Goal: Task Accomplishment & Management: Use online tool/utility

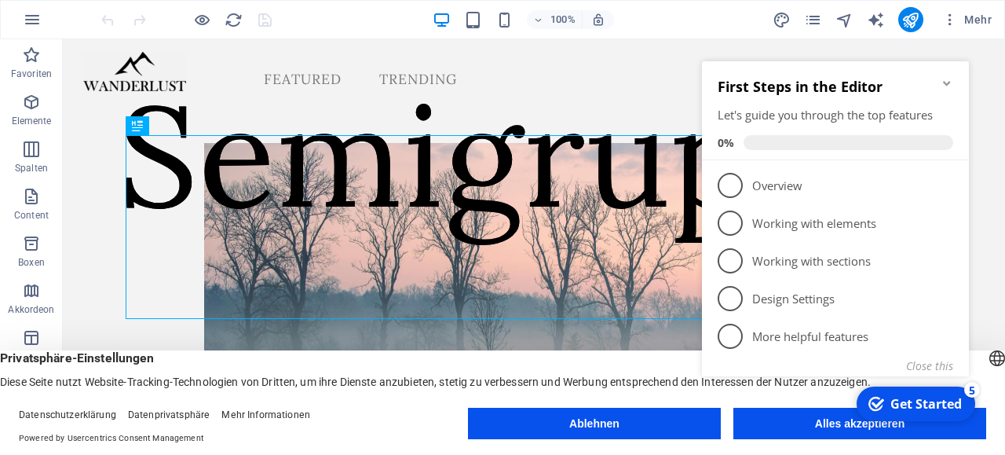
click div "checkmark Get Started 5 First Steps in the Editor Let's guide you through the t…"
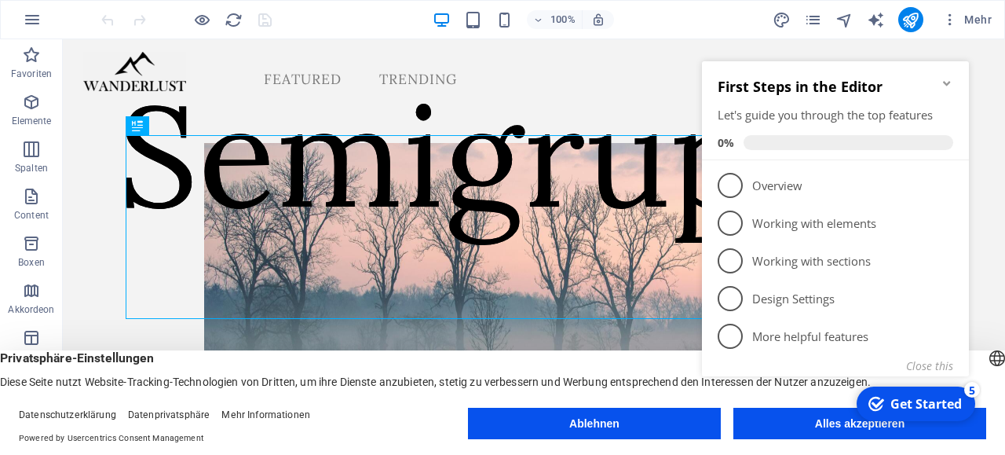
click at [847, 430] on appcues-checklist "Contextual help checklist present on screen" at bounding box center [839, 238] width 286 height 385
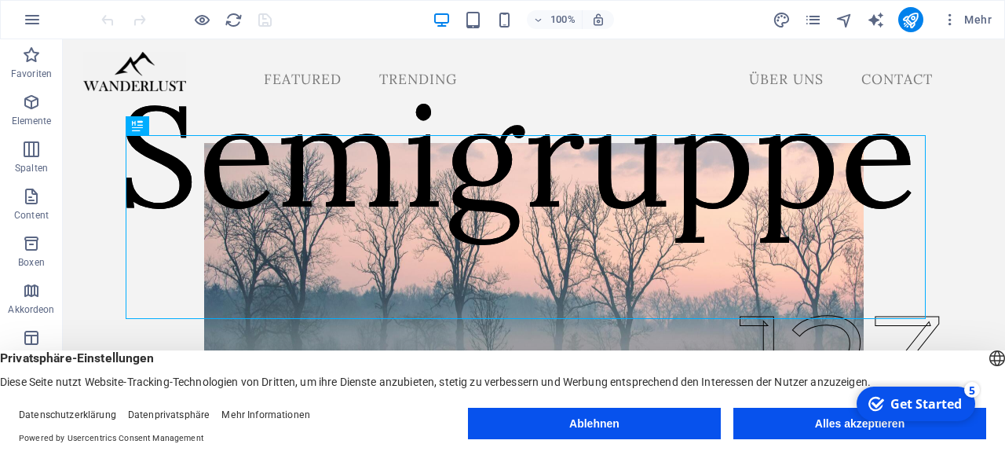
click at [848, 430] on appcues-checklist "Contextual help checklist present on screen" at bounding box center [915, 405] width 134 height 51
click at [847, 430] on button "Alles akzeptieren" at bounding box center [860, 423] width 253 height 31
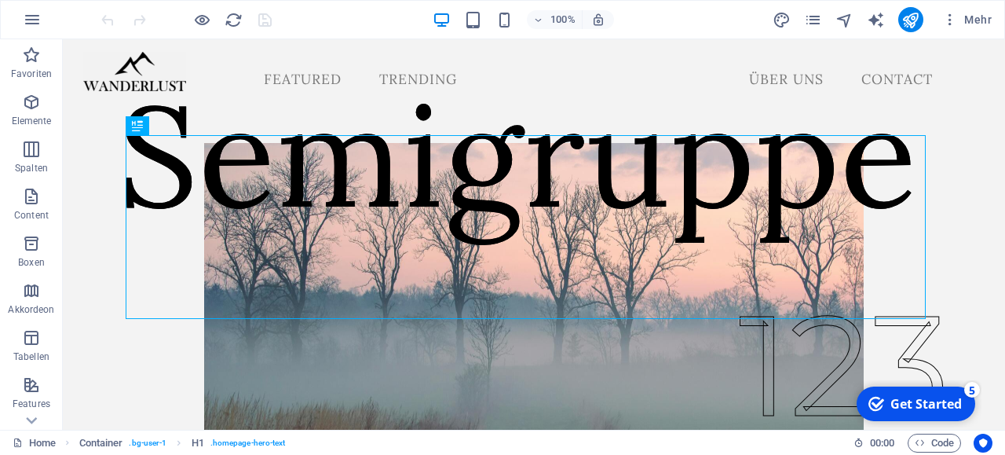
click at [847, 430] on div "Home Container . bg-user-1 H1 . homepage-hero-text 00 : 00 Code" at bounding box center [502, 442] width 1005 height 25
click at [939, 400] on div "Get Started" at bounding box center [926, 403] width 71 height 17
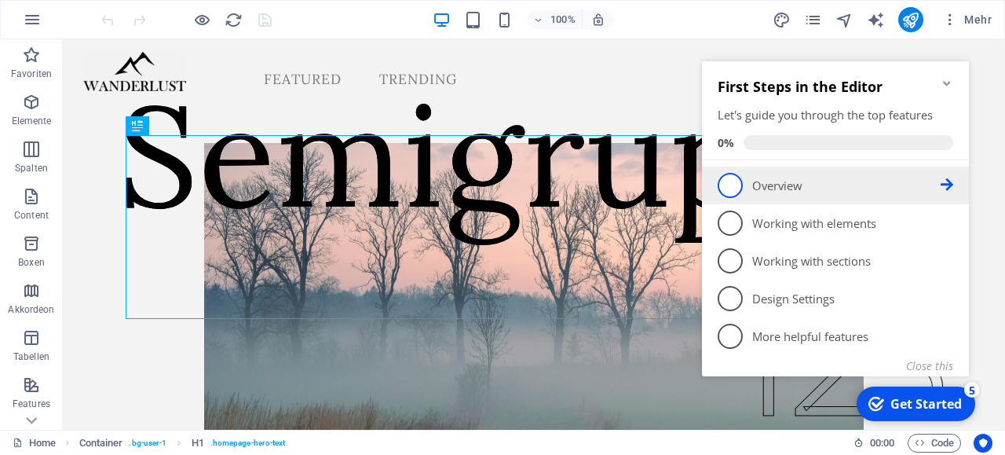
click at [731, 186] on span "1" at bounding box center [730, 185] width 25 height 25
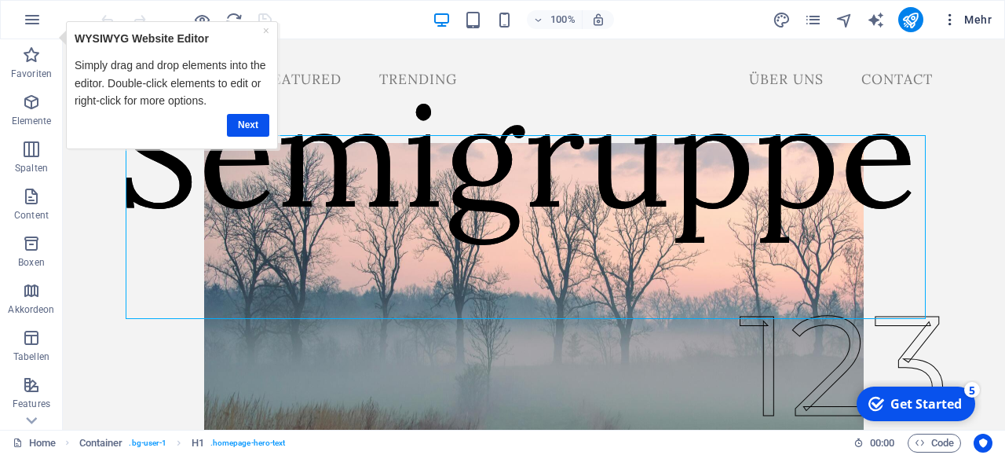
click at [961, 20] on span "Mehr" at bounding box center [967, 20] width 49 height 16
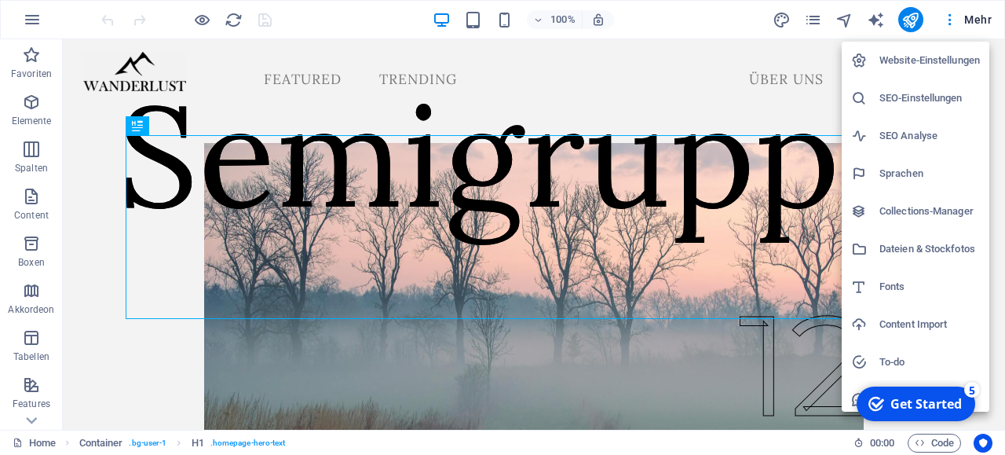
click at [907, 174] on h6 "Sprachen" at bounding box center [930, 173] width 101 height 19
select select "31"
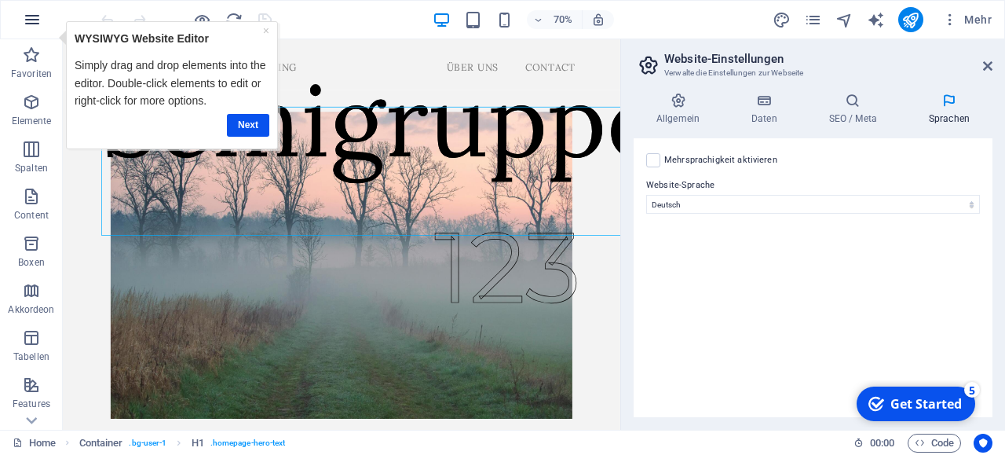
click at [35, 18] on icon "button" at bounding box center [32, 19] width 19 height 19
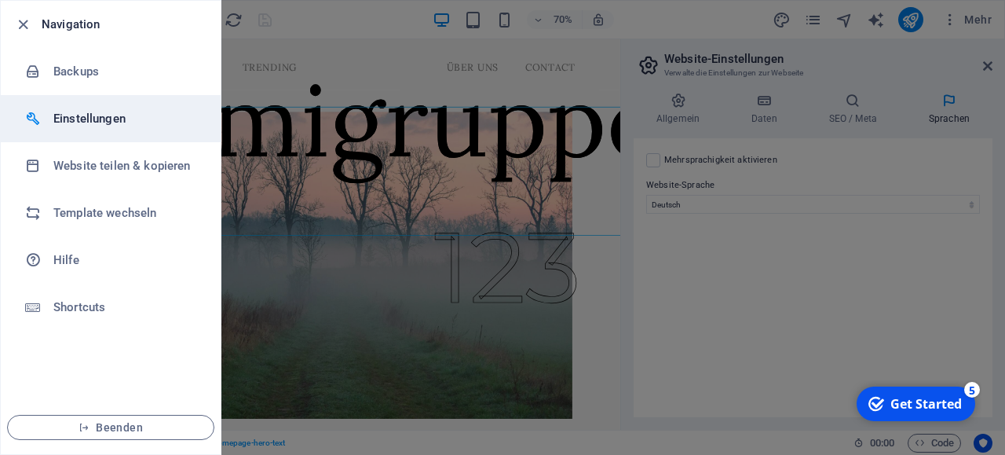
click at [77, 117] on h6 "Einstellungen" at bounding box center [125, 118] width 145 height 19
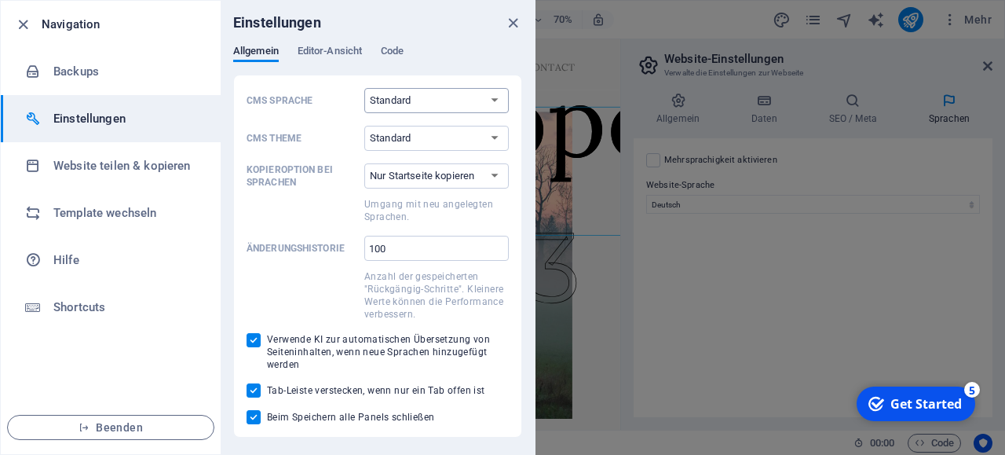
select select "de"
click option "Deutsch" at bounding box center [0, 0] width 0 height 0
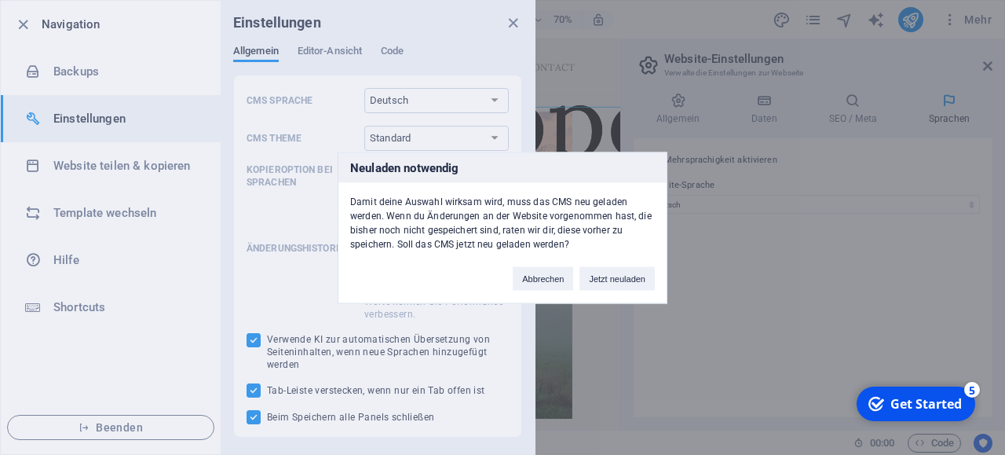
click at [425, 141] on div "Neuladen notwendig Damit deine Auswahl wirksam wird, muss das CMS neu geladen w…" at bounding box center [502, 227] width 1005 height 455
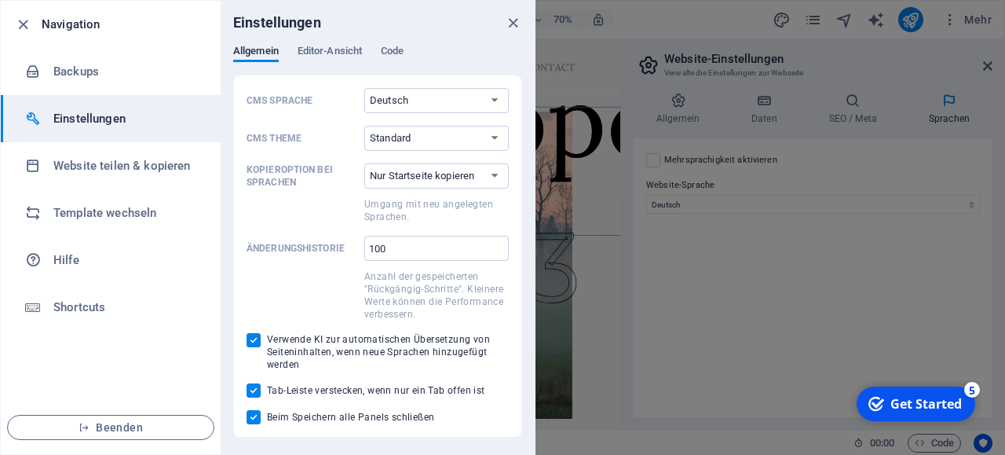
click at [364, 126] on select "Standard Dark Light" at bounding box center [436, 138] width 145 height 25
click at [425, 142] on select "Standard Dark Light" at bounding box center [436, 138] width 145 height 25
click at [364, 88] on select "Standard Deutsch English Español Français Magyar Italiano Nederlands Polski Por…" at bounding box center [436, 100] width 145 height 25
click option "Deutsch" at bounding box center [0, 0] width 0 height 0
click at [348, 42] on div "Einstellungen" at bounding box center [378, 23] width 314 height 44
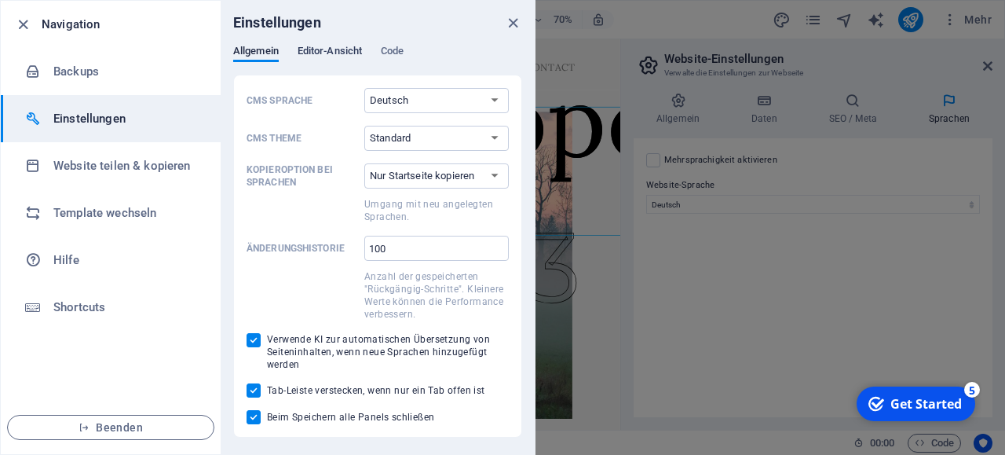
click at [353, 53] on span "Editor-Ansicht" at bounding box center [330, 53] width 64 height 22
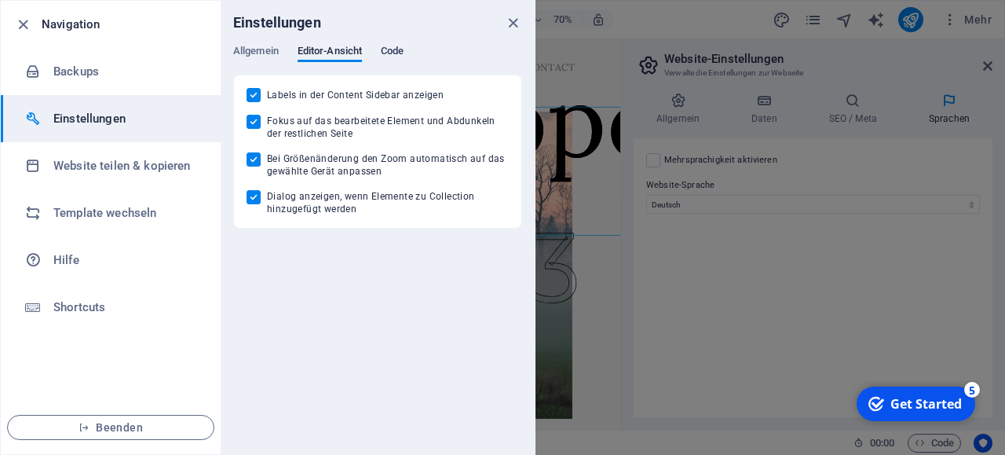
click at [390, 57] on span "Code" at bounding box center [392, 53] width 23 height 22
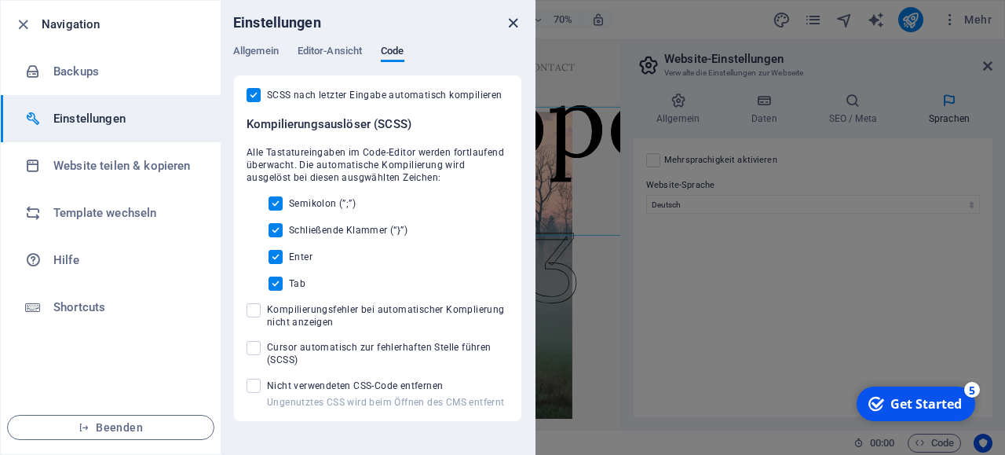
click at [515, 21] on icon "close" at bounding box center [513, 23] width 18 height 18
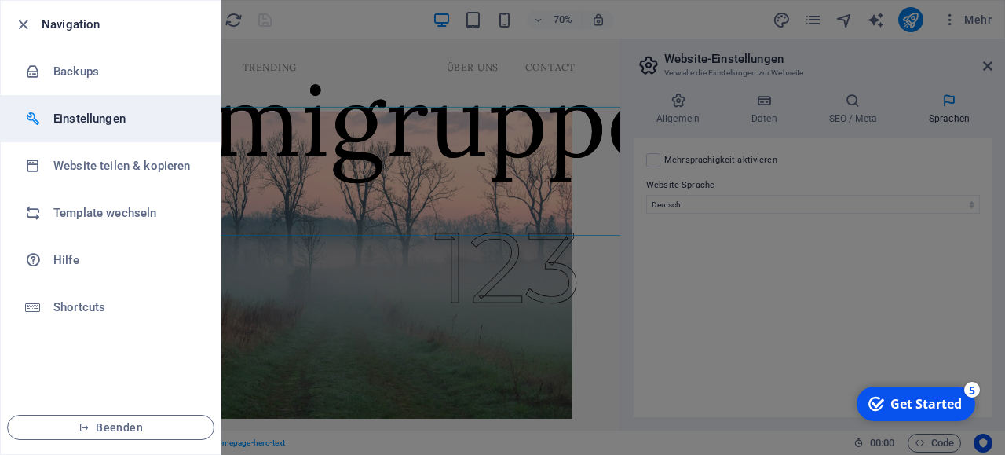
click at [93, 119] on h6 "Einstellungen" at bounding box center [125, 118] width 145 height 19
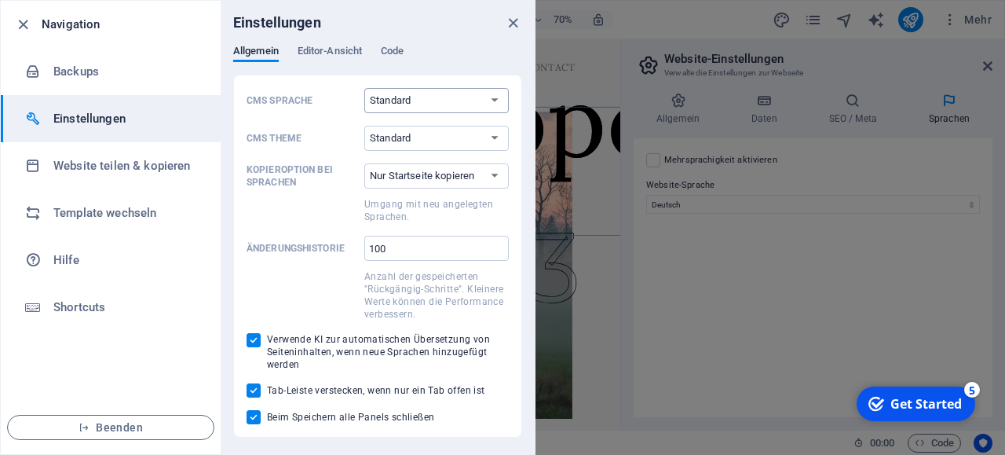
click at [364, 88] on select "Standard Deutsch English Español Français Magyar Italiano Nederlands Polski Por…" at bounding box center [436, 100] width 145 height 25
select select "de"
click option "Deutsch" at bounding box center [0, 0] width 0 height 0
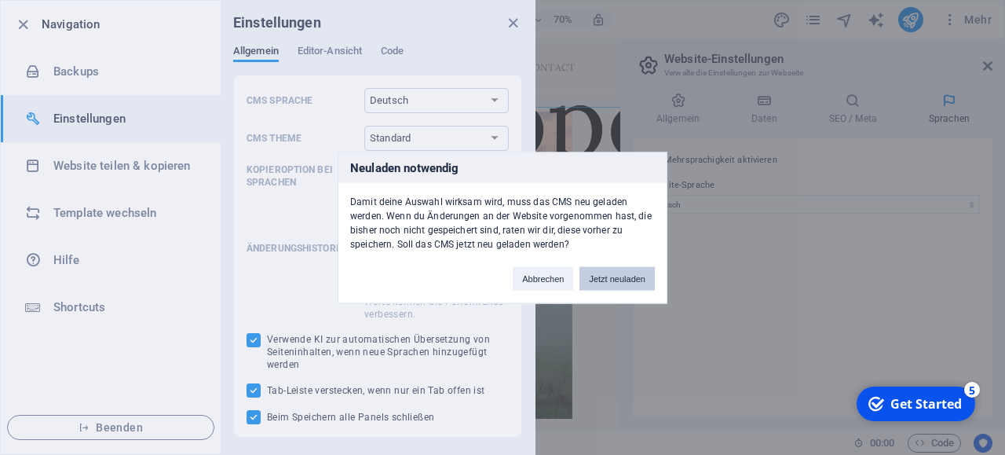
click at [641, 278] on button "Jetzt neuladen" at bounding box center [617, 278] width 75 height 24
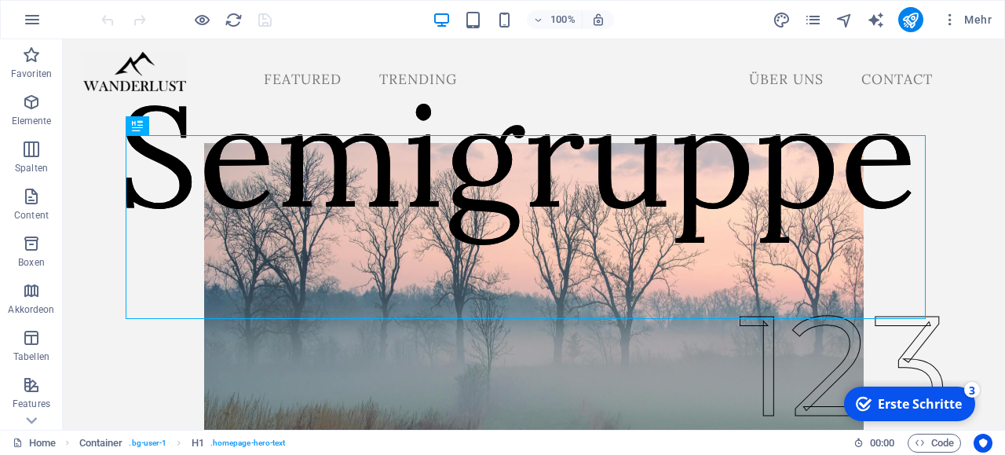
click at [907, 403] on div "Erste Schritte" at bounding box center [920, 403] width 84 height 17
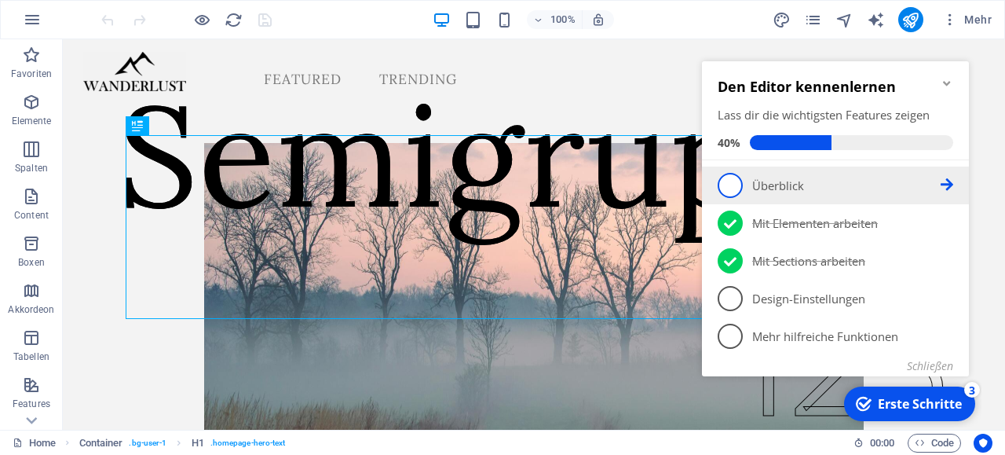
click at [727, 184] on span "1" at bounding box center [730, 185] width 25 height 25
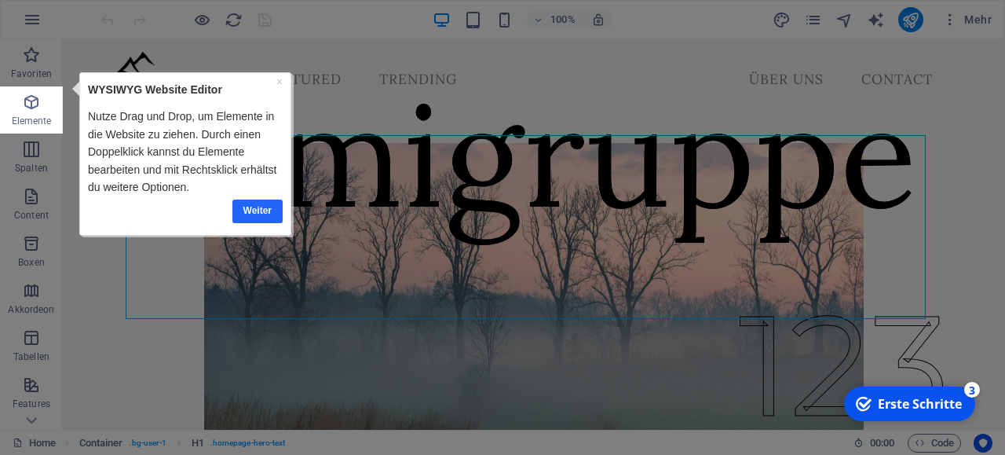
click at [270, 207] on link "Weiter" at bounding box center [258, 211] width 50 height 23
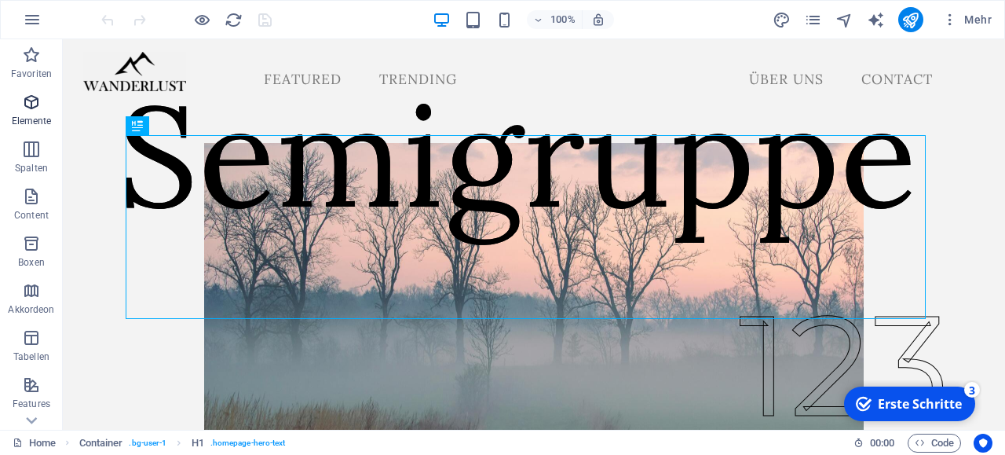
click at [35, 104] on icon "button" at bounding box center [31, 102] width 19 height 19
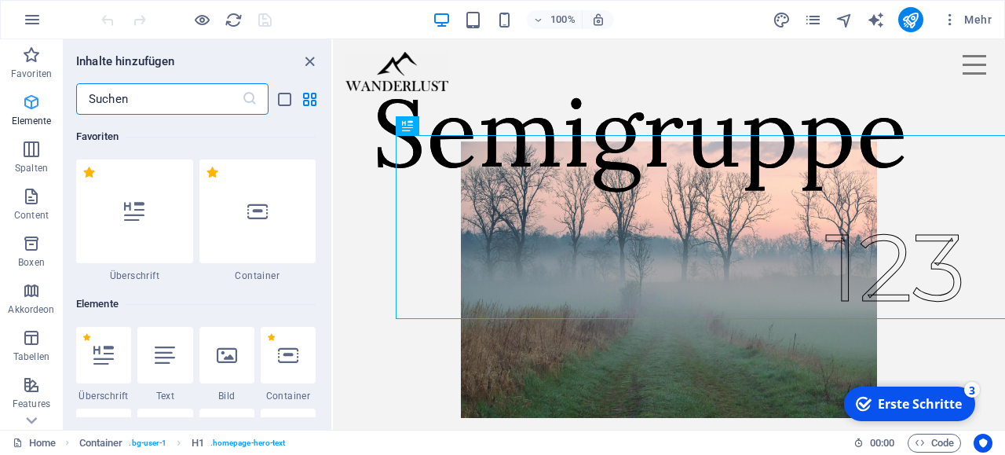
click at [35, 104] on icon "button" at bounding box center [31, 102] width 19 height 19
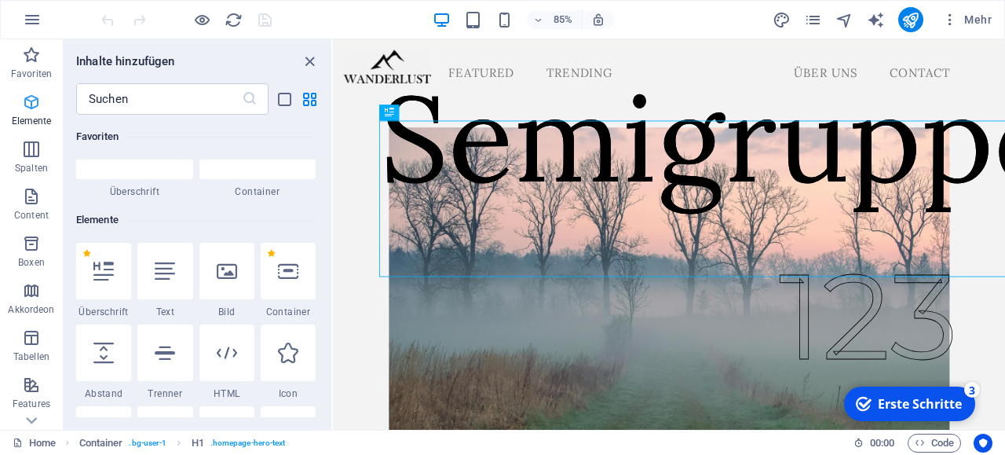
scroll to position [167, 0]
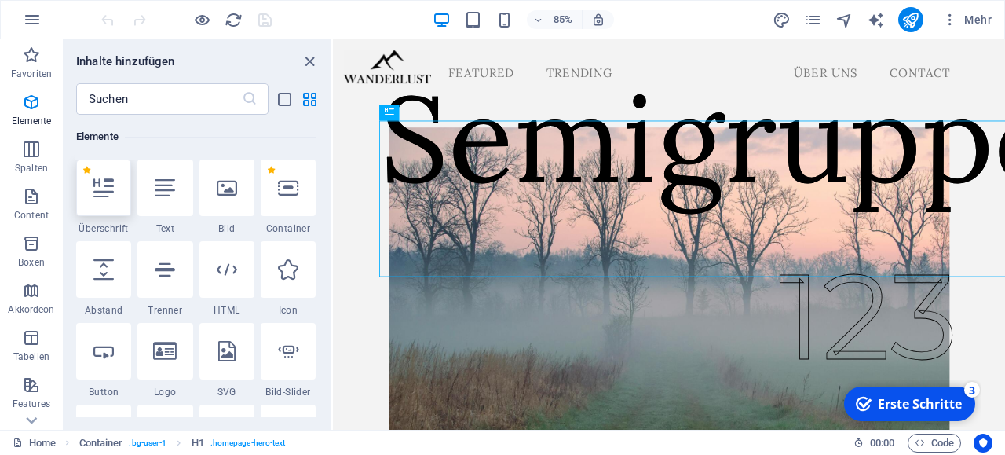
drag, startPoint x: 35, startPoint y: 104, endPoint x: 103, endPoint y: 168, distance: 92.8
click at [103, 168] on div "Favoriten Elemente Spalten Content Boxen Akkordeon Tabellen Features Bilder Sli…" at bounding box center [166, 234] width 333 height 390
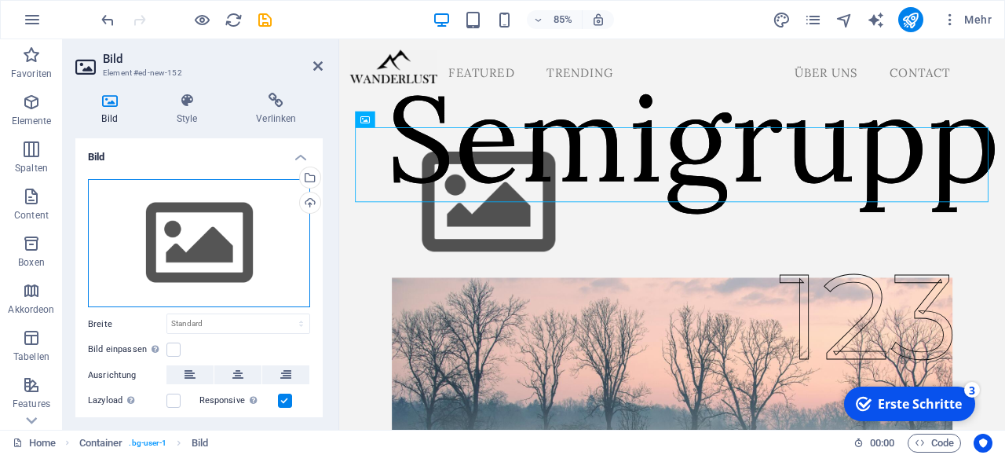
click at [219, 239] on div "Ziehe Dateien zum Hochladen hierher oder klicke hier, um aus Dateien oder koste…" at bounding box center [199, 243] width 222 height 129
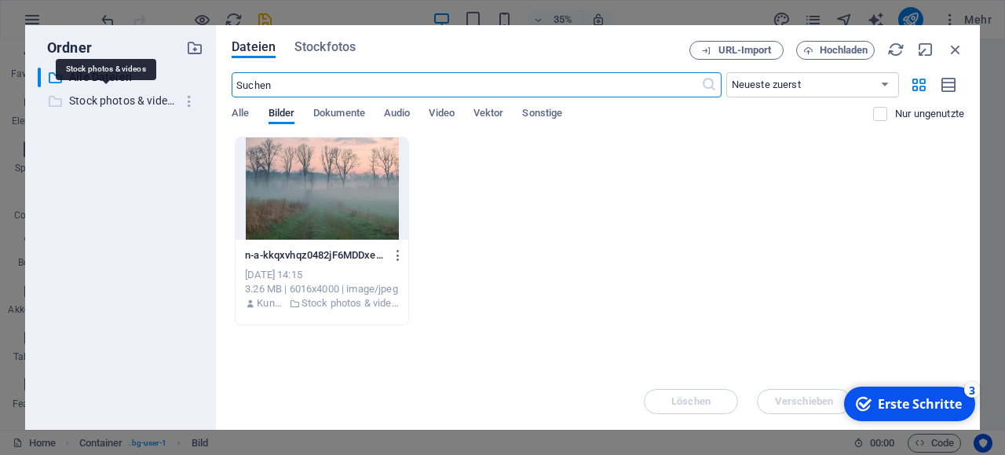
click at [97, 100] on p "Stock photos & videos" at bounding box center [121, 101] width 105 height 18
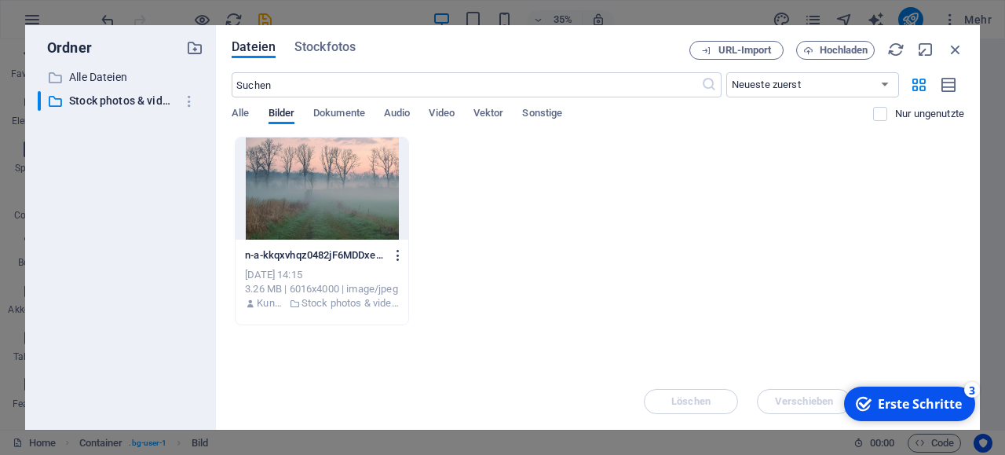
click at [400, 253] on icon "button" at bounding box center [398, 255] width 15 height 14
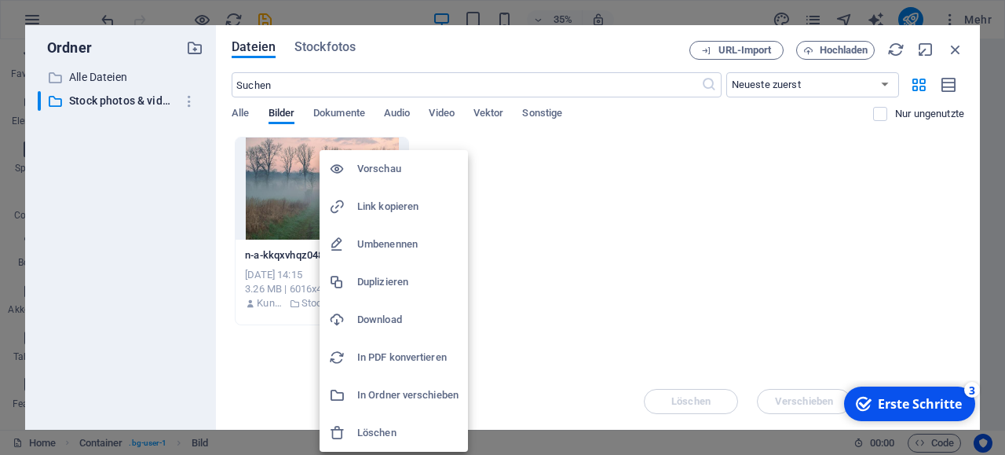
click at [381, 425] on h6 "Löschen" at bounding box center [407, 432] width 101 height 19
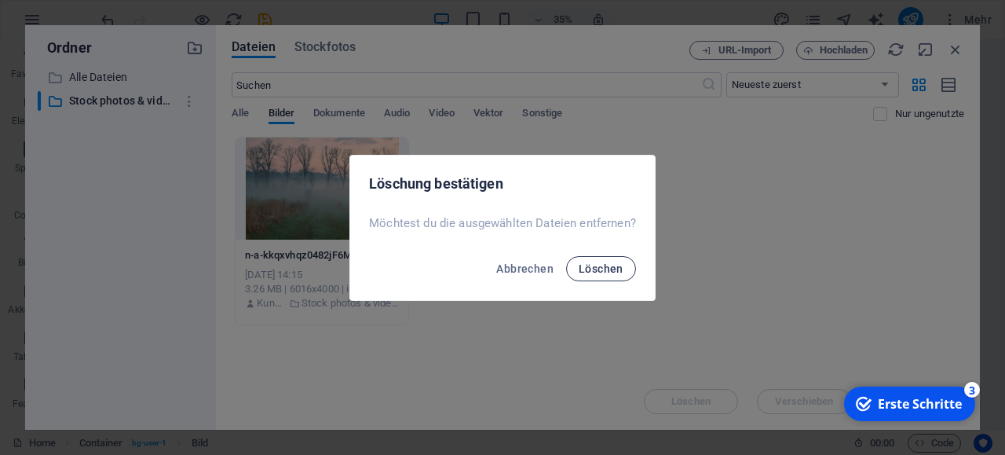
click at [591, 272] on span "Löschen" at bounding box center [601, 268] width 45 height 13
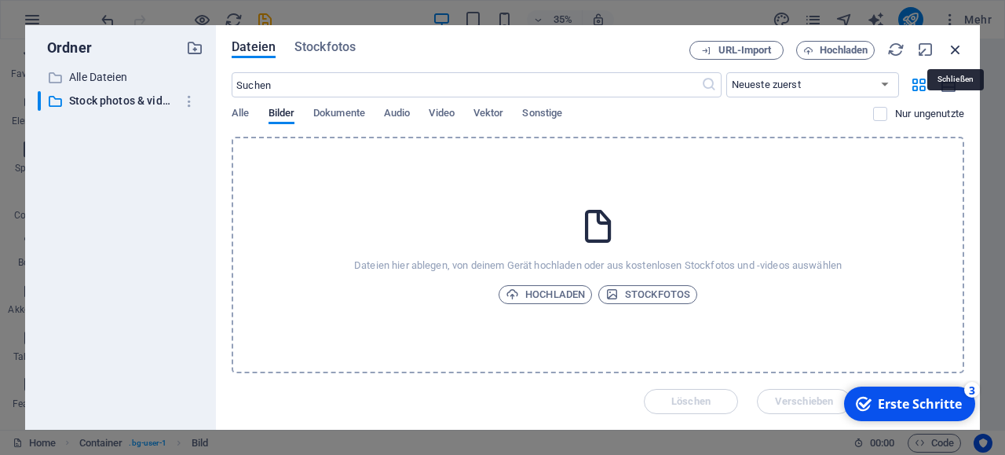
click at [961, 46] on icon "button" at bounding box center [955, 49] width 17 height 17
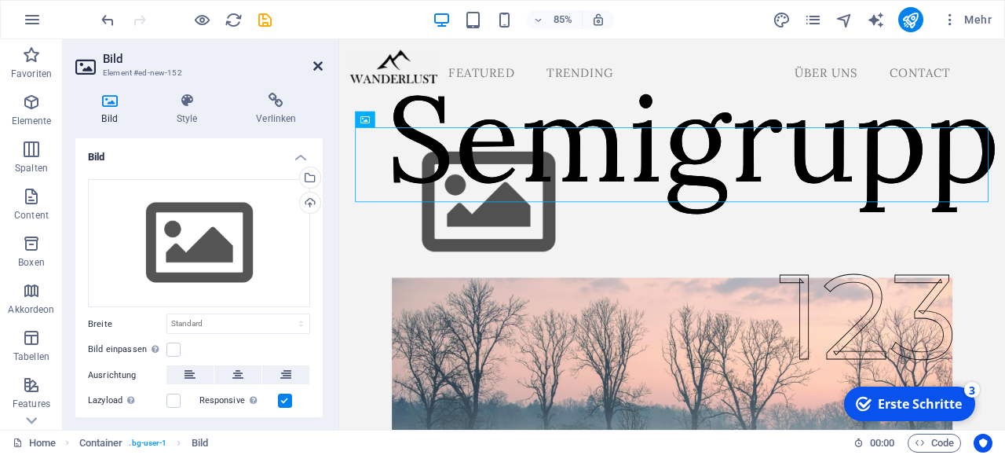
click at [318, 62] on icon at bounding box center [317, 66] width 9 height 13
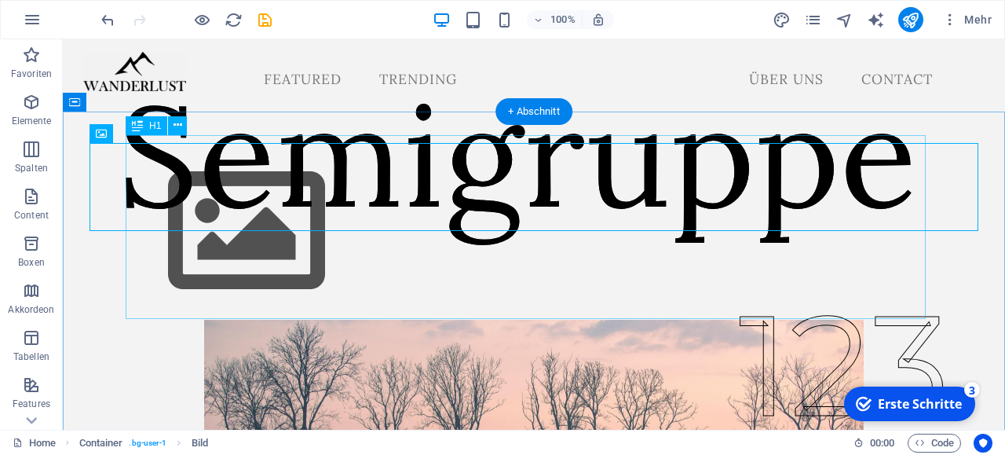
click at [211, 174] on div "Semigruppe" at bounding box center [518, 155] width 800 height 184
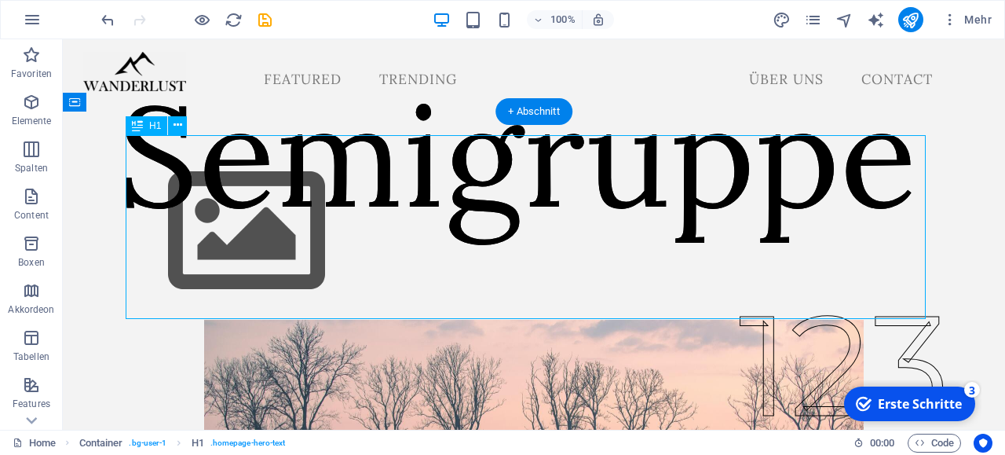
click at [211, 174] on div "Semigruppe" at bounding box center [518, 155] width 800 height 184
click at [193, 168] on div "Semigruppe" at bounding box center [518, 155] width 800 height 184
click at [150, 159] on div "Semigruppe" at bounding box center [518, 155] width 800 height 184
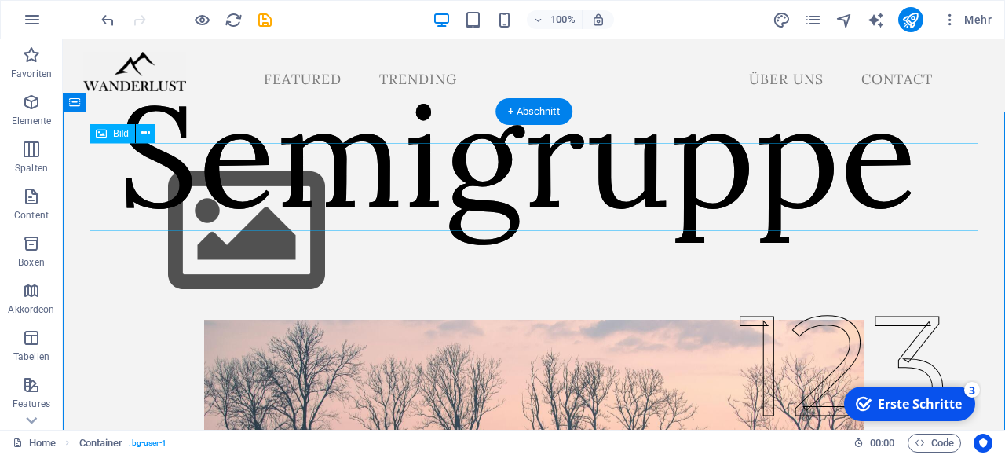
click at [97, 175] on figure at bounding box center [534, 231] width 889 height 177
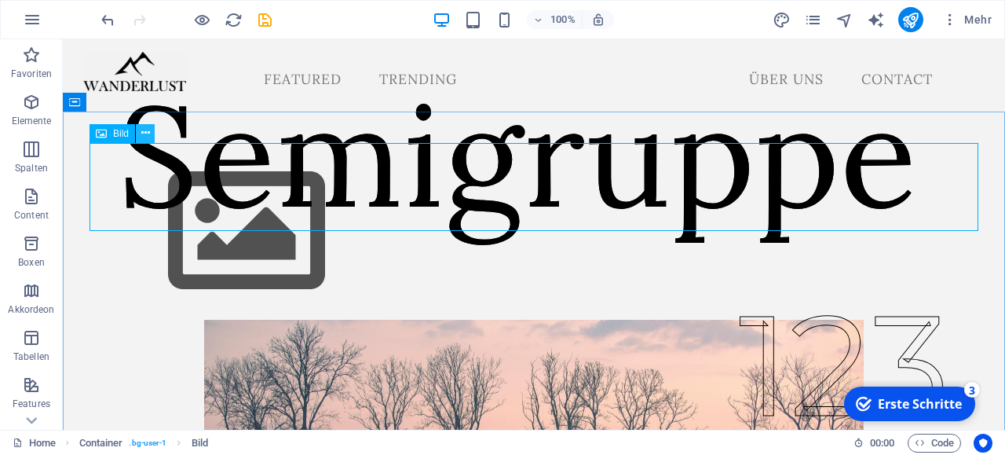
click at [143, 136] on icon at bounding box center [145, 133] width 9 height 16
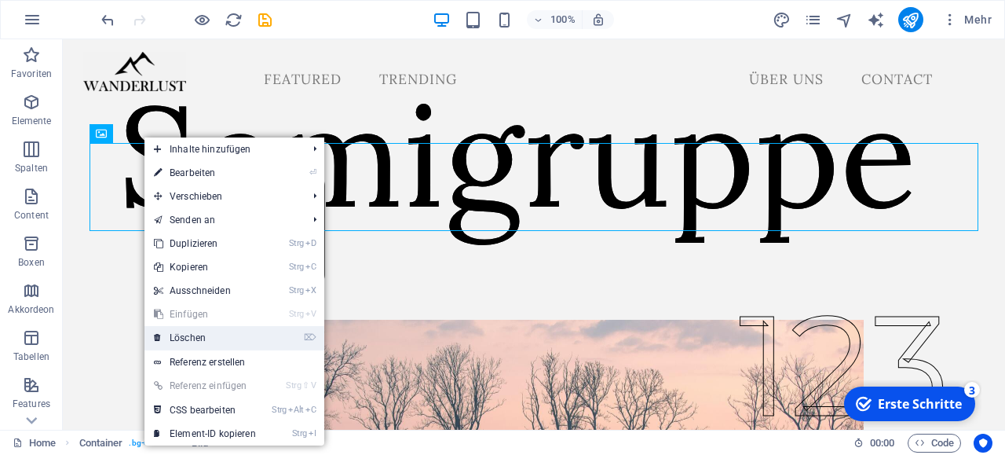
click at [207, 335] on link "⌦ Löschen" at bounding box center [205, 338] width 121 height 24
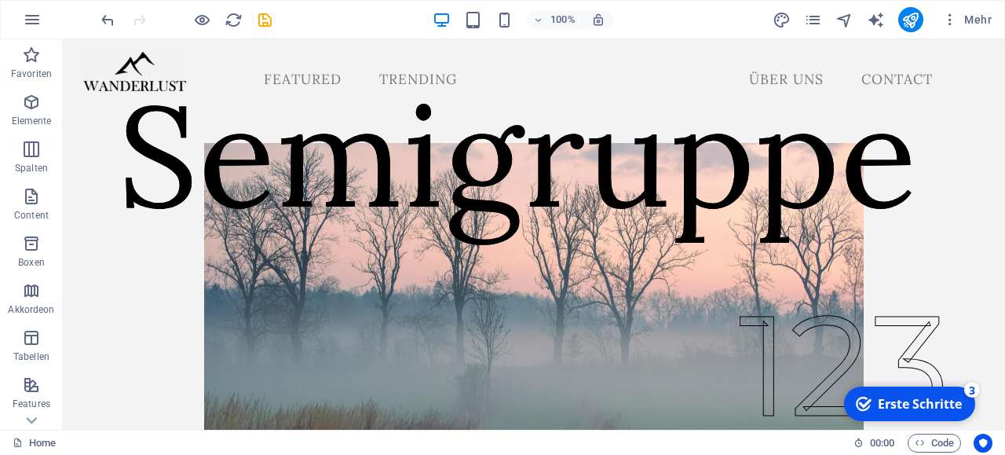
click at [909, 390] on div "checkmark Erste Schritte 3" at bounding box center [909, 403] width 131 height 35
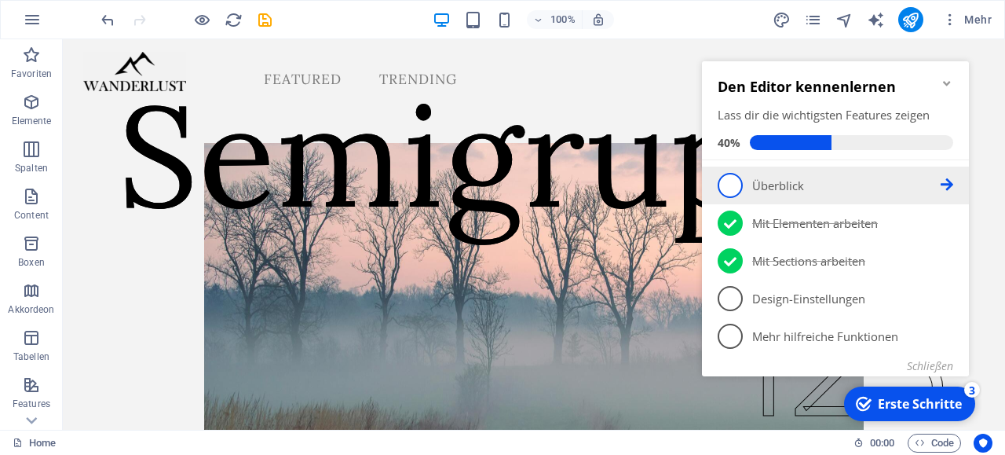
click at [961, 192] on li "1 Überblick - incomplete" at bounding box center [835, 186] width 267 height 38
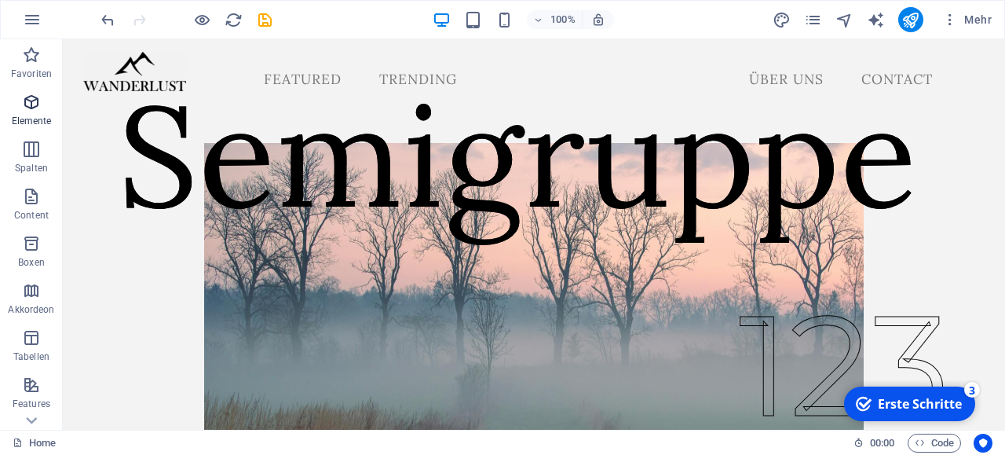
click at [5, 125] on span "Elemente" at bounding box center [31, 112] width 63 height 38
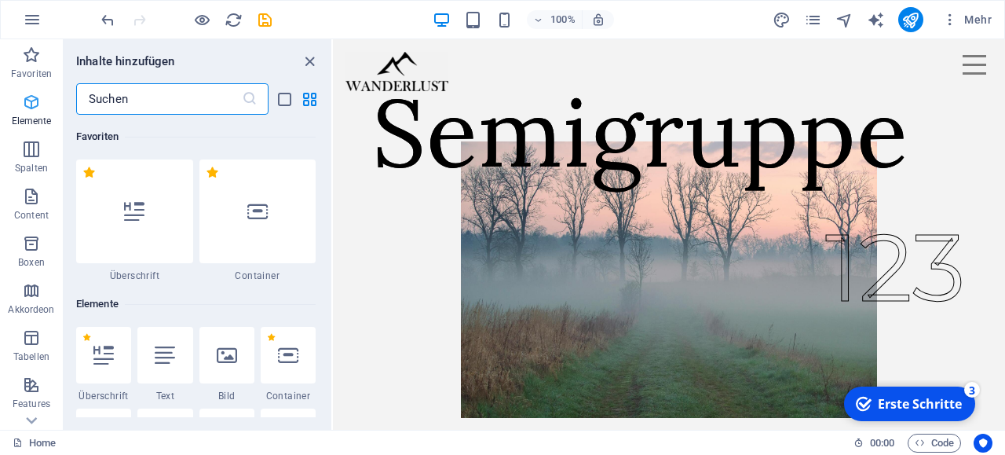
click at [24, 112] on span "Elemente" at bounding box center [31, 112] width 63 height 38
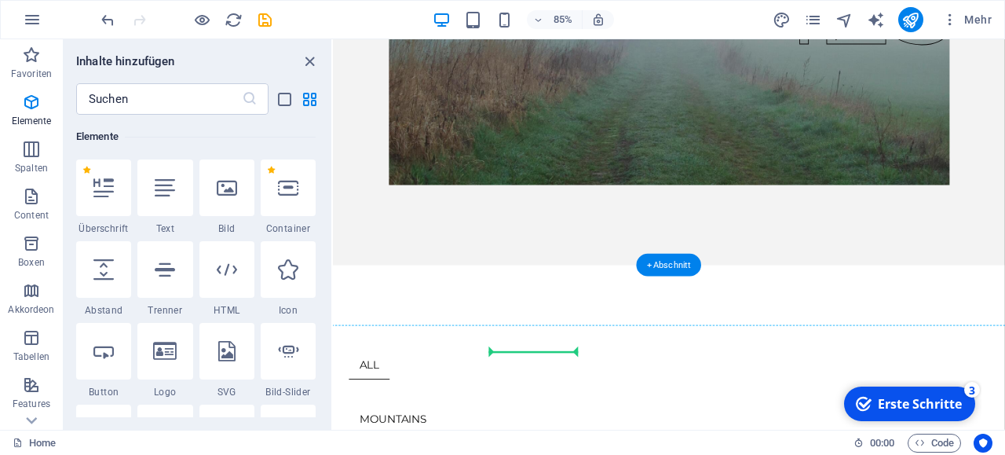
scroll to position [371, 0]
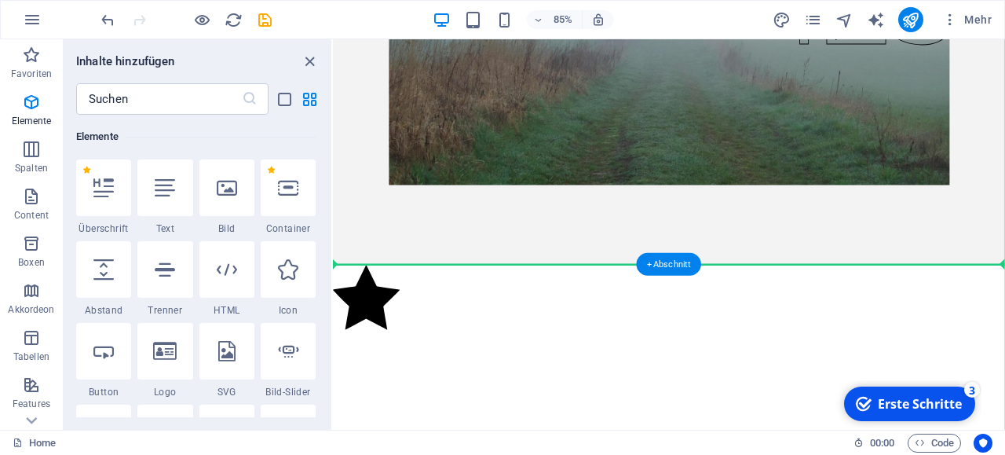
select select "xMidYMid"
select select "px"
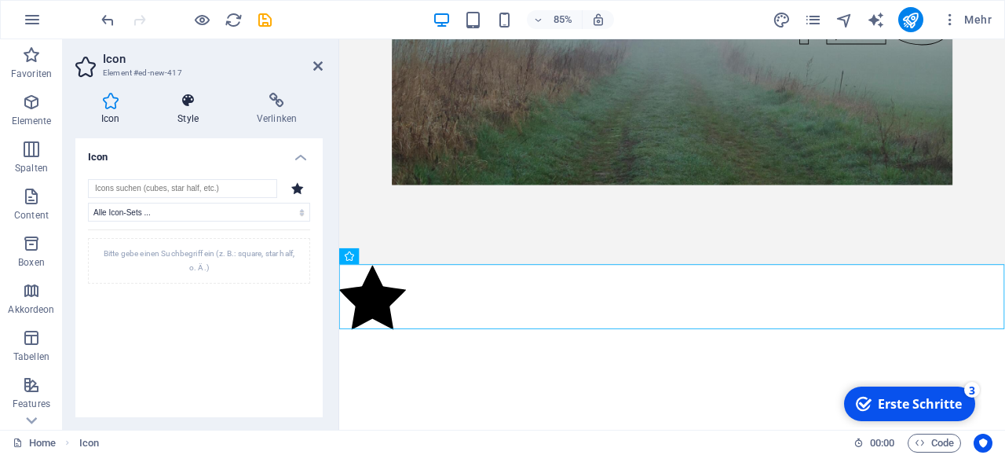
click at [191, 104] on icon at bounding box center [188, 101] width 73 height 16
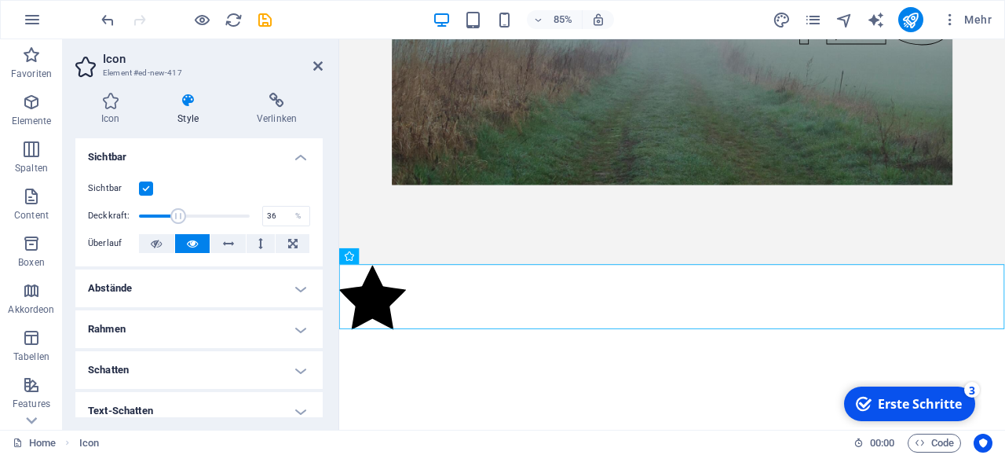
drag, startPoint x: 251, startPoint y: 214, endPoint x: 178, endPoint y: 211, distance: 72.3
click at [178, 211] on span at bounding box center [178, 216] width 16 height 16
type input "70"
drag, startPoint x: 178, startPoint y: 211, endPoint x: 216, endPoint y: 215, distance: 37.9
click at [216, 215] on span at bounding box center [216, 216] width 16 height 16
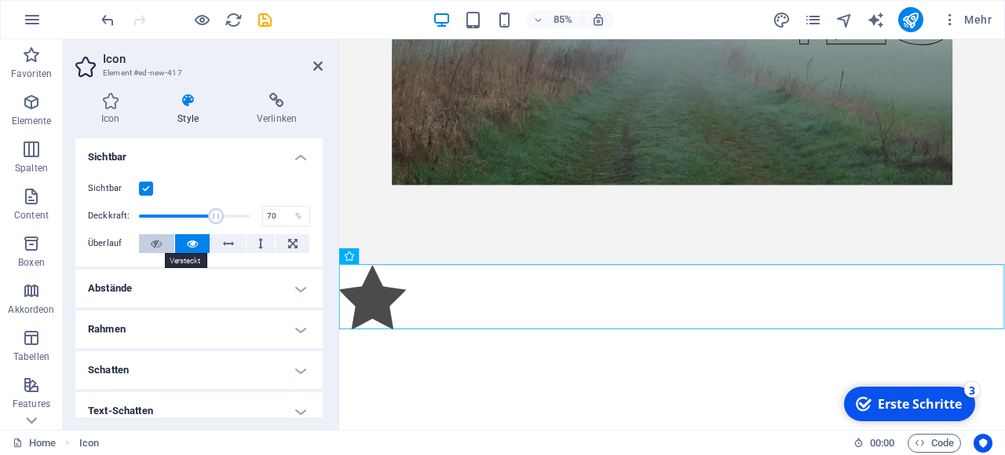
click at [166, 240] on button at bounding box center [156, 243] width 35 height 19
click at [192, 244] on icon at bounding box center [192, 243] width 11 height 19
click at [247, 291] on h4 "Abstände" at bounding box center [198, 288] width 247 height 38
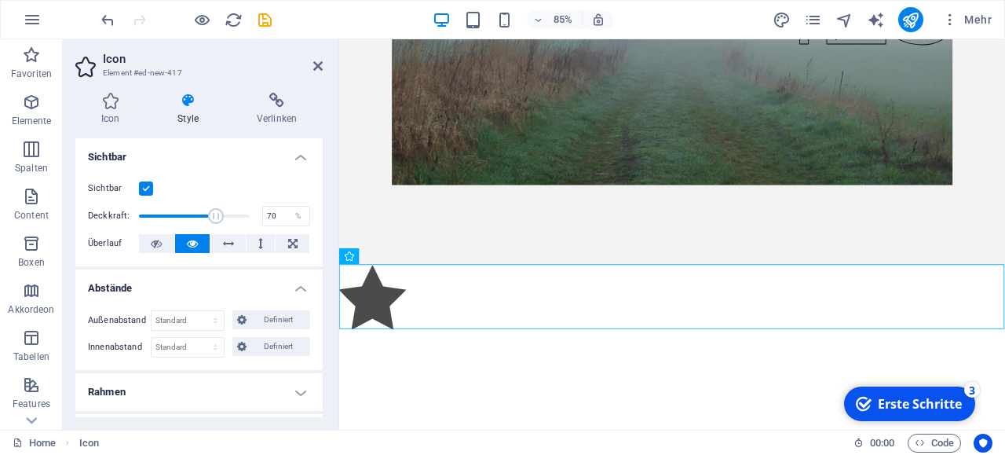
click at [247, 291] on h4 "Abstände" at bounding box center [198, 283] width 247 height 28
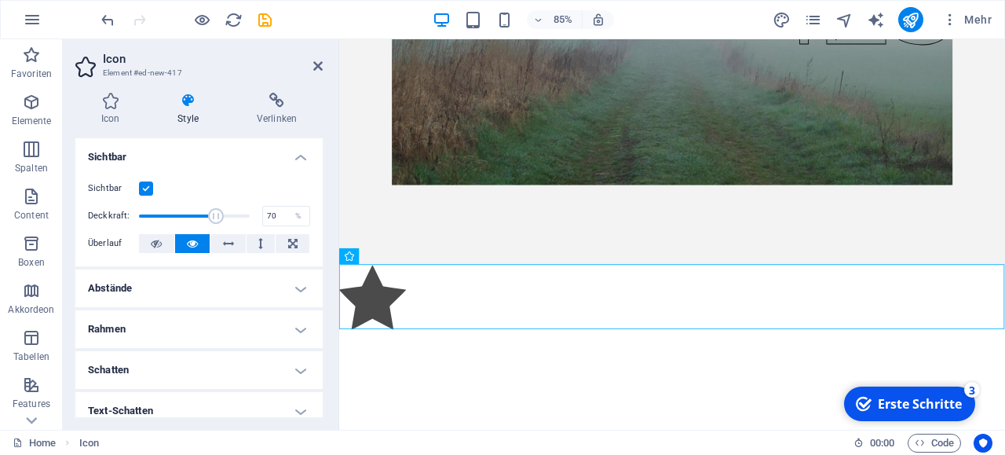
click at [240, 362] on h4 "Schatten" at bounding box center [198, 370] width 247 height 38
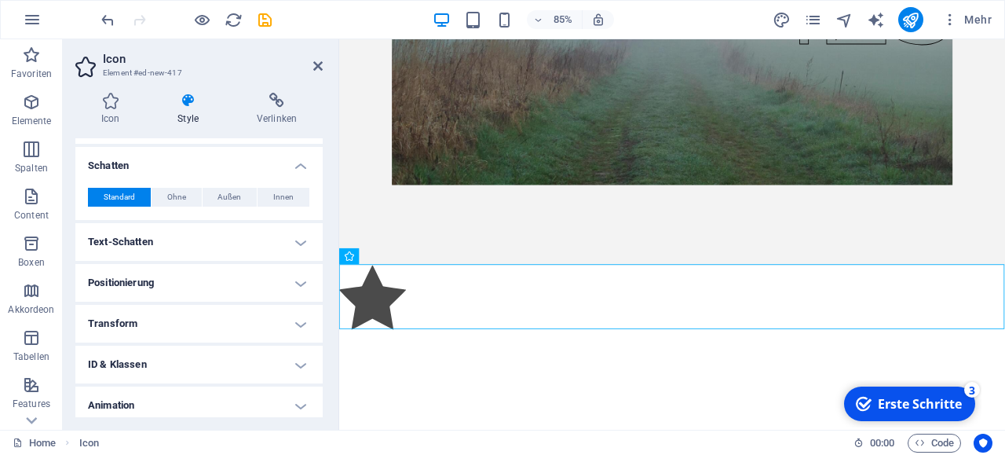
scroll to position [212, 0]
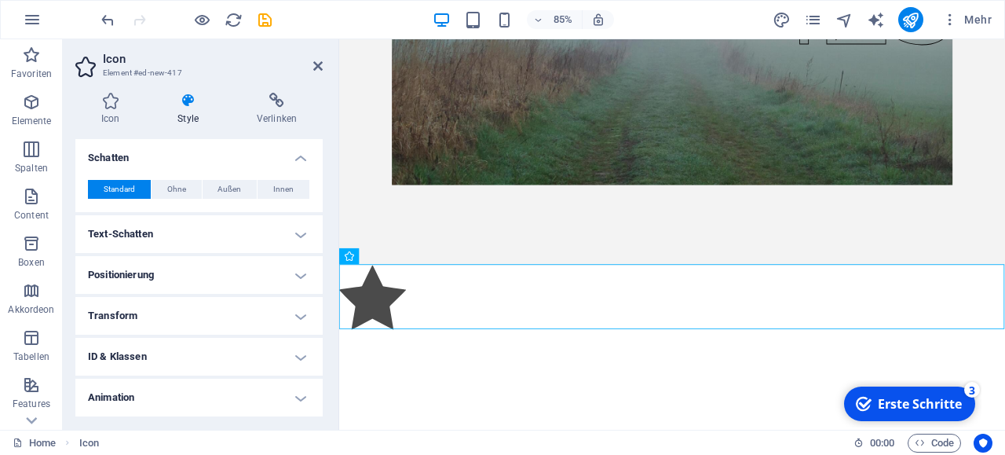
click at [207, 225] on h4 "Text-Schatten" at bounding box center [198, 234] width 247 height 38
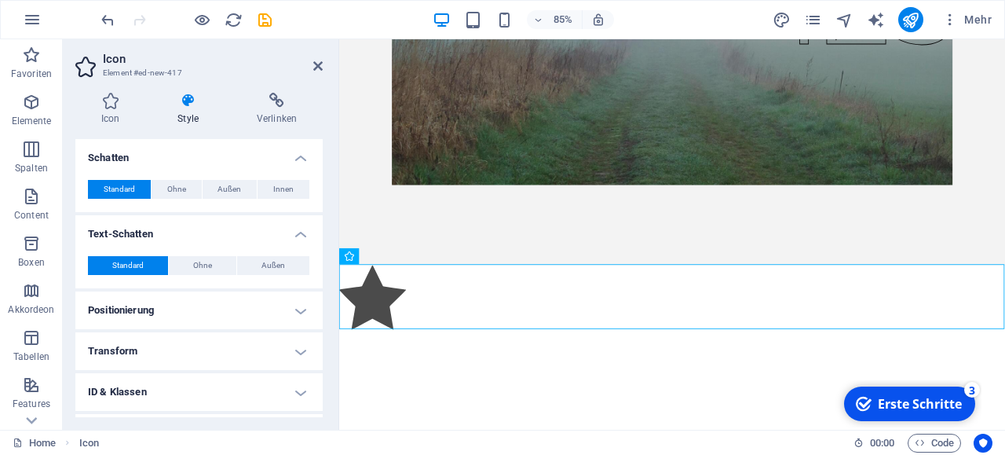
click at [204, 299] on h4 "Positionierung" at bounding box center [198, 310] width 247 height 38
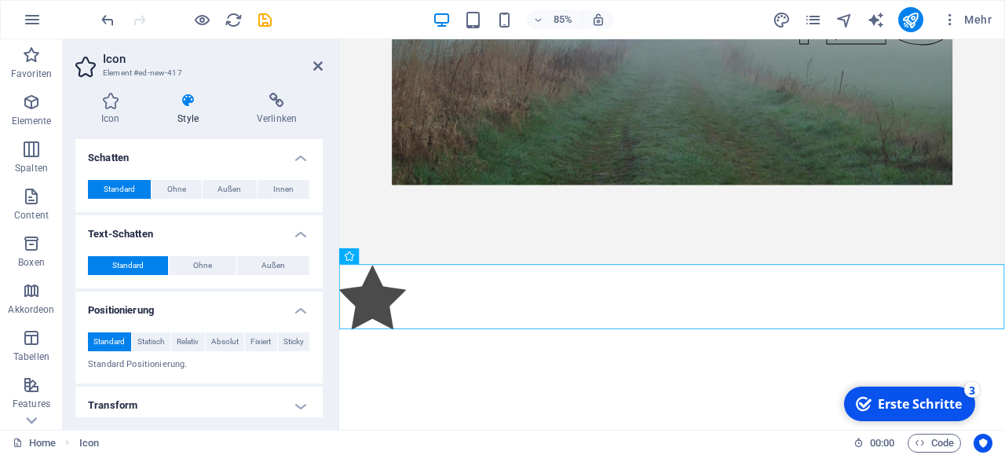
click at [304, 402] on h4 "Transform" at bounding box center [198, 405] width 247 height 38
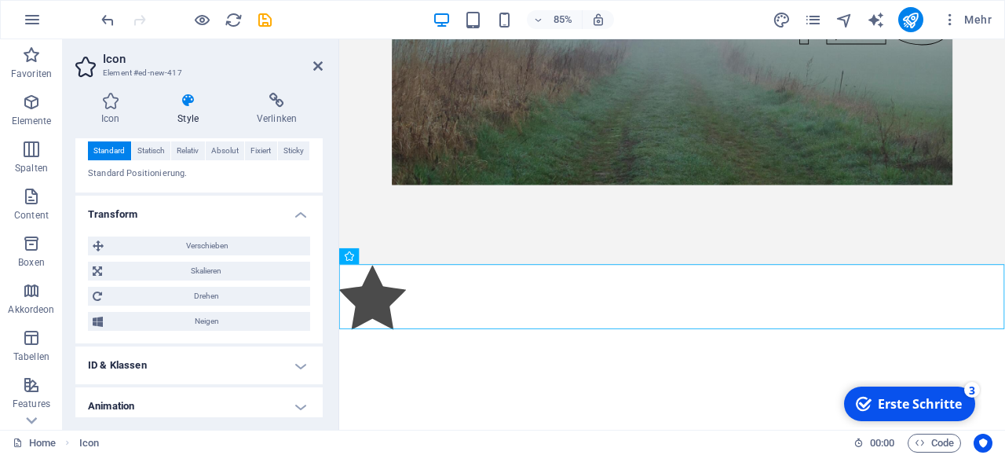
scroll to position [452, 0]
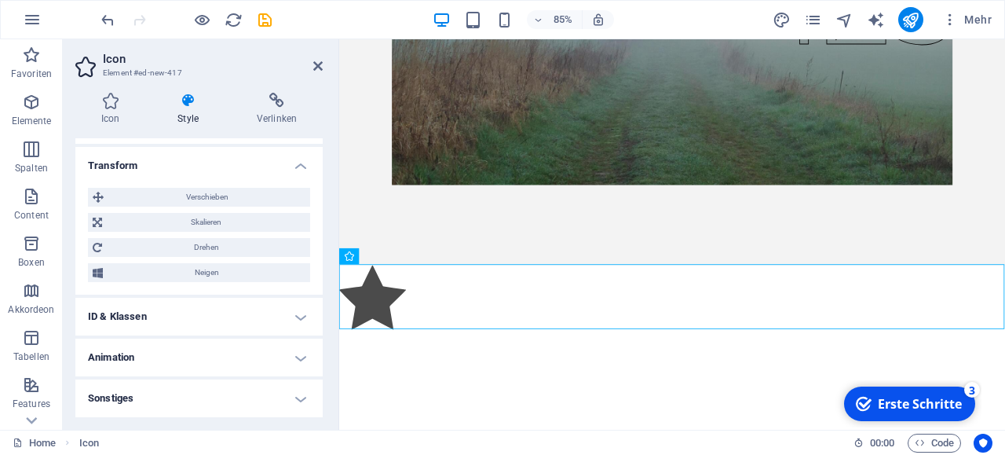
click at [145, 358] on h4 "Animation" at bounding box center [198, 358] width 247 height 38
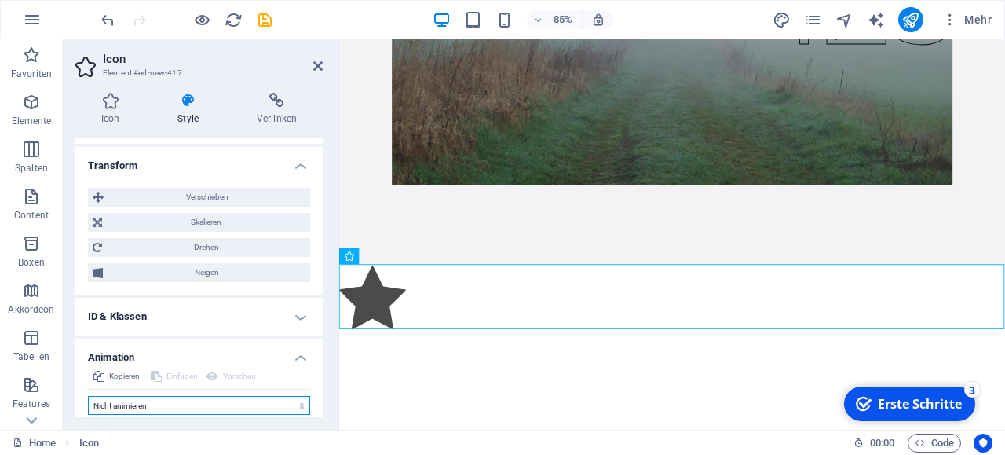
click at [88, 396] on select "Nicht animieren Ein- & Ausblenden Auf- & Zuklappen Rein- & Rauszoomen Von links…" at bounding box center [199, 405] width 222 height 19
select select "fade"
click option "Ein- & Ausblenden" at bounding box center [0, 0] width 0 height 0
type input "0.5"
select select "scroll"
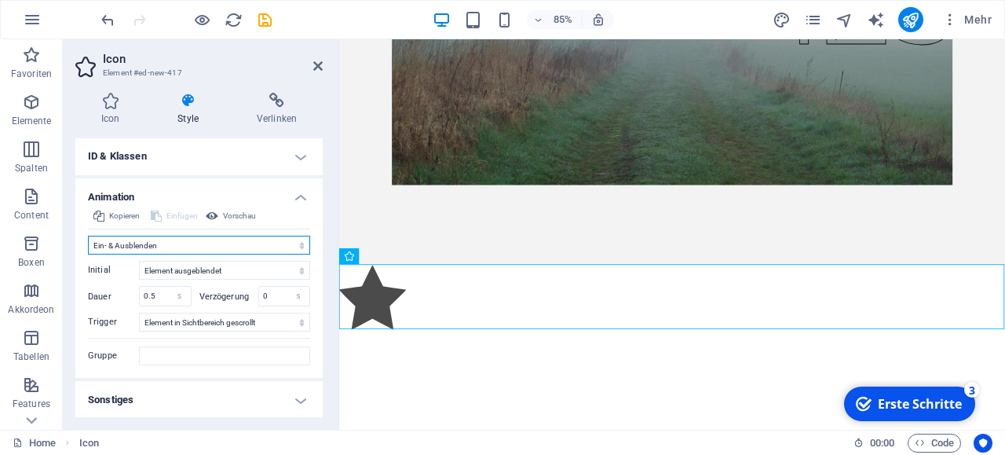
scroll to position [613, 0]
click at [316, 63] on icon at bounding box center [317, 66] width 9 height 13
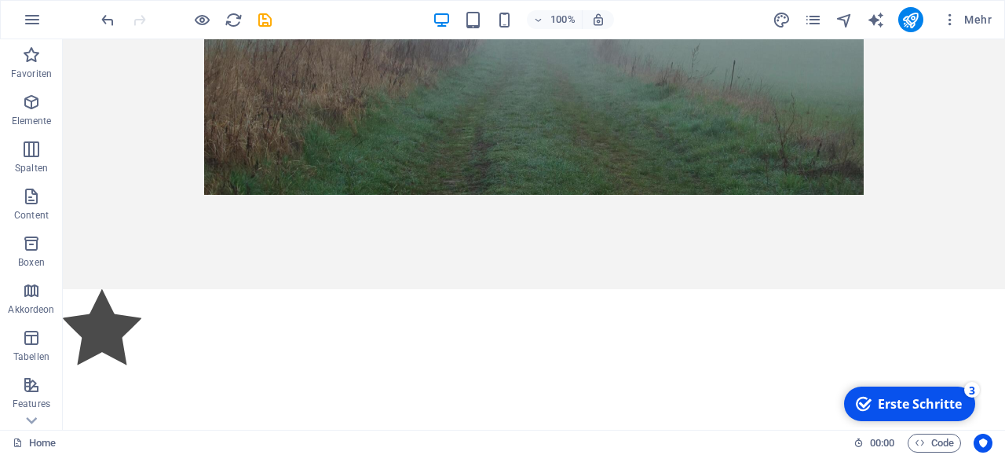
scroll to position [0, 0]
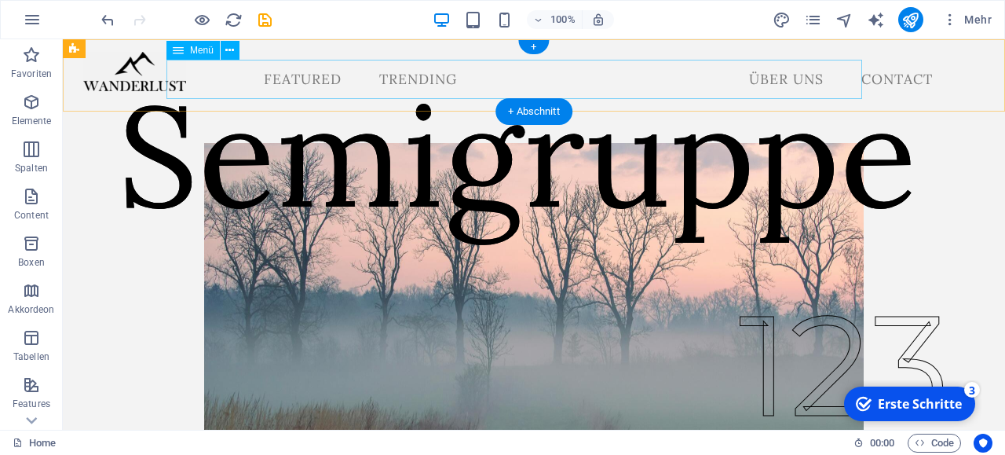
click at [662, 86] on nav "Featured Trending Über Uns Contact" at bounding box center [514, 79] width 862 height 39
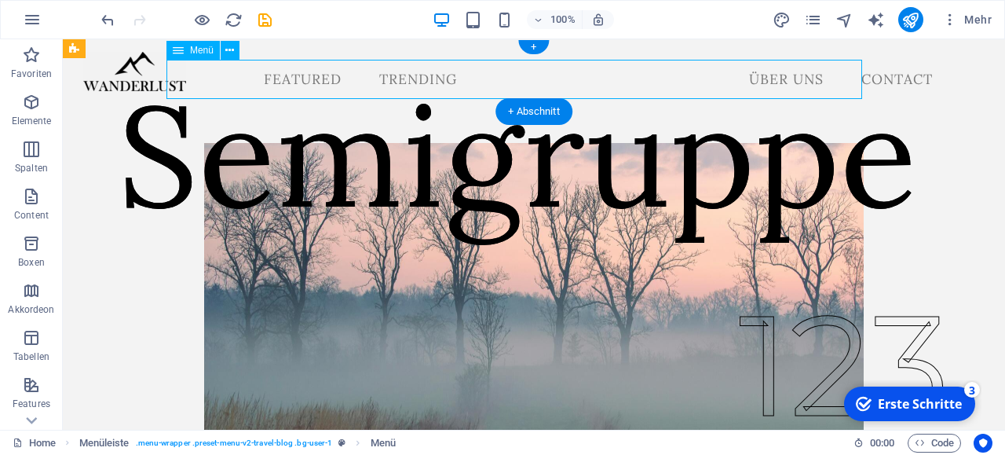
click at [694, 74] on nav "Featured Trending Über Uns Contact" at bounding box center [514, 79] width 862 height 39
click at [346, 74] on nav "Featured Trending Über Uns Contact" at bounding box center [514, 79] width 862 height 39
click at [225, 77] on nav "Featured Trending Über Uns Contact" at bounding box center [514, 79] width 862 height 39
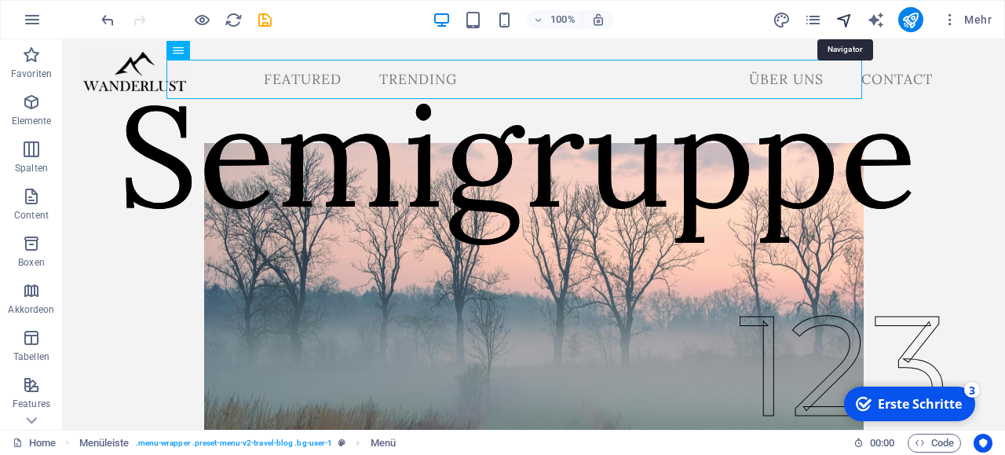
click at [843, 20] on icon "navigator" at bounding box center [845, 20] width 18 height 18
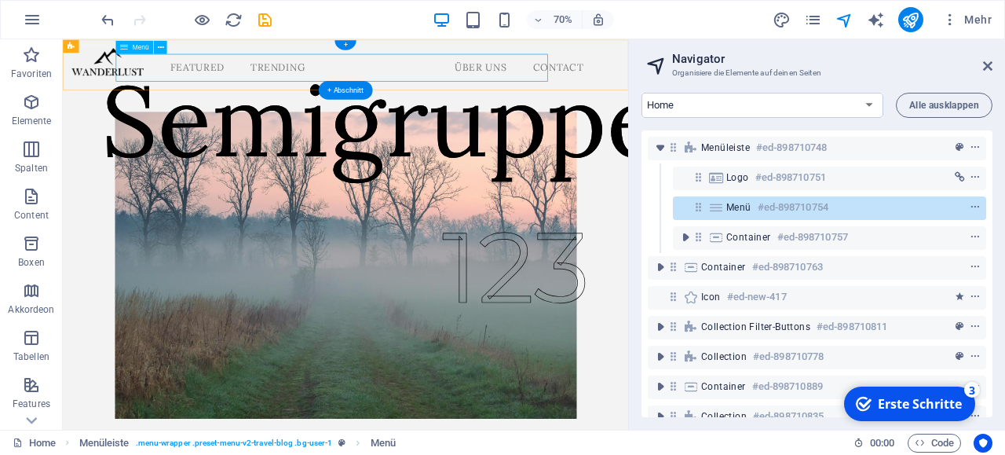
click at [175, 79] on nav "Featured Trending Über Uns Contact" at bounding box center [447, 79] width 744 height 39
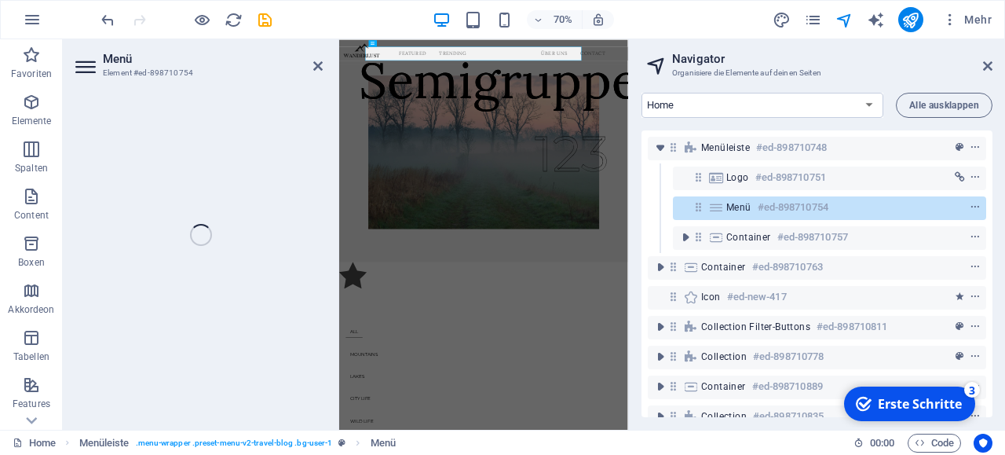
select select
select select "1"
select select
select select "2"
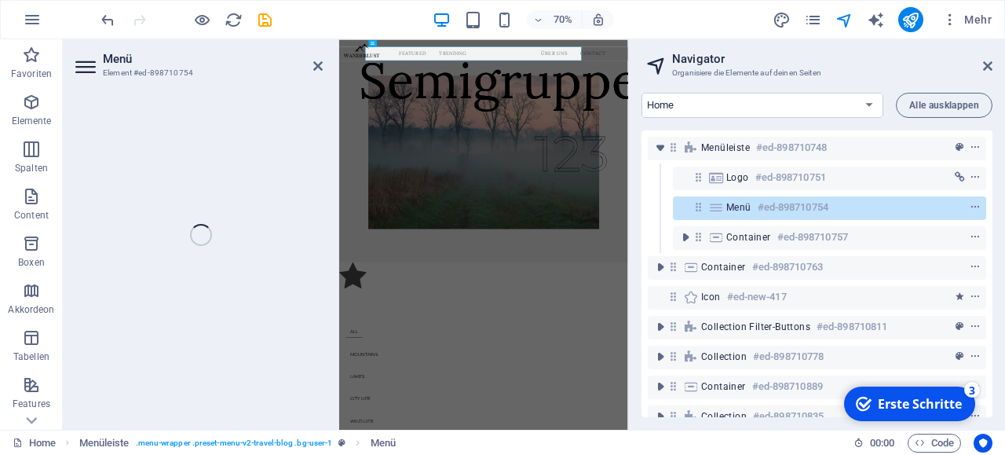
select select
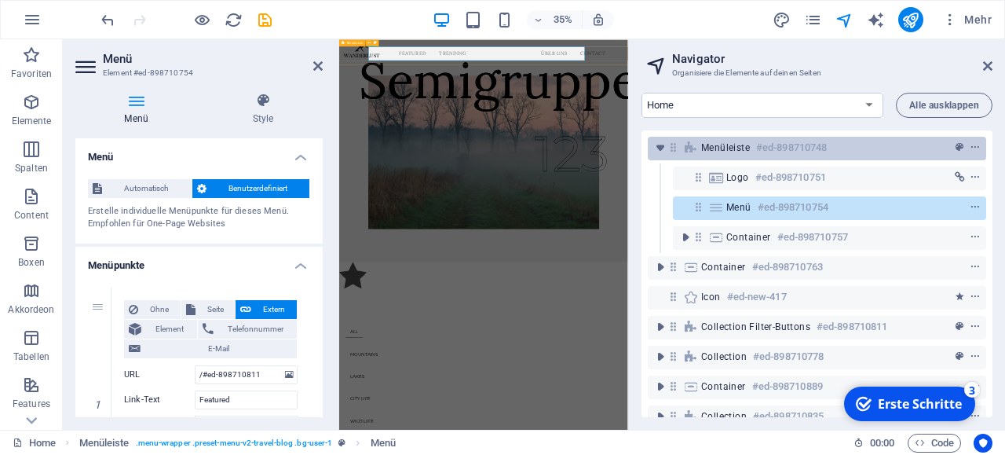
click at [748, 152] on span "Menüleiste" at bounding box center [725, 147] width 49 height 13
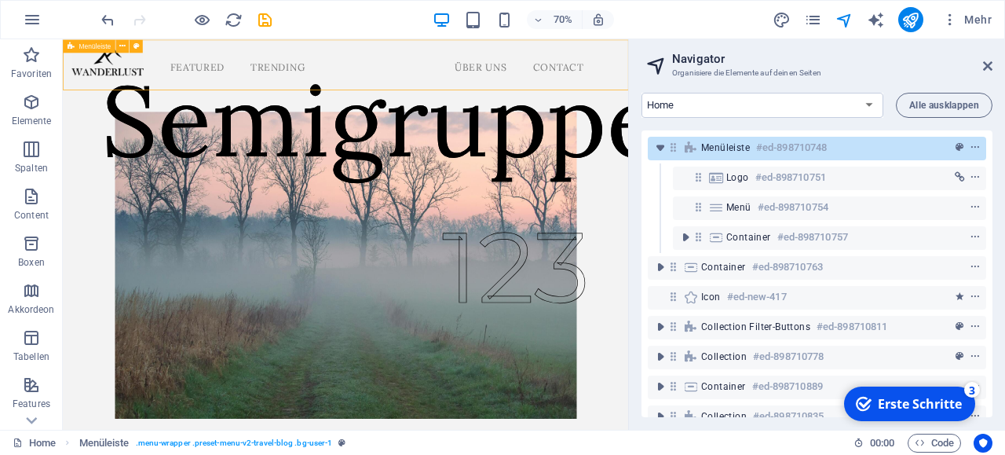
click at [748, 152] on span "Menüleiste" at bounding box center [725, 147] width 49 height 13
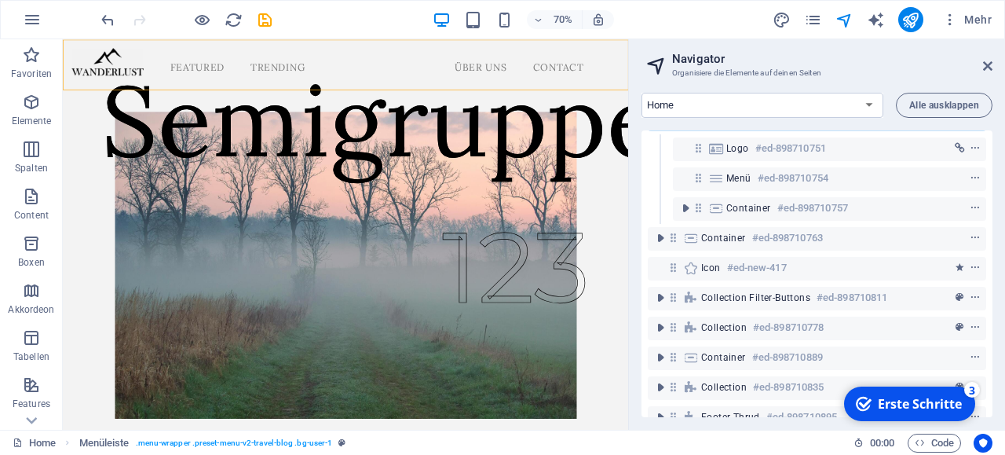
scroll to position [48, 0]
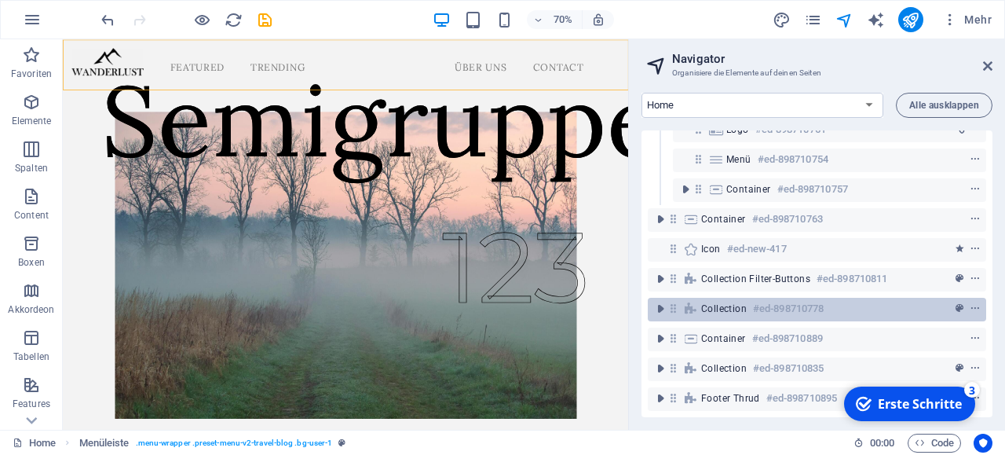
click at [711, 313] on span "Collection" at bounding box center [724, 308] width 46 height 13
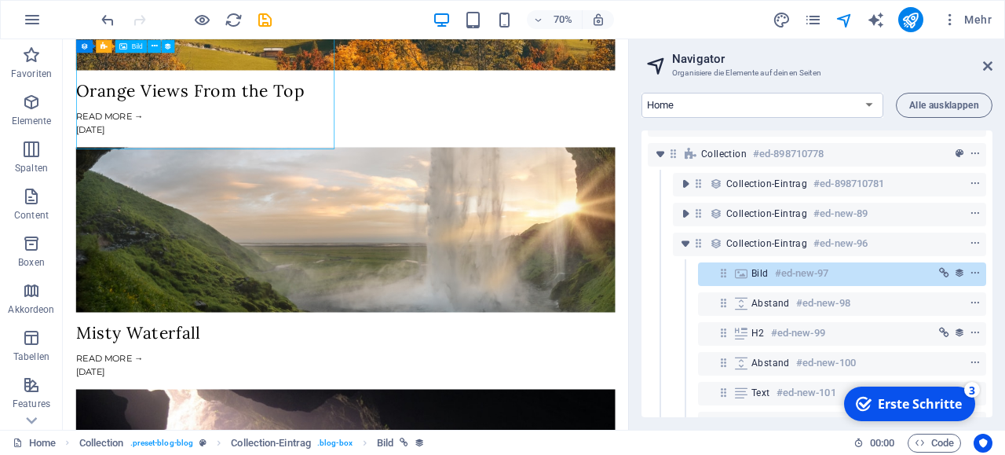
scroll to position [203, 0]
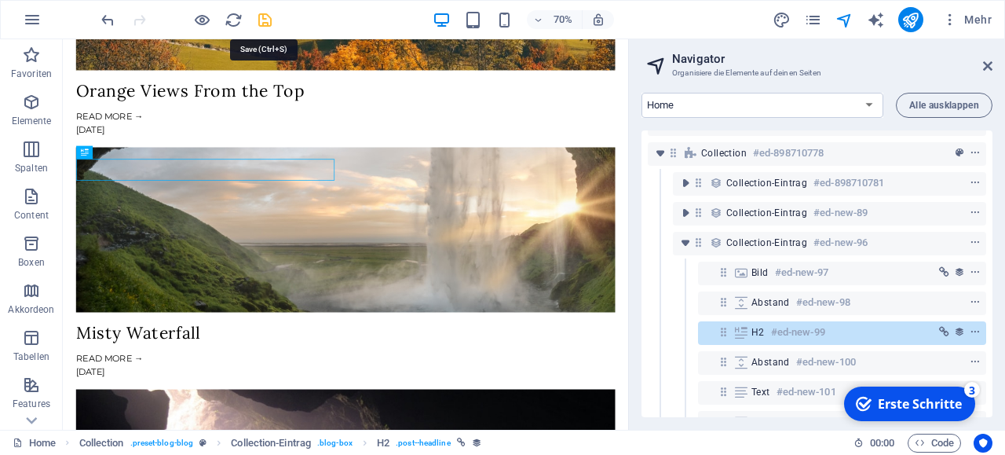
click at [266, 16] on icon "save" at bounding box center [265, 20] width 18 height 18
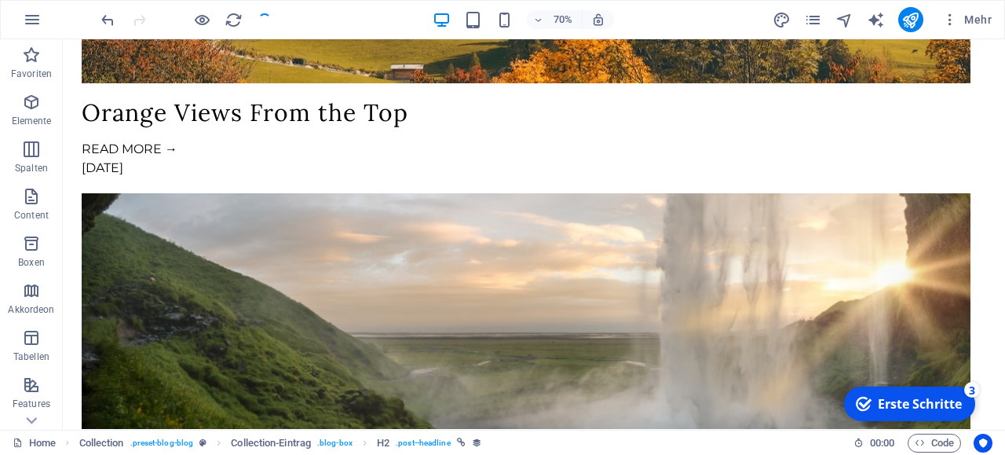
scroll to position [1357, 0]
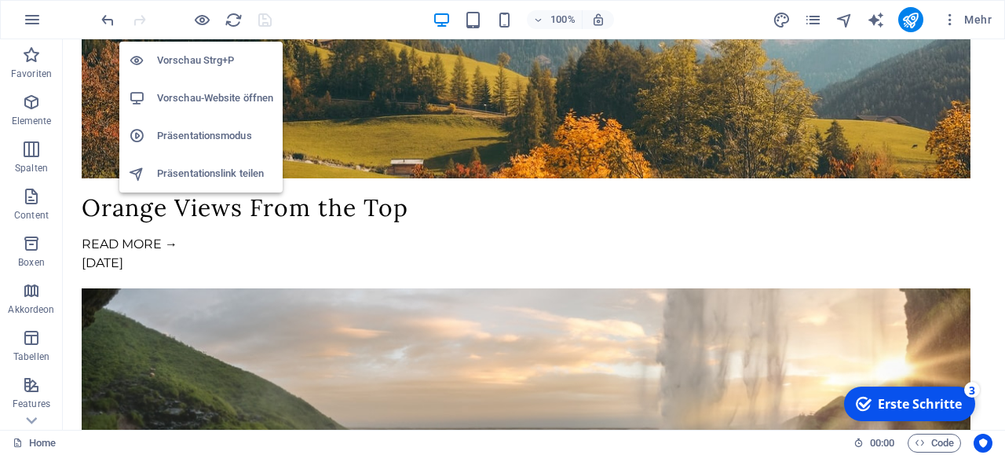
click at [185, 57] on h6 "Vorschau Strg+P" at bounding box center [215, 60] width 116 height 19
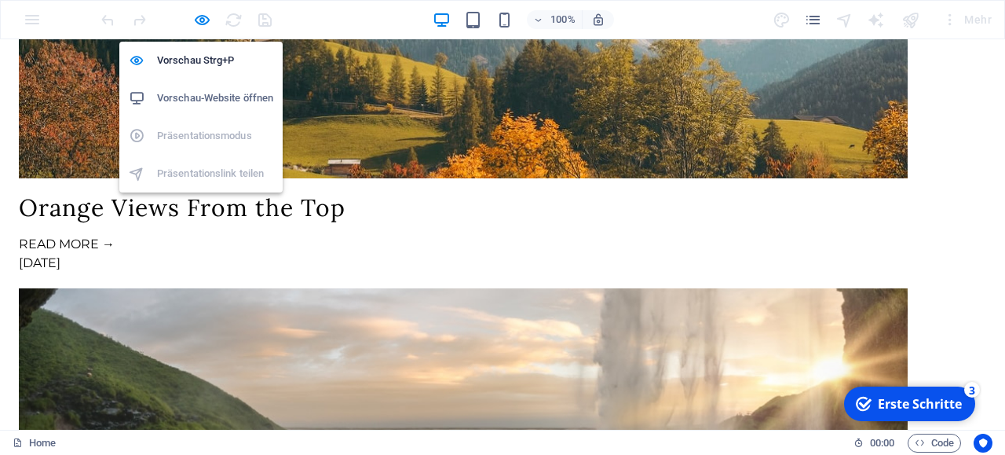
click at [186, 97] on h6 "Vorschau-Website öffnen" at bounding box center [215, 98] width 116 height 19
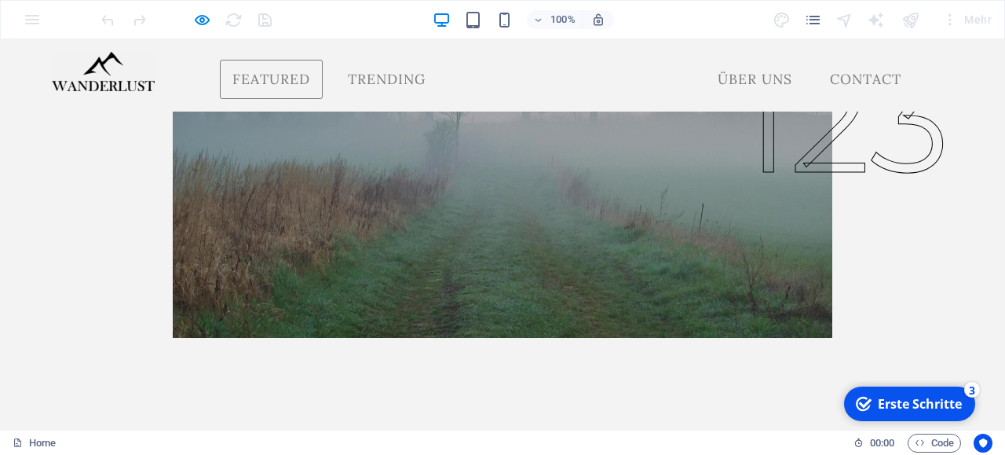
scroll to position [0, 0]
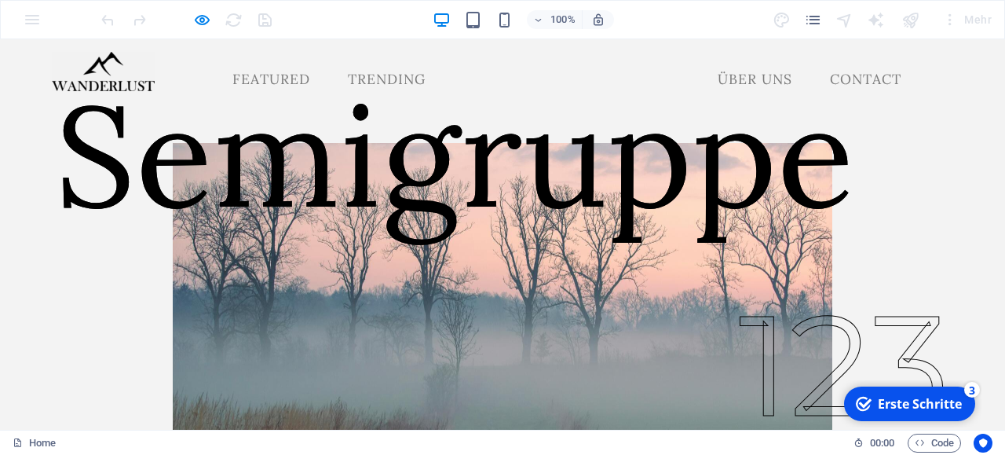
click at [898, 20] on div "Mehr" at bounding box center [885, 19] width 225 height 25
click at [818, 90] on link "Contact" at bounding box center [866, 79] width 97 height 39
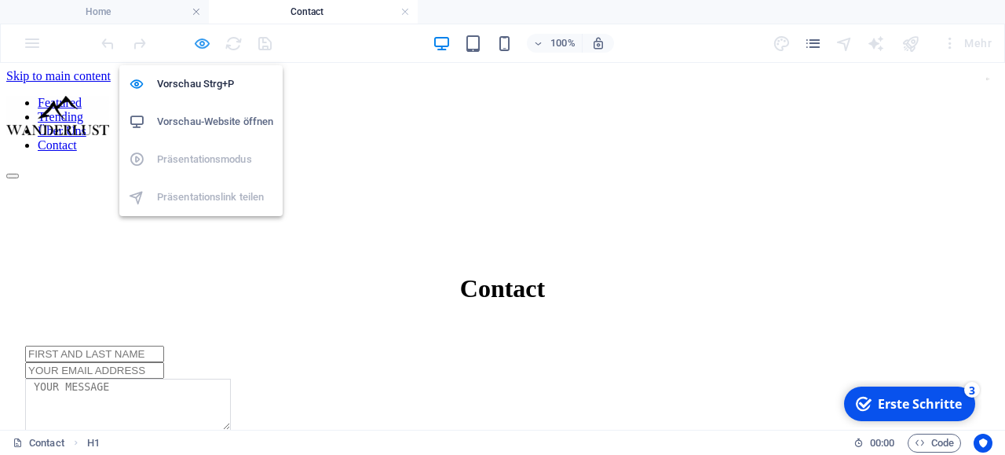
click at [200, 42] on icon "button" at bounding box center [202, 44] width 18 height 18
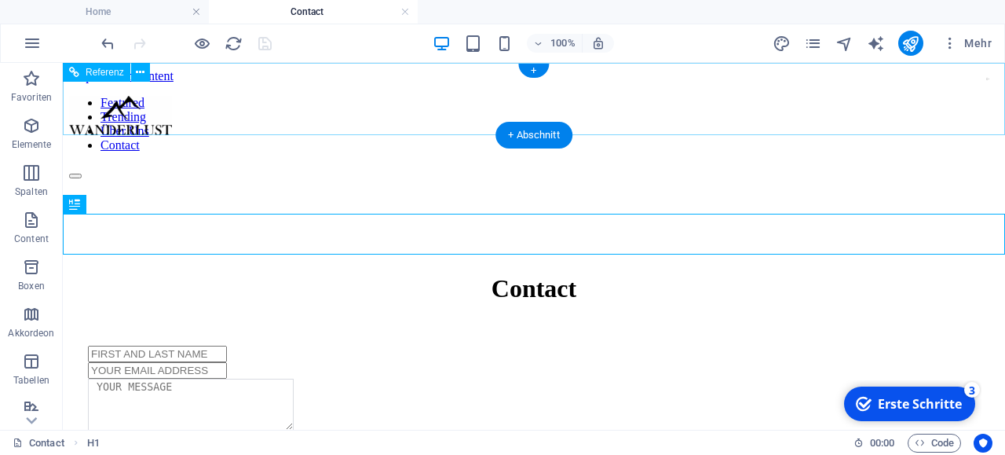
click at [228, 98] on nav "Featured Trending Über Uns Contact" at bounding box center [534, 124] width 930 height 57
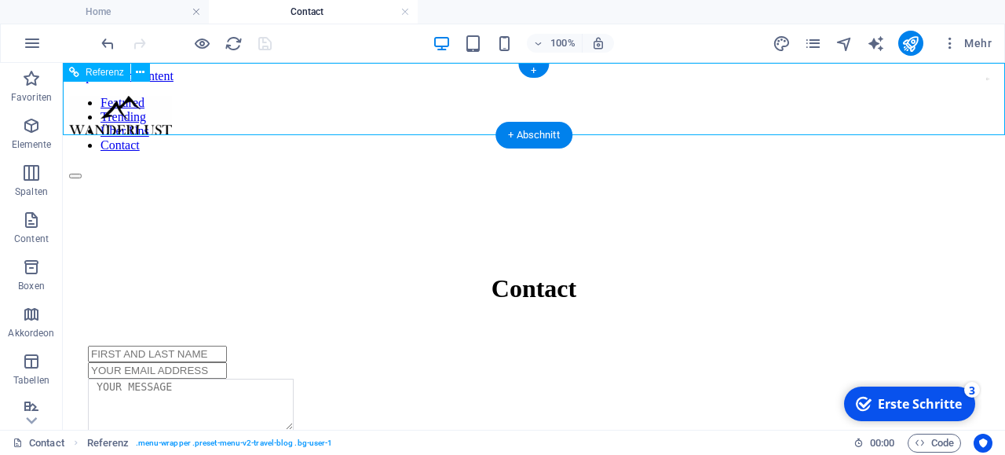
click at [228, 98] on nav "Featured Trending Über Uns Contact" at bounding box center [534, 124] width 930 height 57
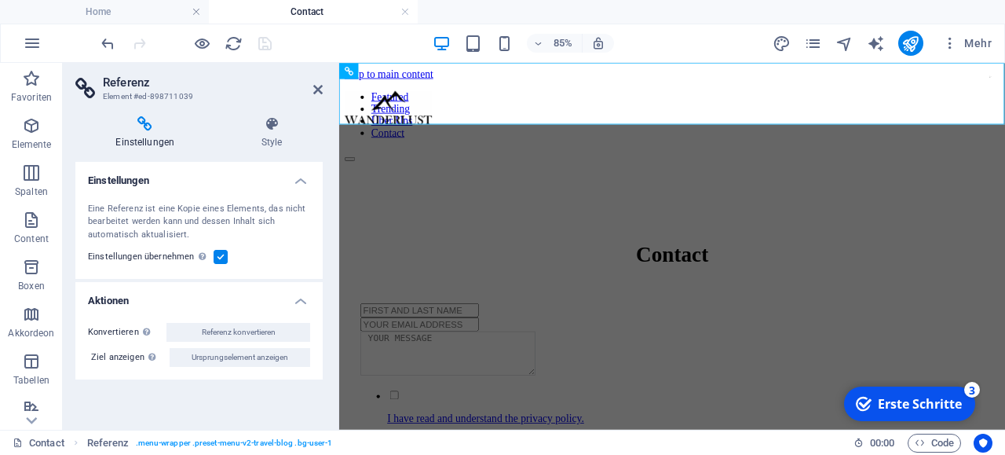
click at [326, 93] on aside "Referenz Element #ed-898711039 Einstellungen Style Einstellungen Eine Referenz …" at bounding box center [201, 246] width 276 height 367
click at [317, 87] on icon at bounding box center [317, 89] width 9 height 13
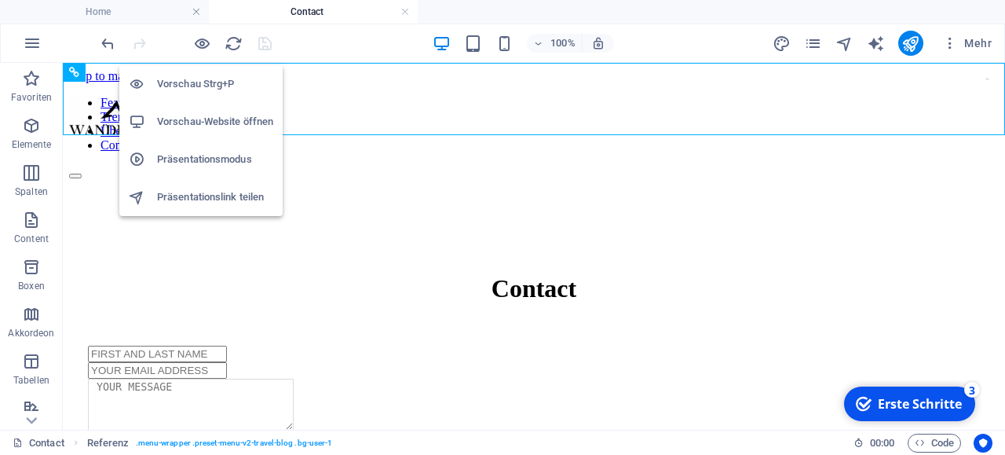
click at [200, 156] on h6 "Präsentationsmodus" at bounding box center [215, 159] width 116 height 19
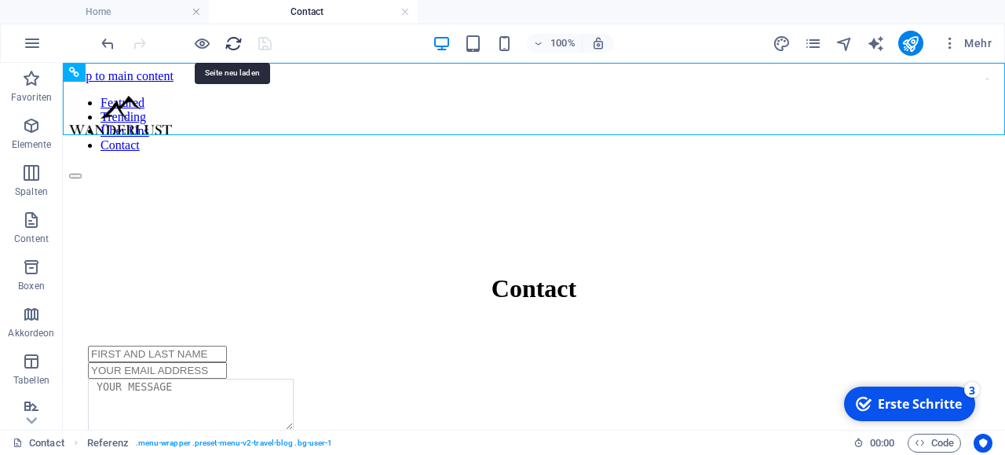
click at [238, 44] on icon "reload" at bounding box center [234, 44] width 18 height 18
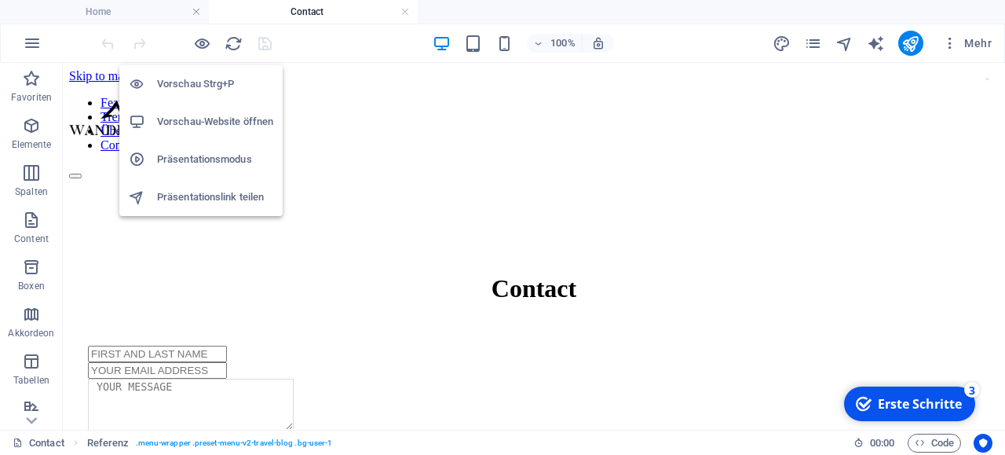
click at [207, 81] on h6 "Vorschau Strg+P" at bounding box center [215, 84] width 116 height 19
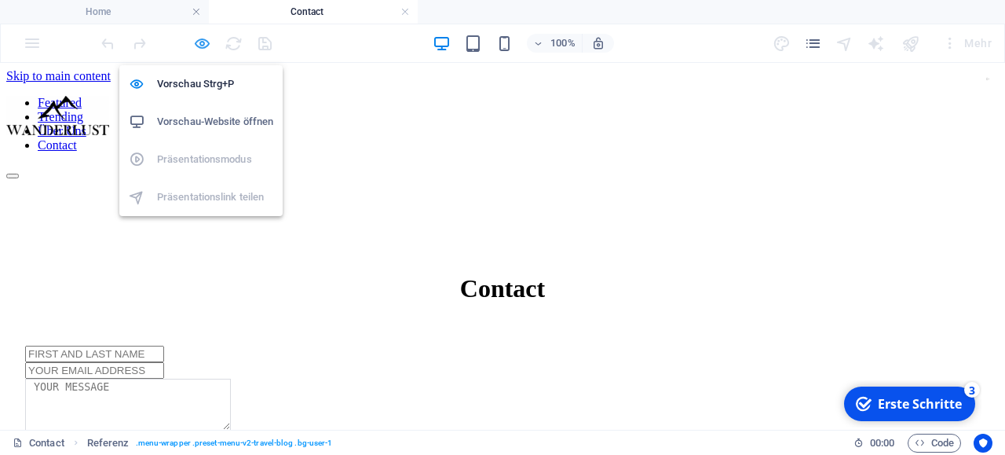
click at [207, 47] on icon "button" at bounding box center [202, 44] width 18 height 18
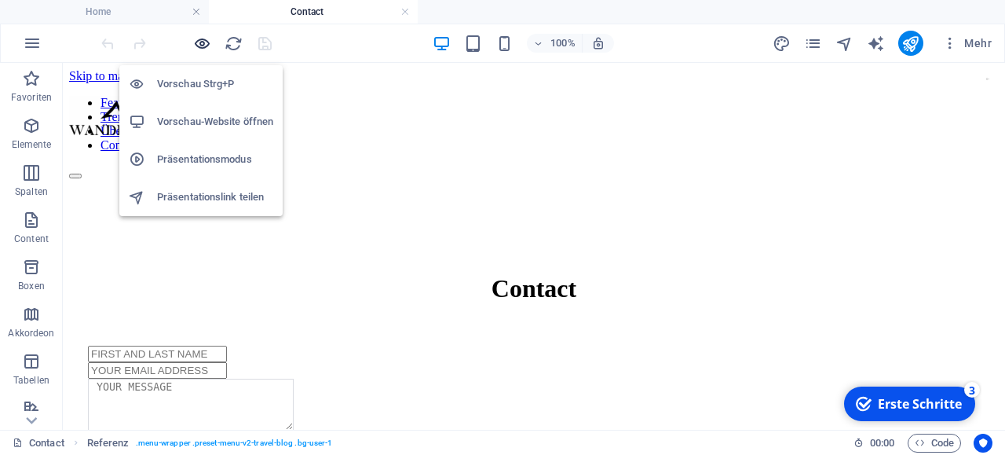
click at [202, 42] on icon "button" at bounding box center [202, 44] width 18 height 18
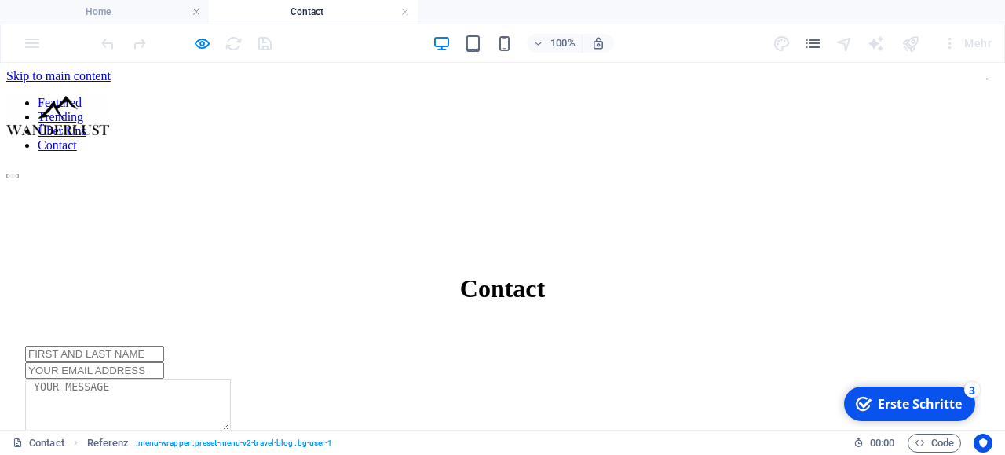
click at [83, 110] on link "Trending" at bounding box center [61, 116] width 46 height 13
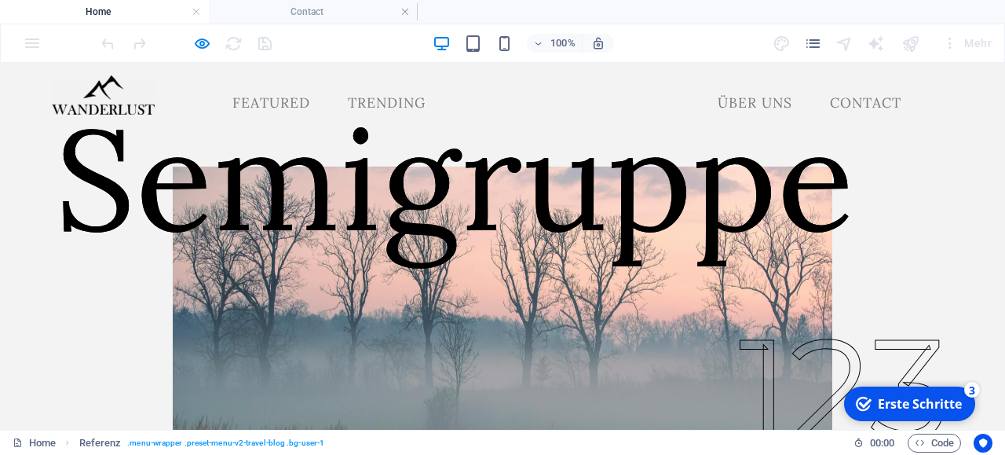
click at [335, 97] on link "Trending" at bounding box center [386, 102] width 103 height 39
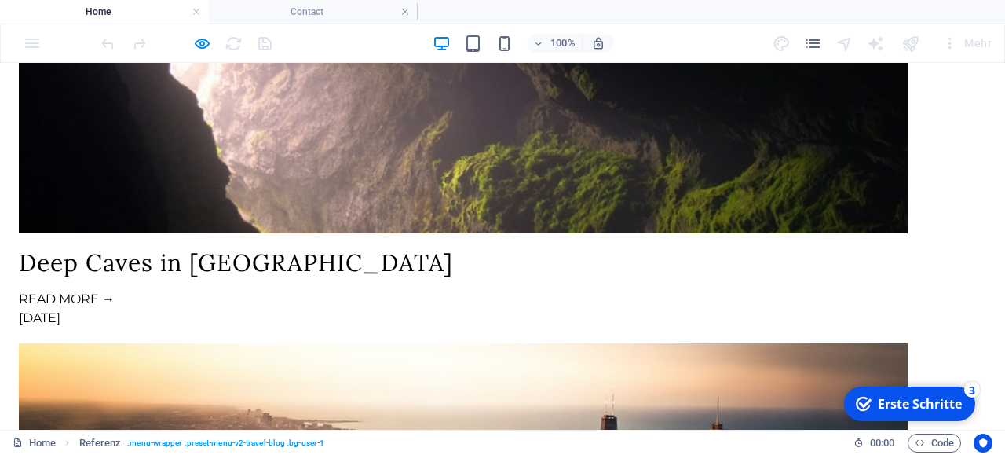
scroll to position [2401, 0]
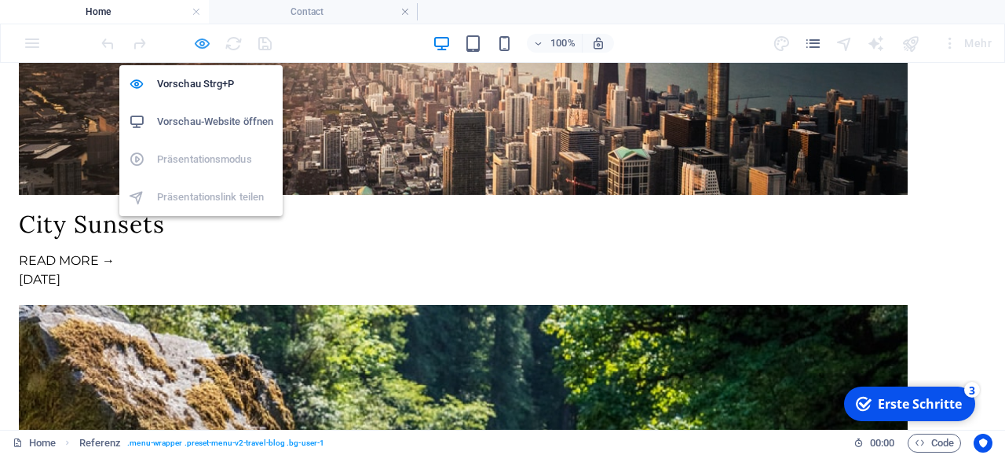
click at [197, 42] on icon "button" at bounding box center [202, 44] width 18 height 18
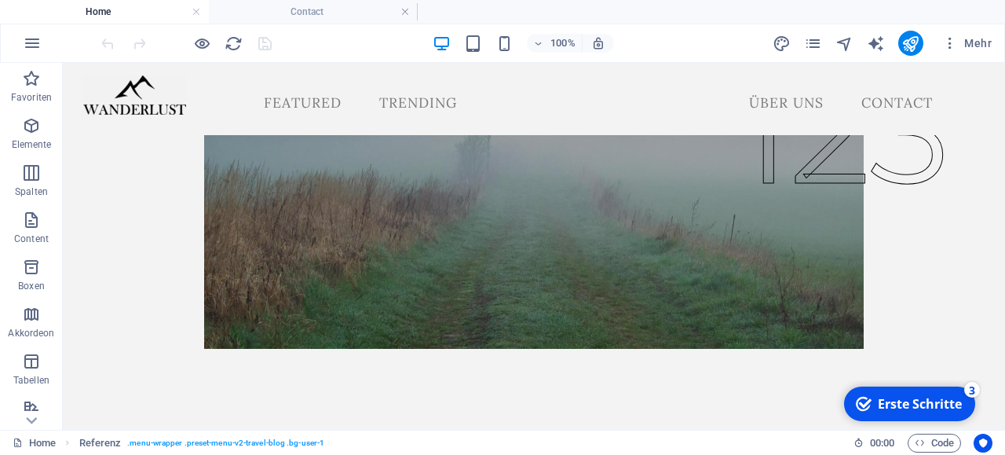
scroll to position [0, 0]
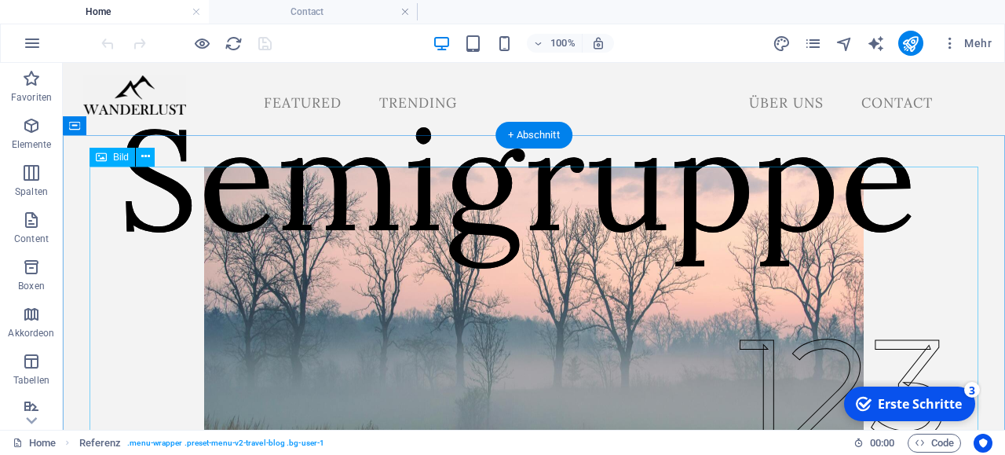
click at [947, 379] on figure at bounding box center [534, 386] width 889 height 439
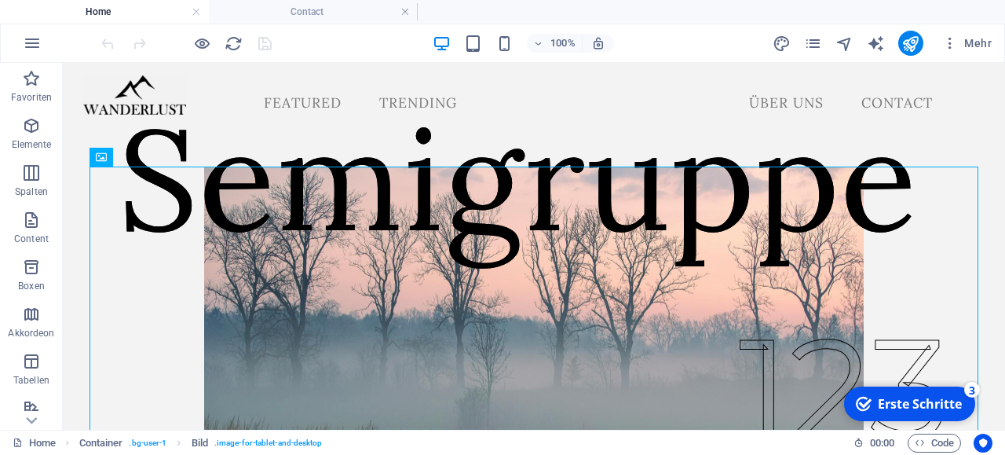
click at [934, 405] on div "Erste Schritte" at bounding box center [920, 403] width 84 height 17
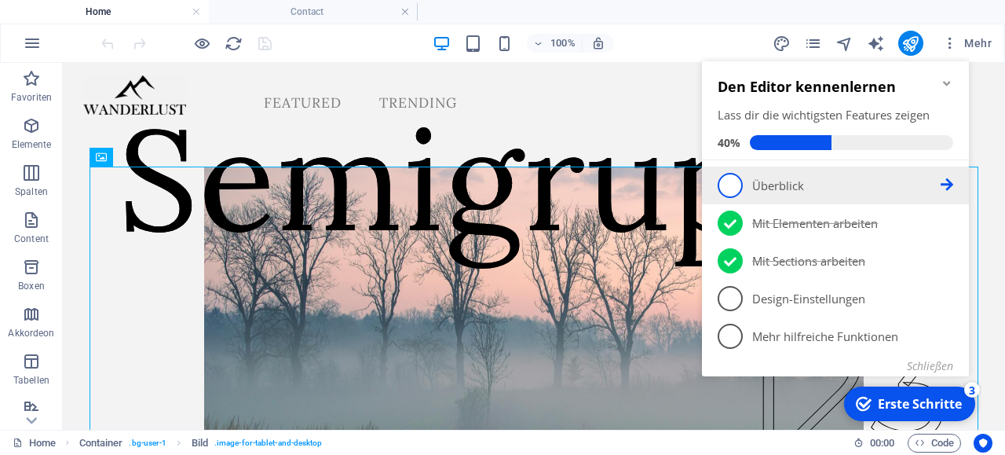
click at [950, 181] on icon at bounding box center [947, 184] width 13 height 13
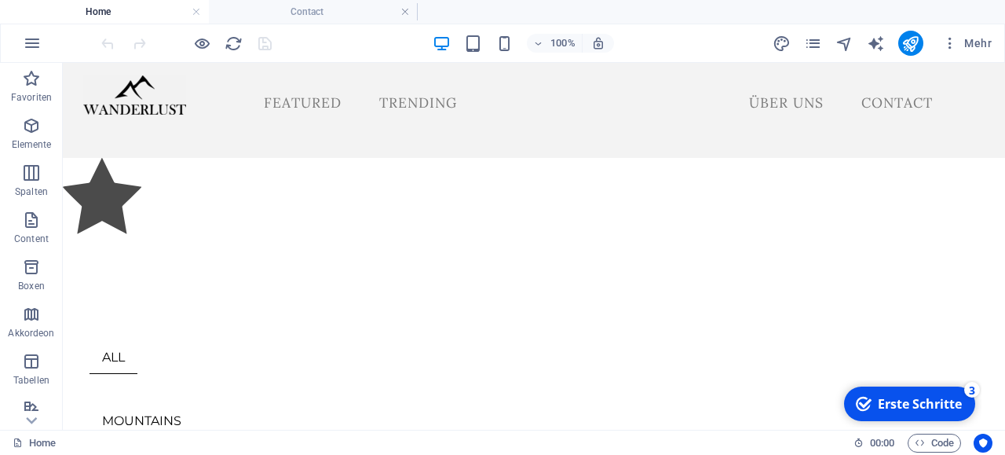
scroll to position [524, 0]
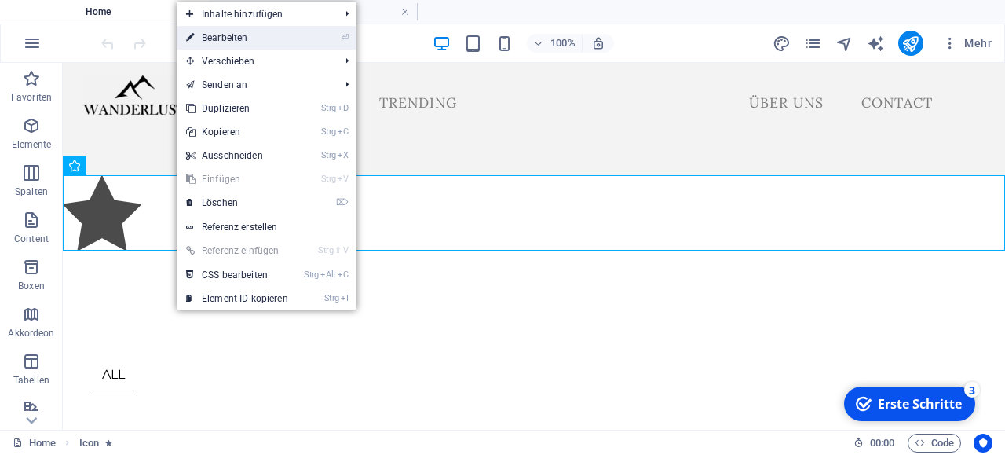
click at [243, 35] on link "⏎ Bearbeiten" at bounding box center [237, 38] width 121 height 24
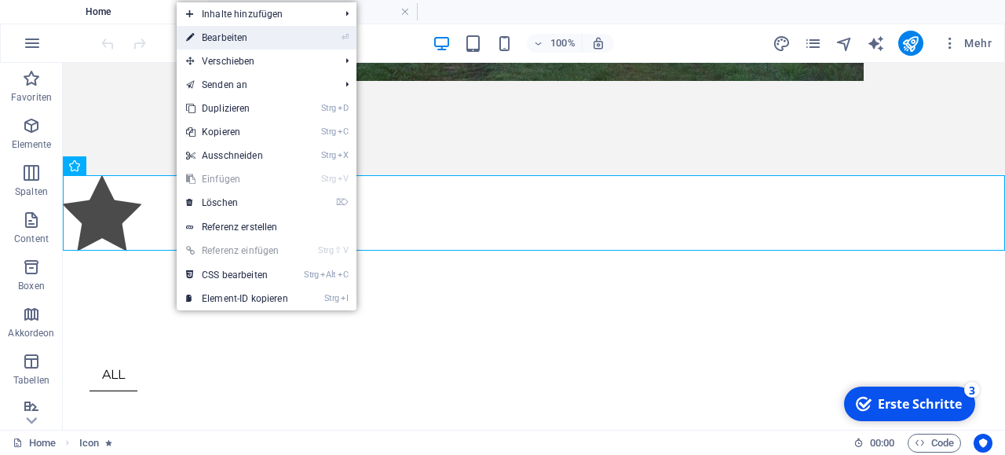
select select "fade"
select select "s"
select select "scroll"
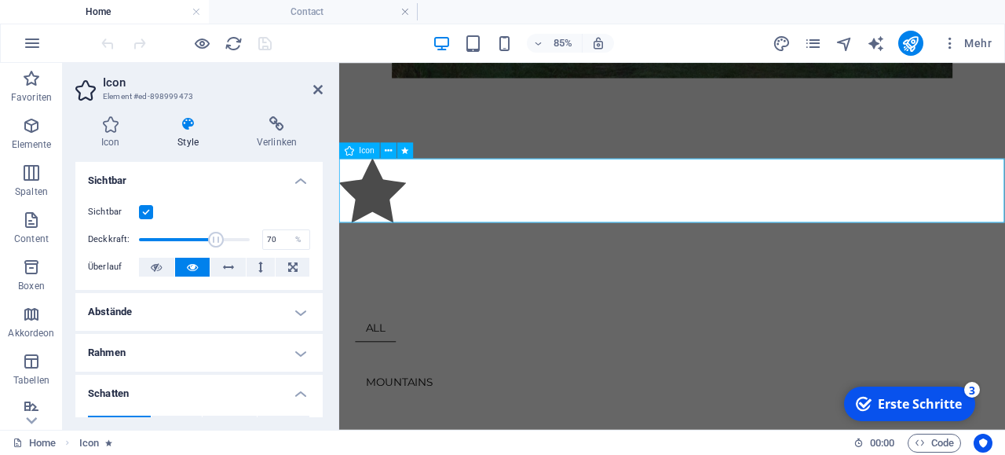
click at [368, 152] on span "Icon" at bounding box center [367, 150] width 15 height 8
click at [295, 264] on icon at bounding box center [292, 267] width 9 height 19
click at [390, 216] on figure at bounding box center [731, 215] width 784 height 81
click at [273, 130] on icon at bounding box center [277, 124] width 92 height 16
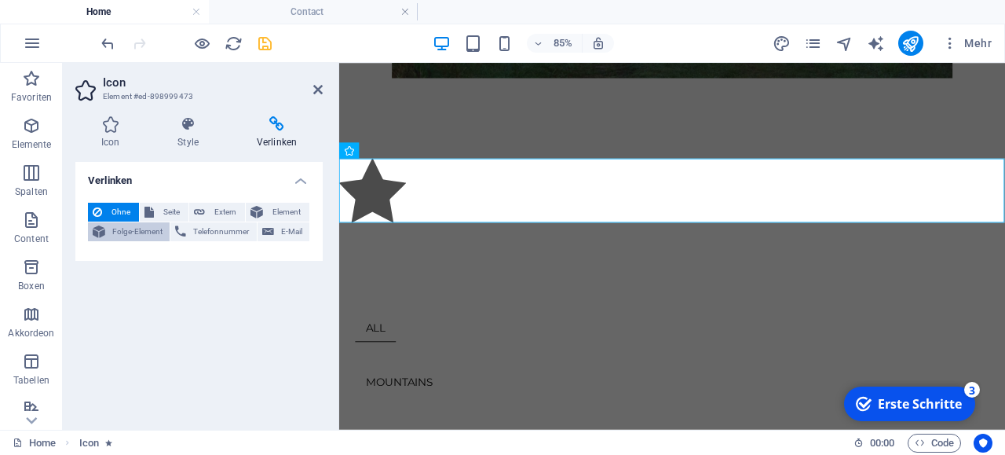
click at [137, 236] on span "Folge-Element" at bounding box center [137, 231] width 55 height 19
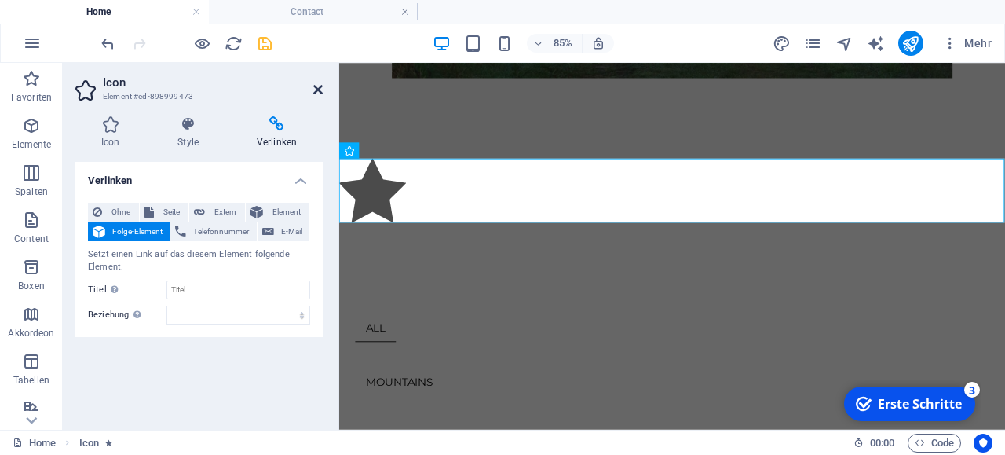
click at [320, 90] on icon at bounding box center [317, 89] width 9 height 13
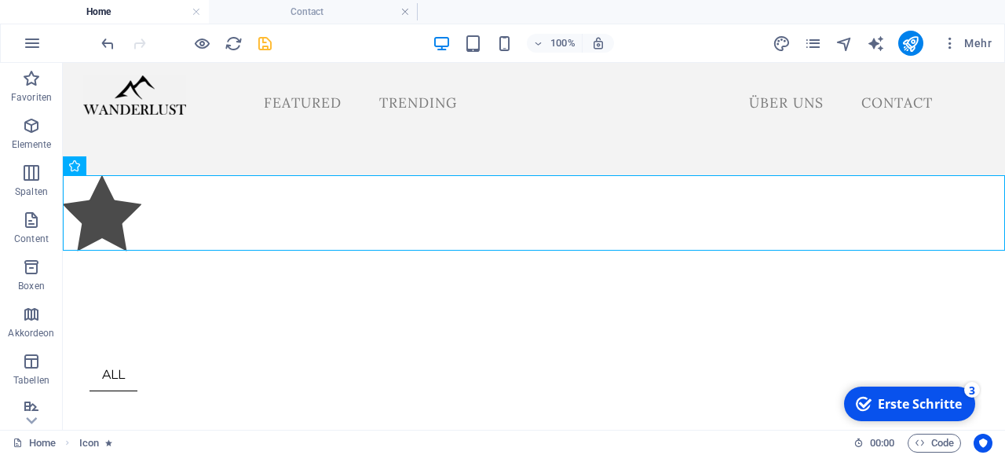
scroll to position [0, 0]
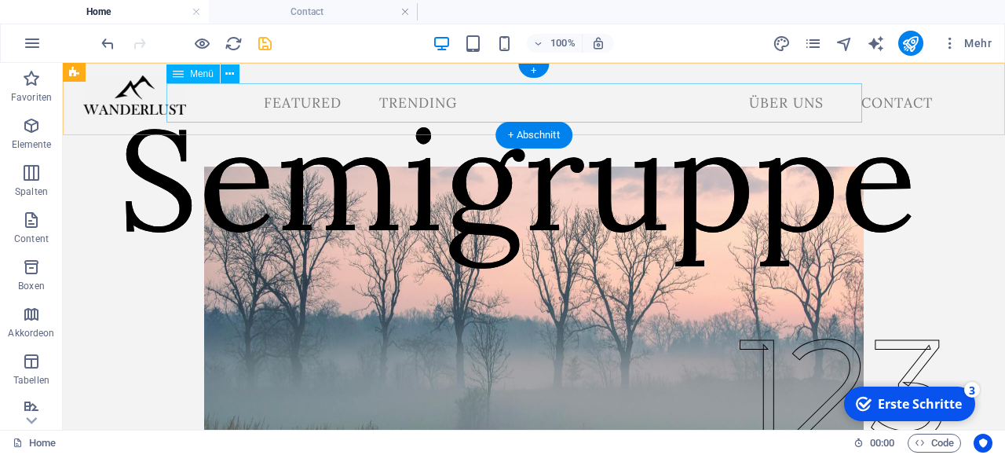
click at [231, 98] on nav "Featured Trending Über Uns Contact" at bounding box center [514, 102] width 862 height 39
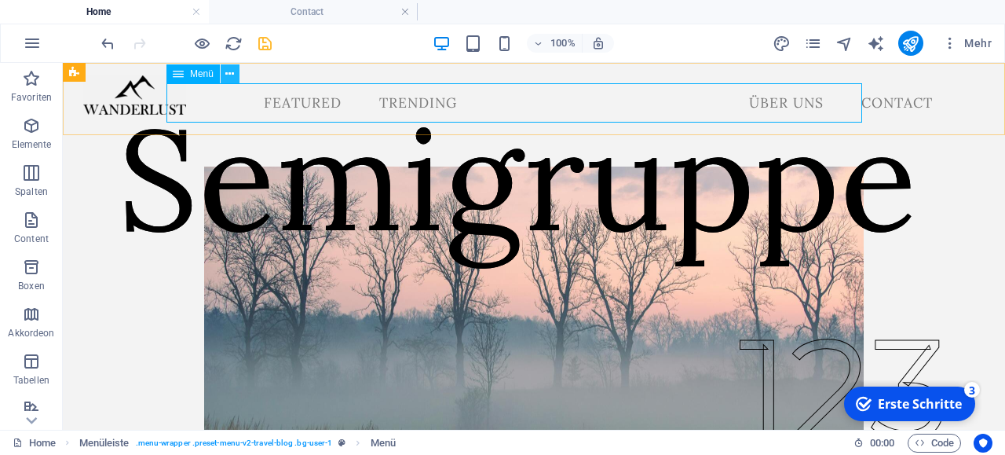
click at [232, 71] on icon at bounding box center [229, 74] width 9 height 16
click at [183, 78] on icon at bounding box center [178, 73] width 11 height 19
select select
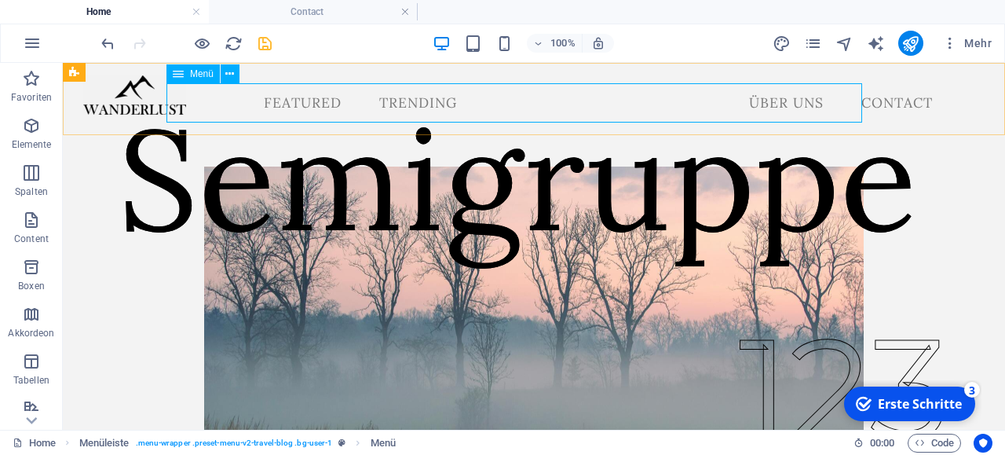
select select
select select "1"
select select
select select "2"
select select
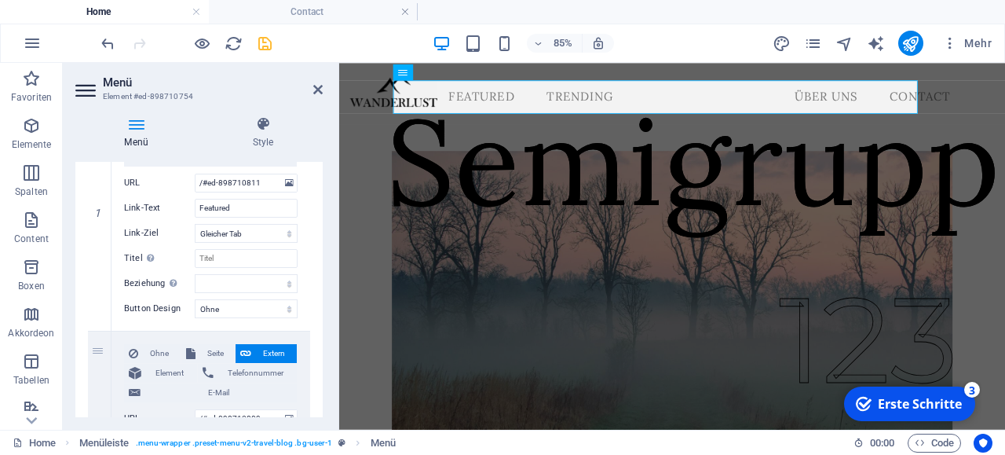
scroll to position [225, 0]
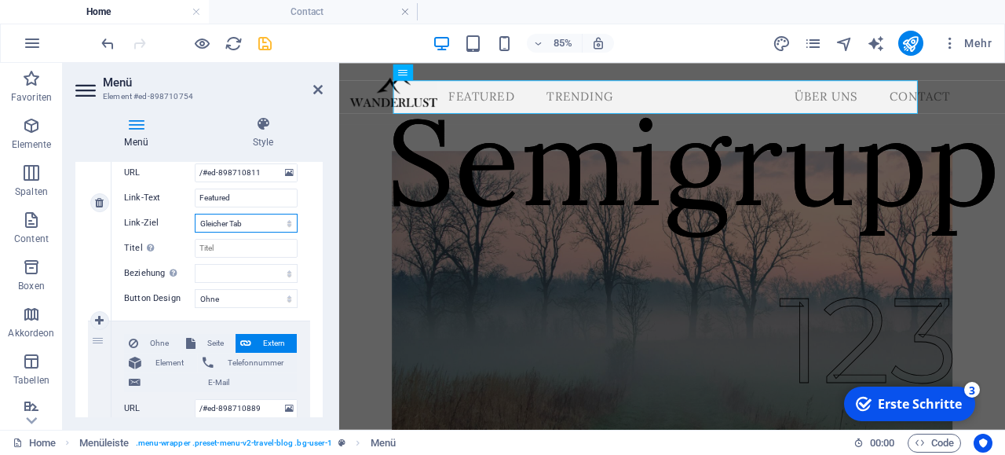
click at [195, 214] on select "Neuer Tab Gleicher Tab Overlay" at bounding box center [246, 223] width 103 height 19
click option "Gleicher Tab" at bounding box center [0, 0] width 0 height 0
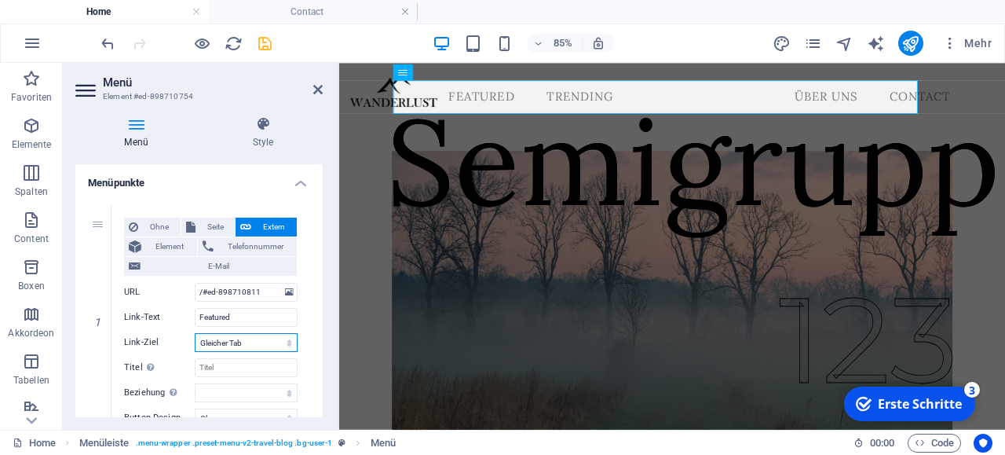
scroll to position [86, 0]
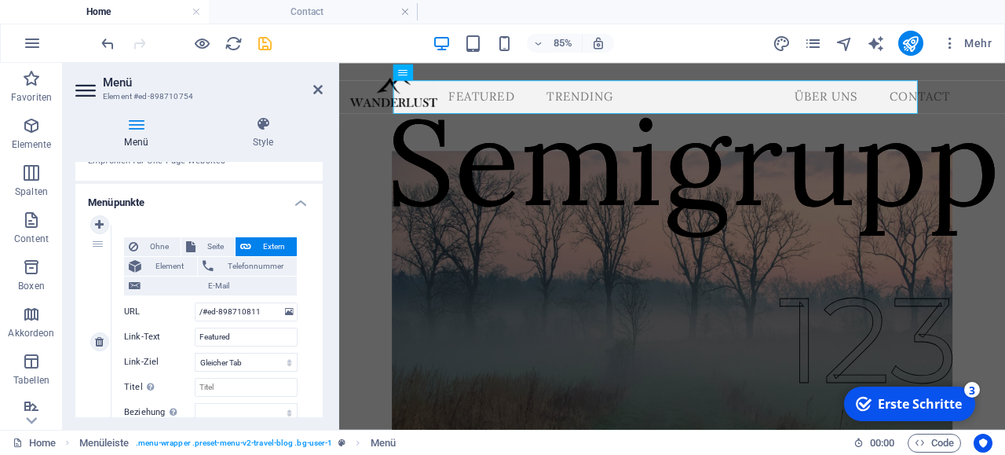
click at [276, 247] on span "Extern" at bounding box center [274, 246] width 36 height 19
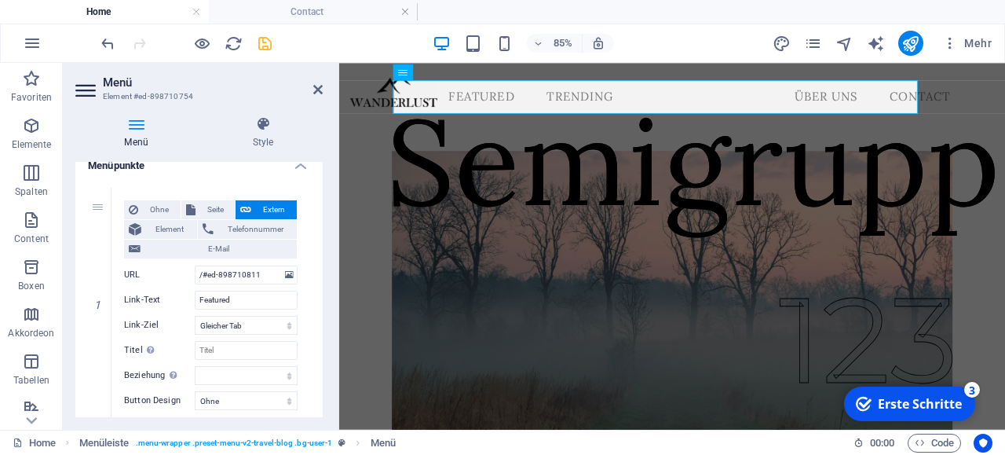
scroll to position [185, 0]
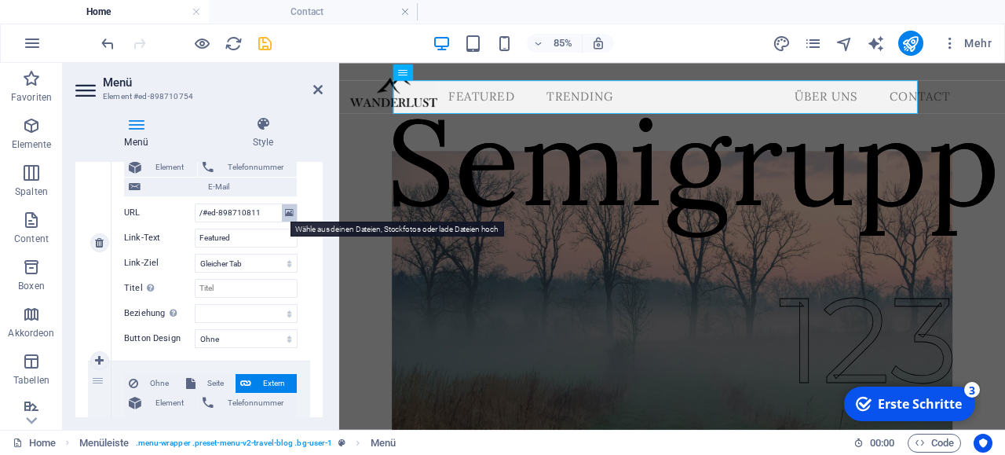
click at [290, 212] on icon at bounding box center [289, 212] width 9 height 17
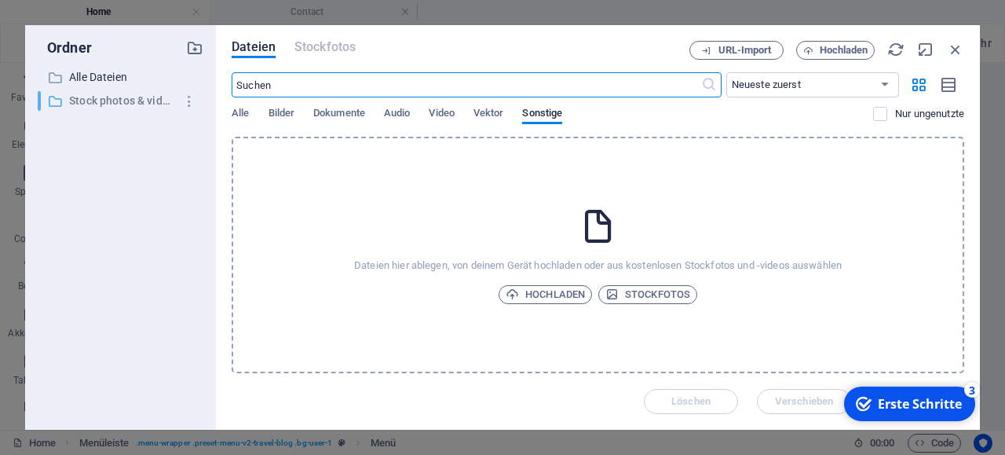
click at [155, 101] on p "Stock photos & videos" at bounding box center [121, 101] width 105 height 18
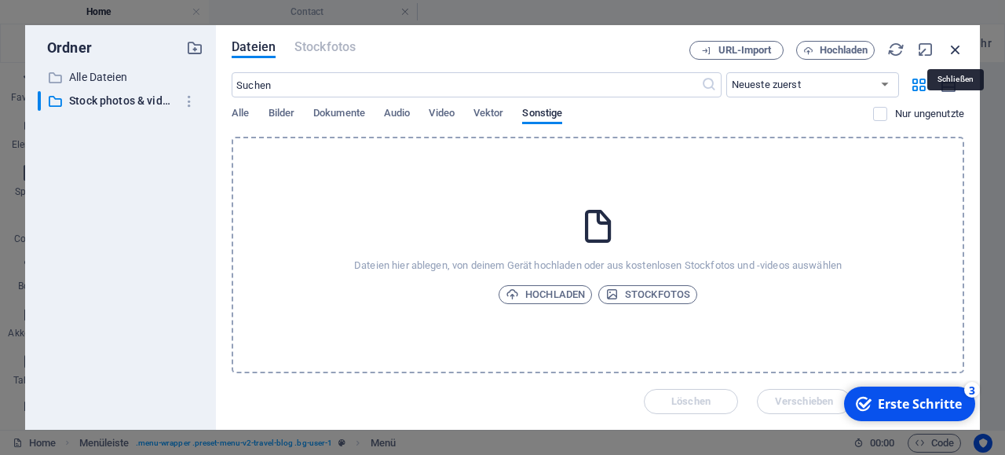
click at [954, 45] on icon "button" at bounding box center [955, 49] width 17 height 17
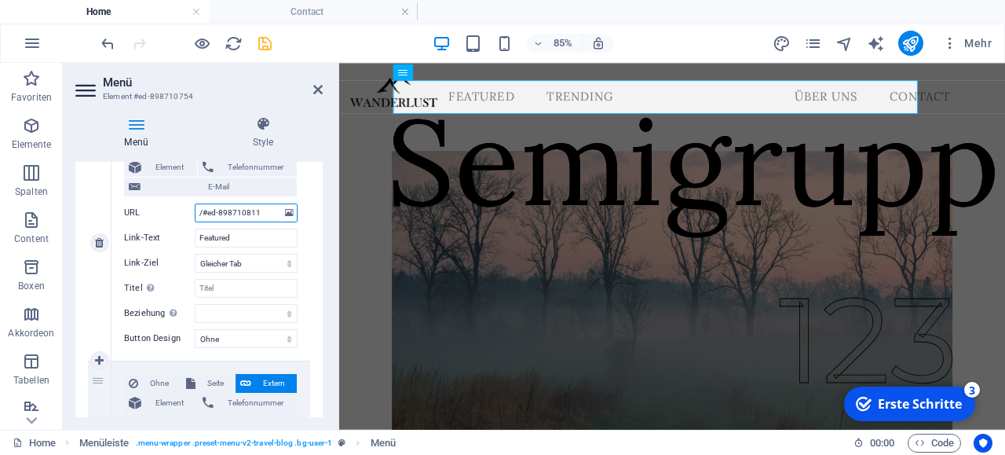
click at [257, 217] on input "/#ed-898710811" at bounding box center [246, 212] width 103 height 19
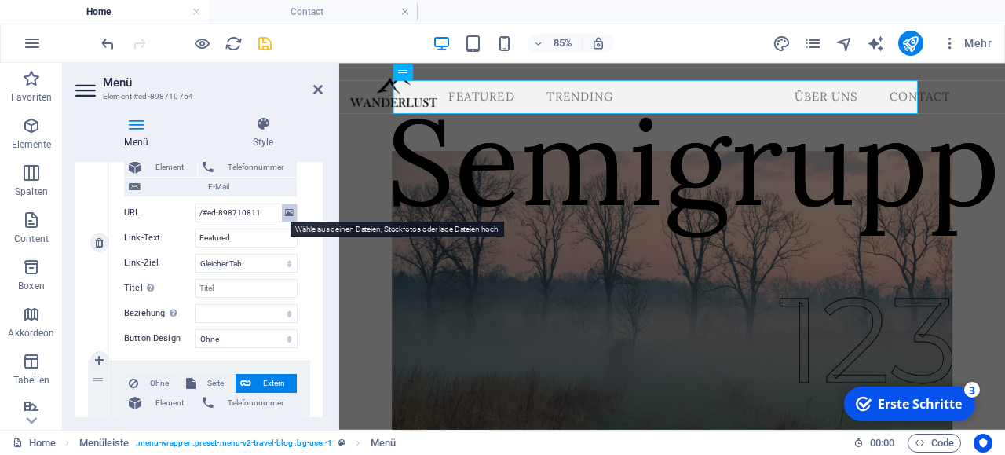
click at [292, 212] on icon at bounding box center [289, 212] width 9 height 17
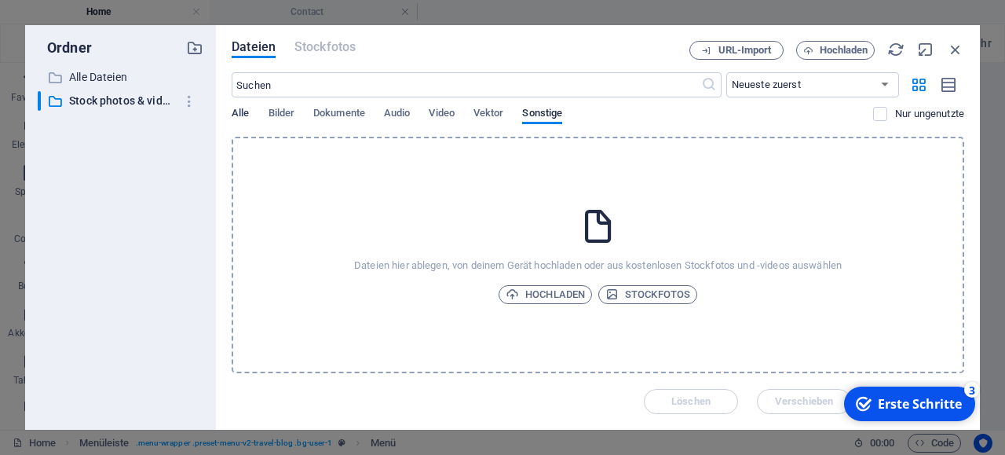
click at [246, 111] on span "Alle" at bounding box center [240, 115] width 17 height 22
click at [284, 112] on span "Bilder" at bounding box center [282, 115] width 27 height 22
click at [336, 110] on span "Dokumente" at bounding box center [339, 115] width 52 height 22
click at [408, 111] on span "Audio" at bounding box center [397, 115] width 26 height 22
click at [106, 80] on p "Alle Dateien" at bounding box center [121, 77] width 105 height 18
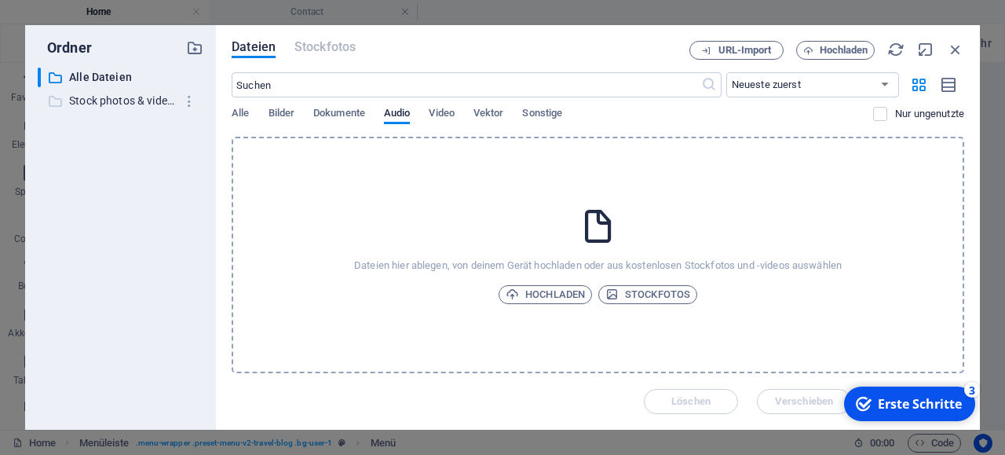
click at [112, 99] on p "Stock photos & videos" at bounding box center [121, 101] width 105 height 18
click at [452, 111] on span "Video" at bounding box center [441, 115] width 25 height 22
click at [504, 114] on span "Vektor" at bounding box center [489, 115] width 31 height 22
click at [562, 114] on span "Sonstige" at bounding box center [542, 115] width 40 height 22
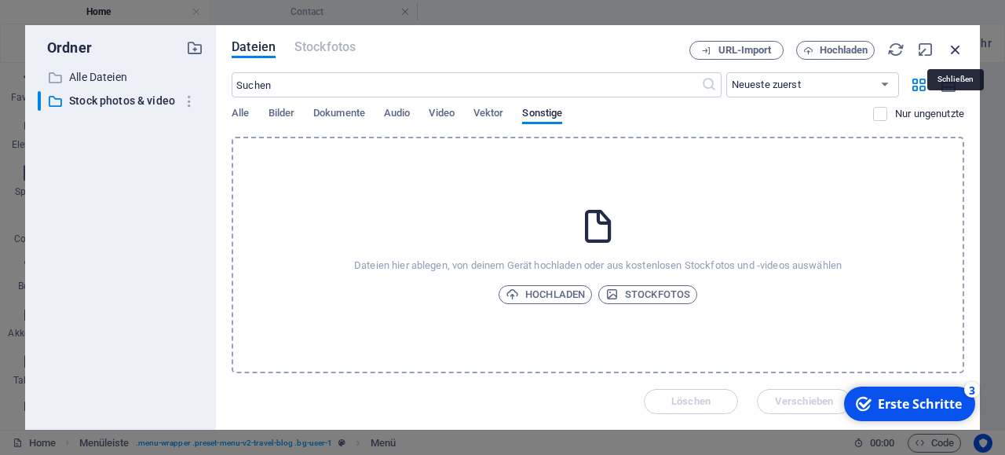
click at [952, 49] on icon "button" at bounding box center [955, 49] width 17 height 17
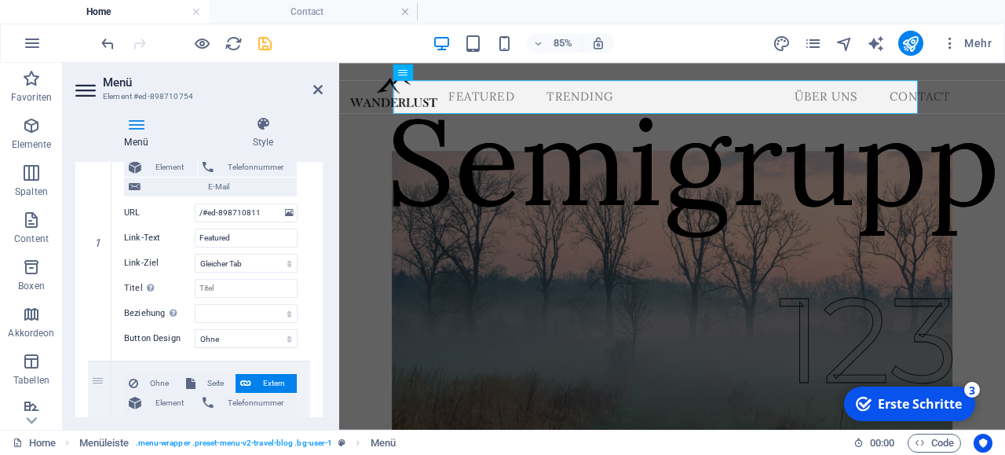
click at [134, 123] on icon at bounding box center [136, 124] width 122 height 16
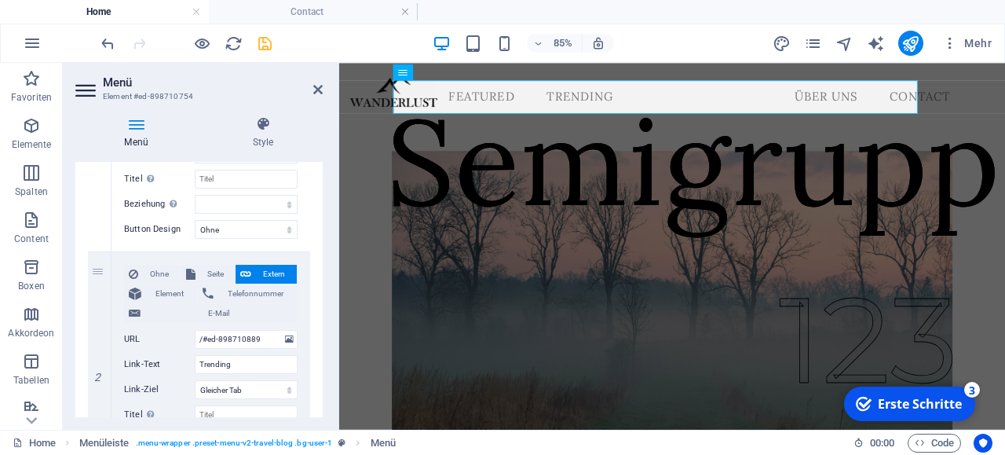
scroll to position [292, 0]
click at [100, 273] on div "2" at bounding box center [100, 372] width 24 height 235
click at [252, 272] on button "Extern" at bounding box center [266, 276] width 61 height 19
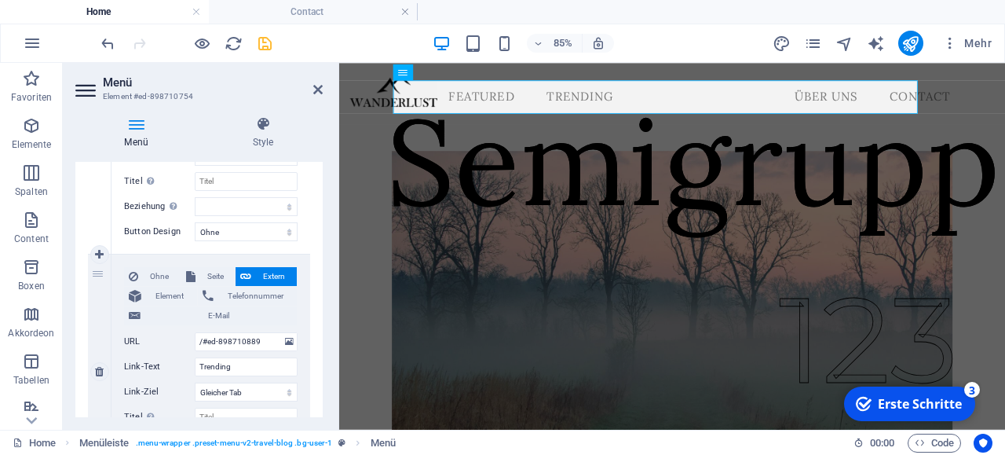
click at [252, 272] on button "Extern" at bounding box center [266, 276] width 61 height 19
click at [227, 270] on span "Seite" at bounding box center [215, 276] width 31 height 19
select select
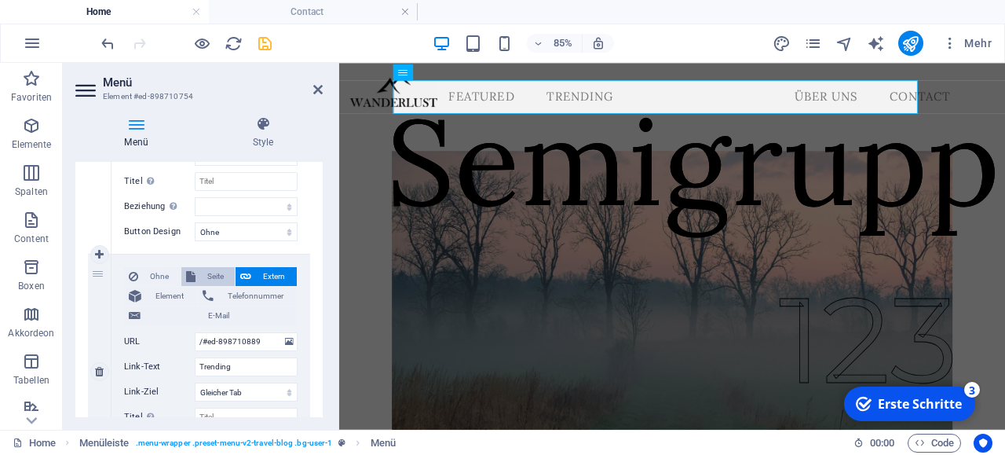
select select
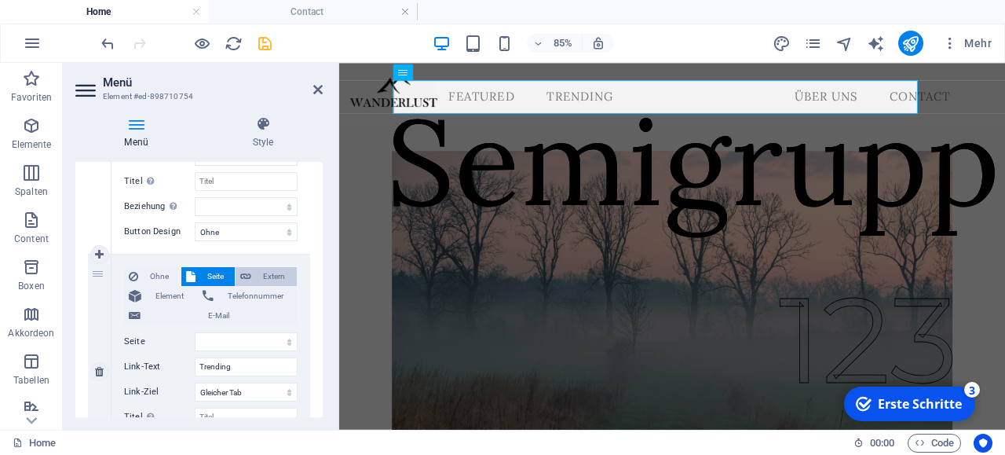
click at [255, 270] on button "Extern" at bounding box center [266, 276] width 61 height 19
select select
select select "blank"
select select
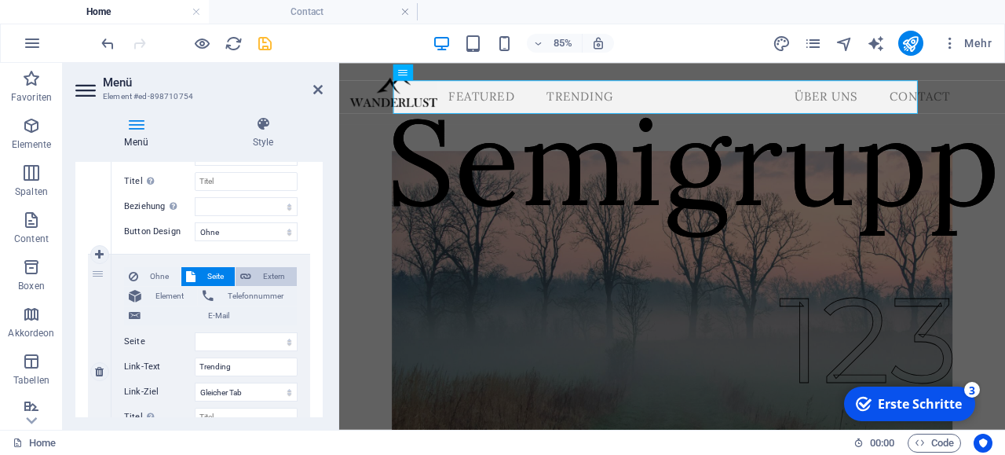
select select
click at [213, 276] on span "Seite" at bounding box center [215, 276] width 31 height 19
select select
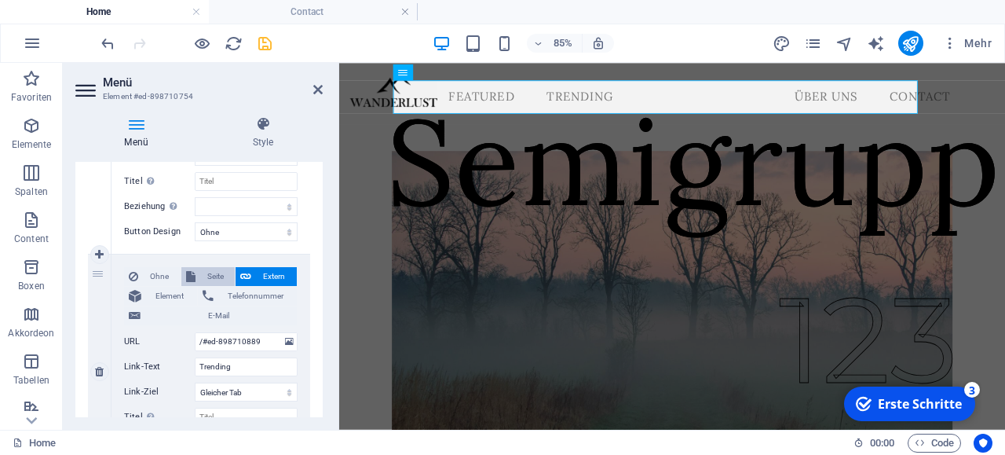
select select
click at [246, 280] on icon at bounding box center [245, 276] width 11 height 19
select select
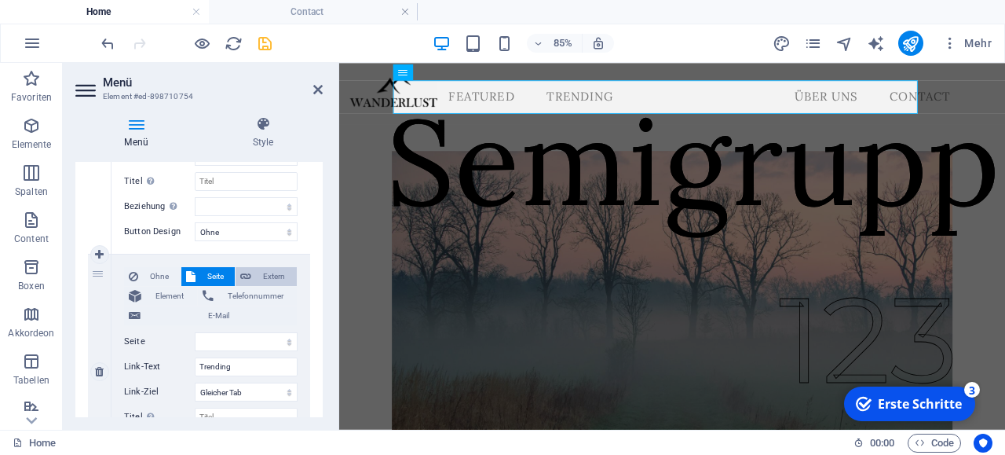
select select "blank"
select select
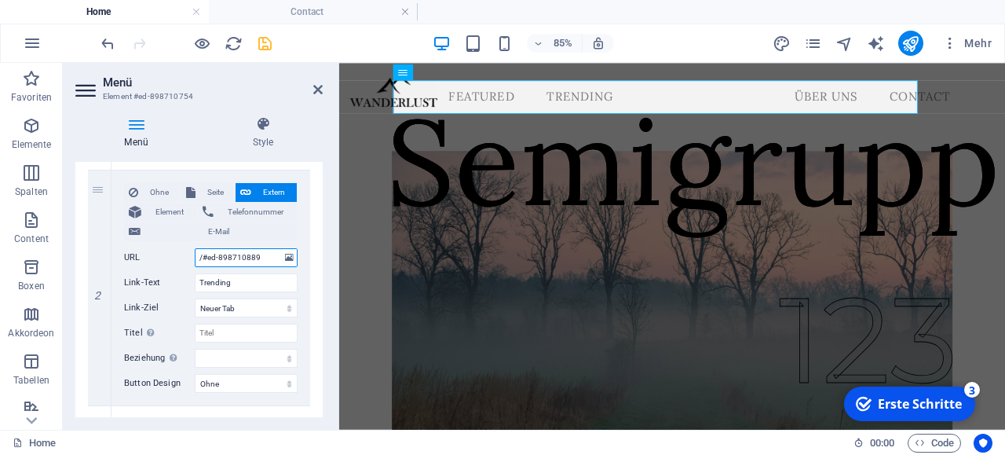
scroll to position [329, 0]
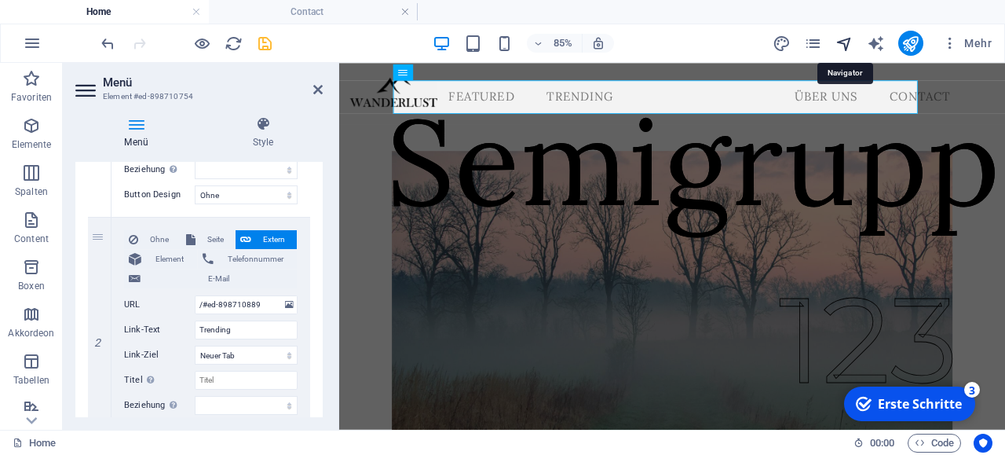
click at [847, 41] on icon "navigator" at bounding box center [845, 44] width 18 height 18
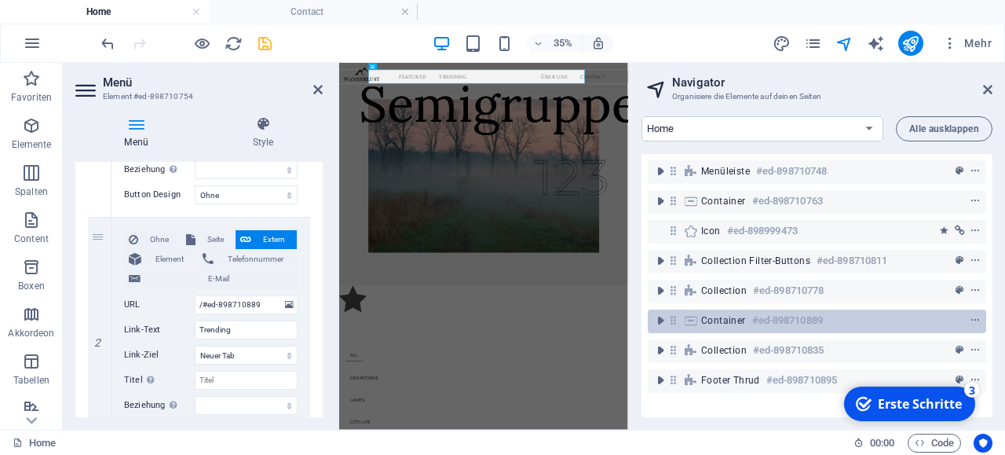
click at [813, 318] on h6 "#ed-898710889" at bounding box center [788, 320] width 71 height 19
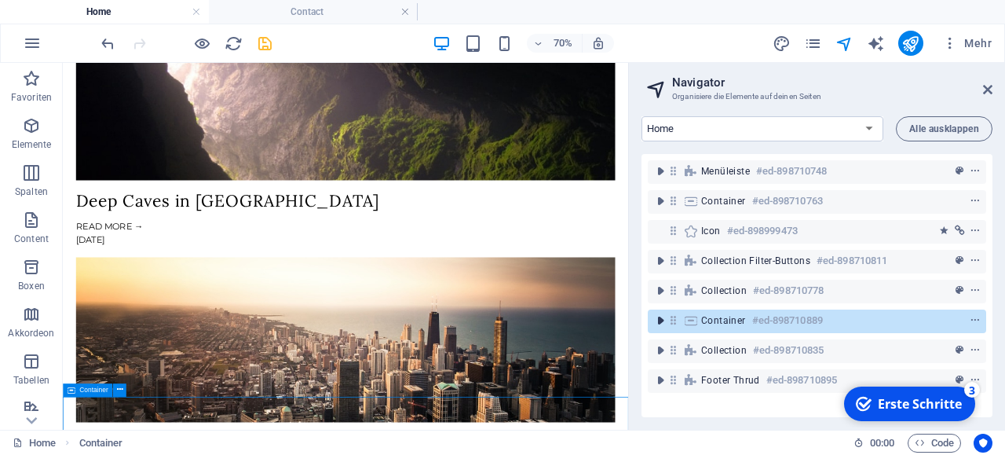
click at [662, 324] on icon "toggle-expand" at bounding box center [661, 321] width 16 height 16
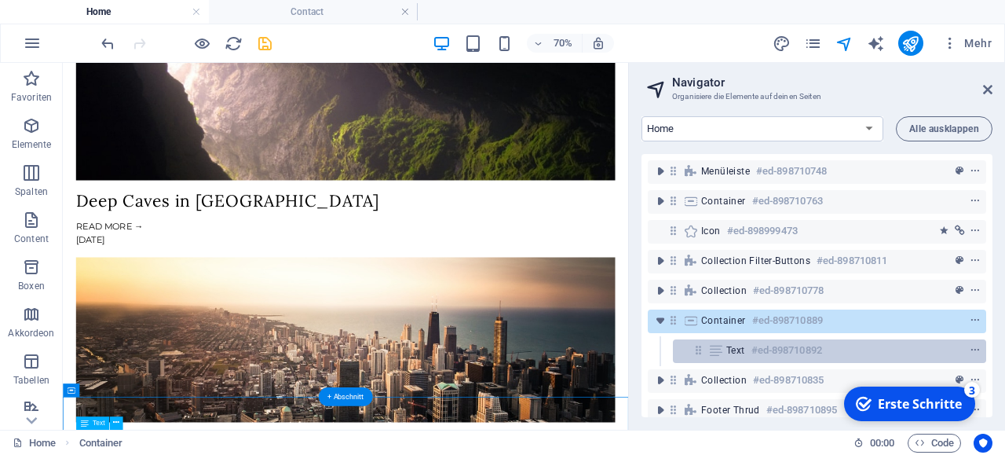
click at [753, 356] on h6 "#ed-898710892" at bounding box center [787, 350] width 71 height 19
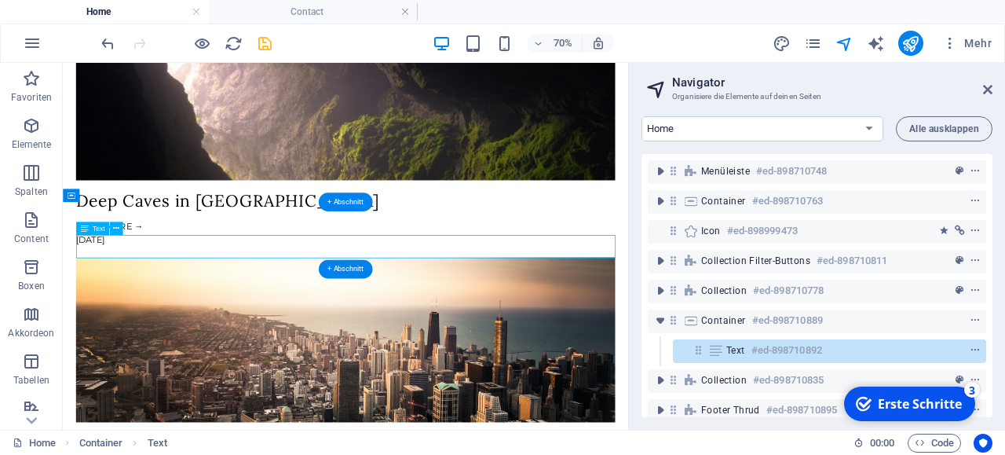
scroll to position [2297, 0]
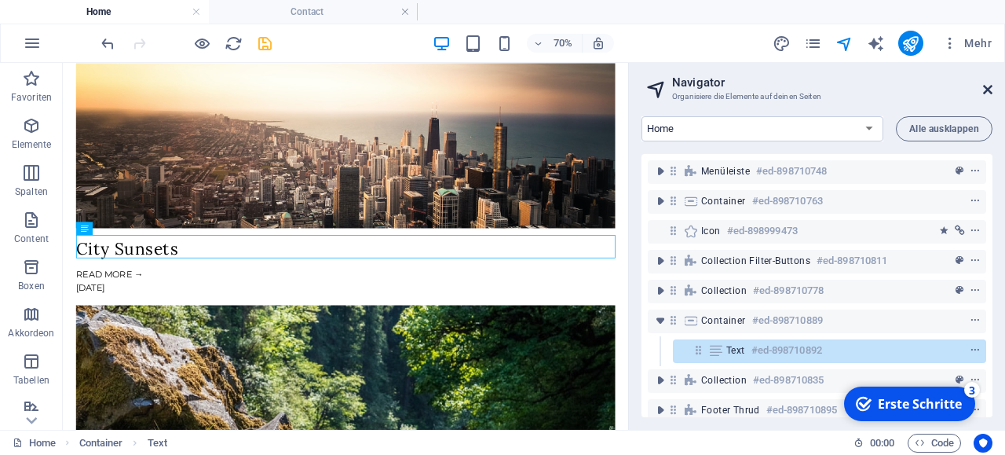
click at [984, 94] on icon at bounding box center [987, 89] width 9 height 13
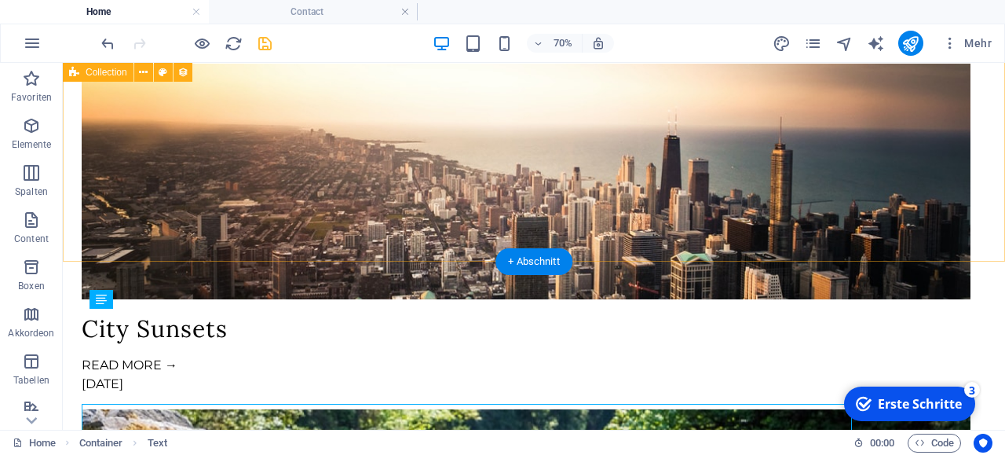
scroll to position [2203, 0]
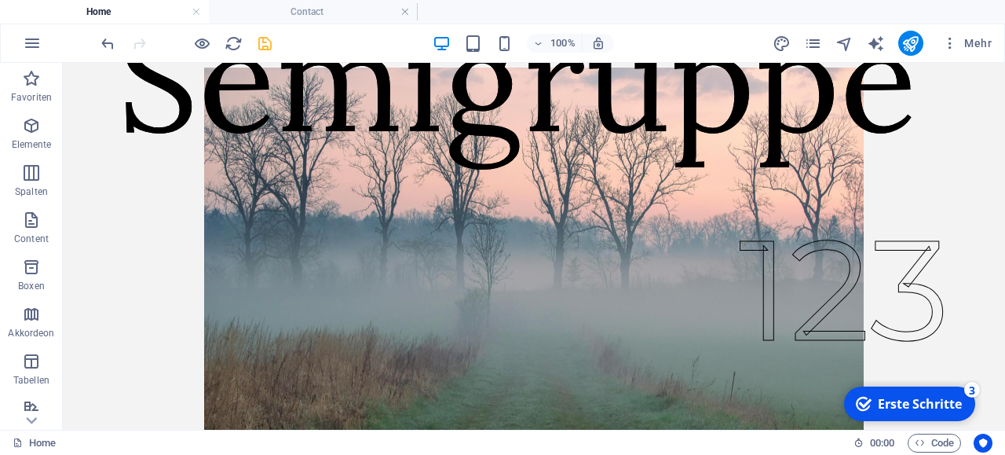
scroll to position [0, 0]
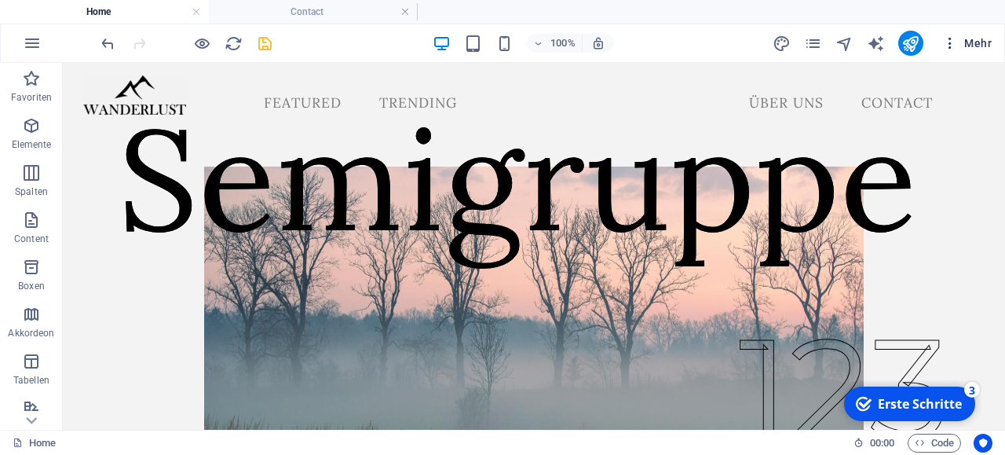
click at [971, 34] on button "Mehr" at bounding box center [967, 43] width 62 height 25
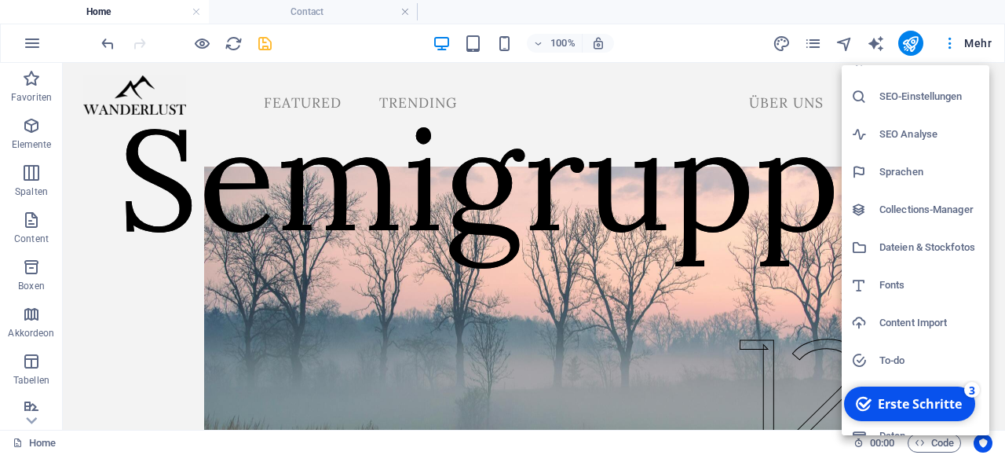
scroll to position [45, 0]
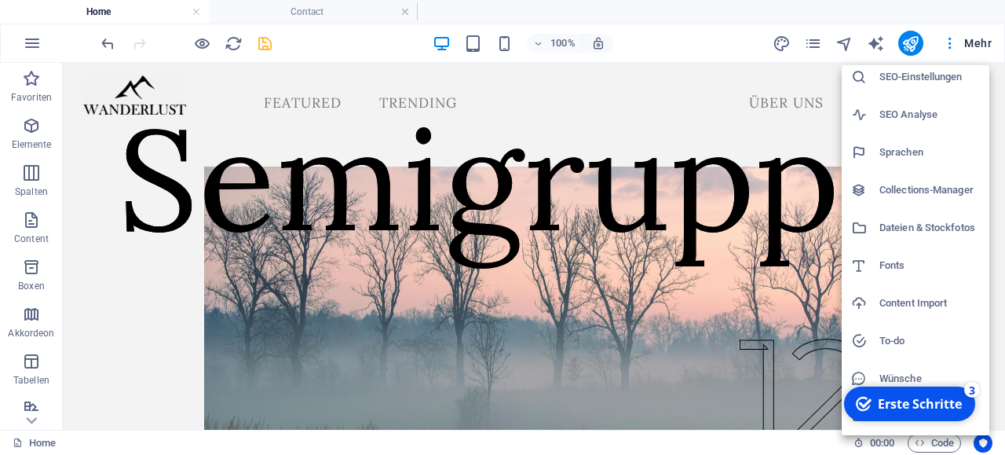
click at [899, 297] on h6 "Content Import" at bounding box center [930, 303] width 101 height 19
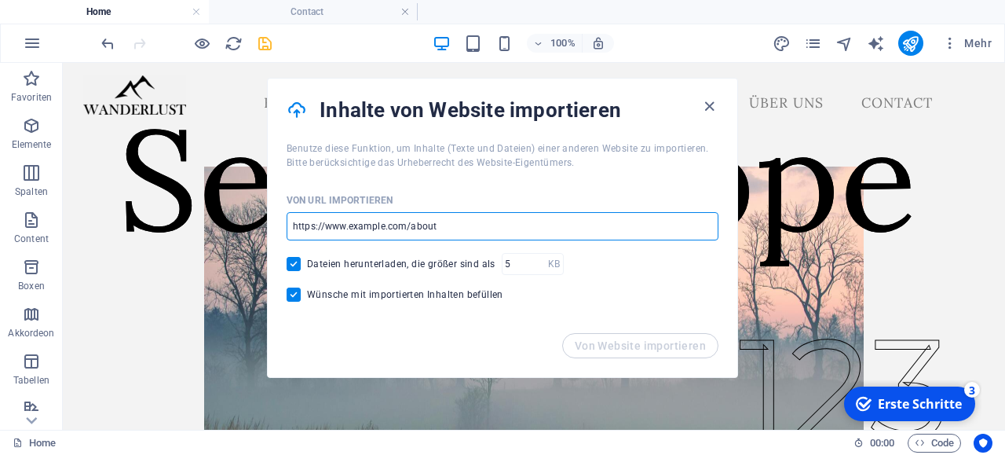
click at [440, 224] on input "url" at bounding box center [503, 226] width 432 height 28
type input "[DOMAIN_NAME][URL]"
click at [538, 260] on input "1" at bounding box center [525, 264] width 46 height 22
click at [538, 260] on input "2" at bounding box center [525, 264] width 46 height 22
click at [538, 260] on input "3" at bounding box center [525, 264] width 46 height 22
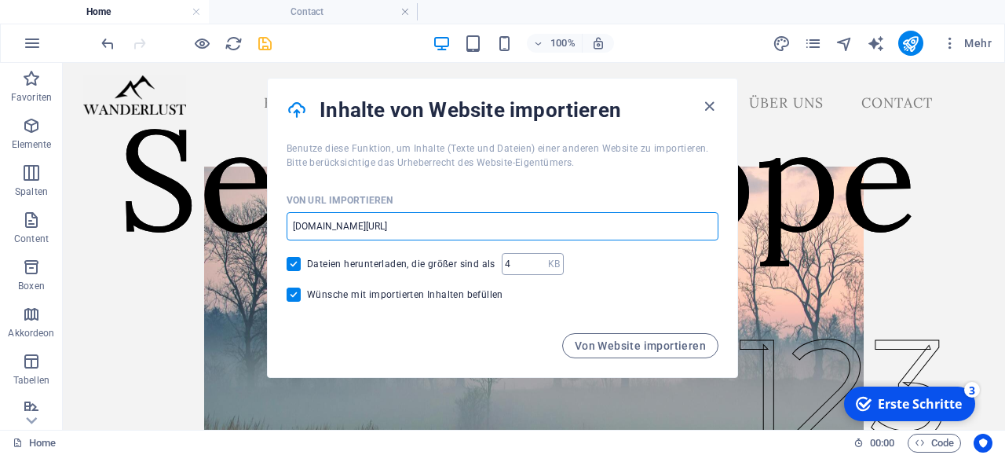
click at [538, 260] on input "4" at bounding box center [525, 264] width 46 height 22
click at [538, 260] on input "5" at bounding box center [525, 264] width 46 height 22
click at [538, 260] on input "6" at bounding box center [525, 264] width 46 height 22
click at [538, 260] on input "7" at bounding box center [525, 264] width 46 height 22
click at [538, 260] on input "8" at bounding box center [525, 264] width 46 height 22
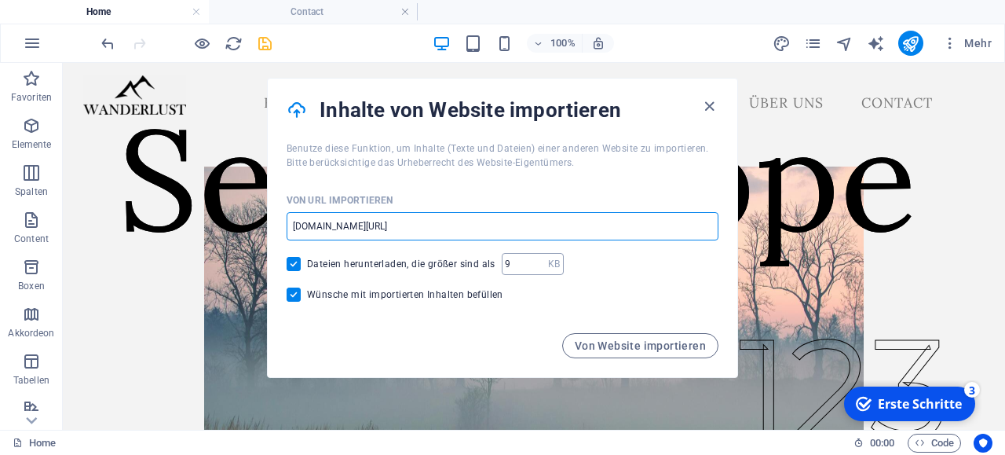
click at [538, 260] on input "9" at bounding box center [525, 264] width 46 height 22
click at [538, 260] on input "10" at bounding box center [525, 264] width 46 height 22
click at [538, 260] on input "11" at bounding box center [525, 264] width 46 height 22
click at [538, 260] on input "12" at bounding box center [525, 264] width 46 height 22
click at [538, 260] on input "13" at bounding box center [525, 264] width 46 height 22
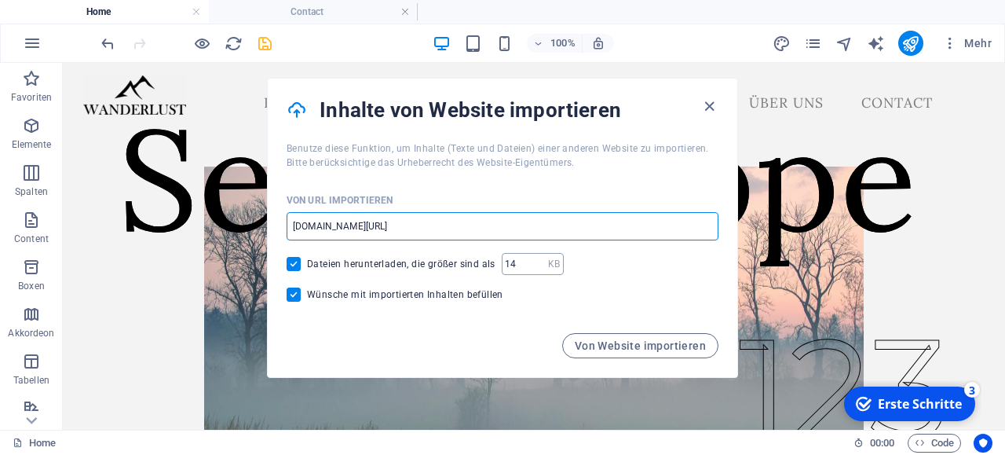
click at [538, 260] on input "14" at bounding box center [525, 264] width 46 height 22
click at [538, 260] on input "15" at bounding box center [525, 264] width 46 height 22
click at [538, 260] on input "16" at bounding box center [525, 264] width 46 height 22
click at [538, 260] on input "17" at bounding box center [525, 264] width 46 height 22
click at [538, 260] on input "18" at bounding box center [525, 264] width 46 height 22
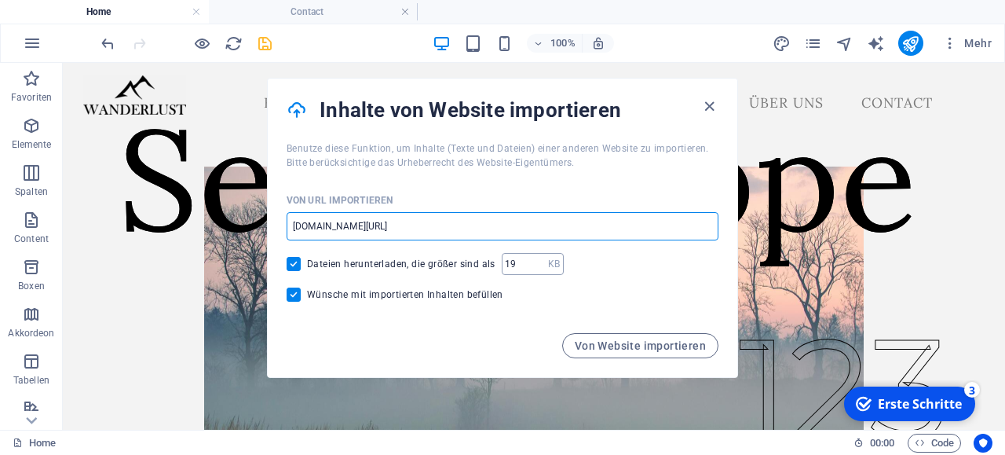
click at [538, 260] on input "19" at bounding box center [525, 264] width 46 height 22
click at [538, 260] on input "20" at bounding box center [525, 264] width 46 height 22
click at [538, 260] on input "21" at bounding box center [525, 264] width 46 height 22
click at [538, 260] on input "22" at bounding box center [525, 264] width 46 height 22
click at [538, 260] on input "23" at bounding box center [525, 264] width 46 height 22
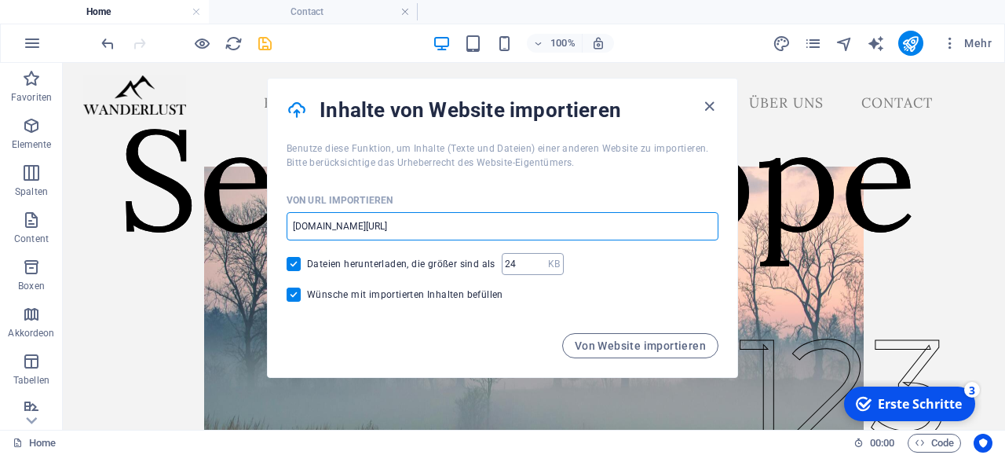
click at [538, 260] on input "24" at bounding box center [525, 264] width 46 height 22
click at [540, 267] on input "23" at bounding box center [525, 264] width 46 height 22
click at [540, 267] on input "22" at bounding box center [525, 264] width 46 height 22
click at [540, 267] on input "21" at bounding box center [525, 264] width 46 height 22
click at [540, 267] on input "20" at bounding box center [525, 264] width 46 height 22
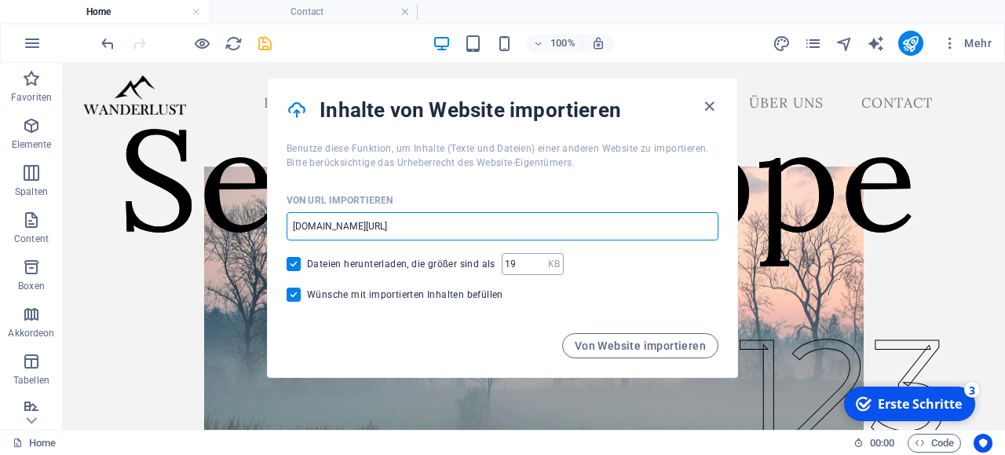
click at [540, 267] on input "19" at bounding box center [525, 264] width 46 height 22
click at [540, 267] on input "18" at bounding box center [525, 264] width 46 height 22
click at [540, 267] on input "17" at bounding box center [525, 264] width 46 height 22
click at [540, 267] on input "16" at bounding box center [525, 264] width 46 height 22
click at [540, 267] on input "15" at bounding box center [525, 264] width 46 height 22
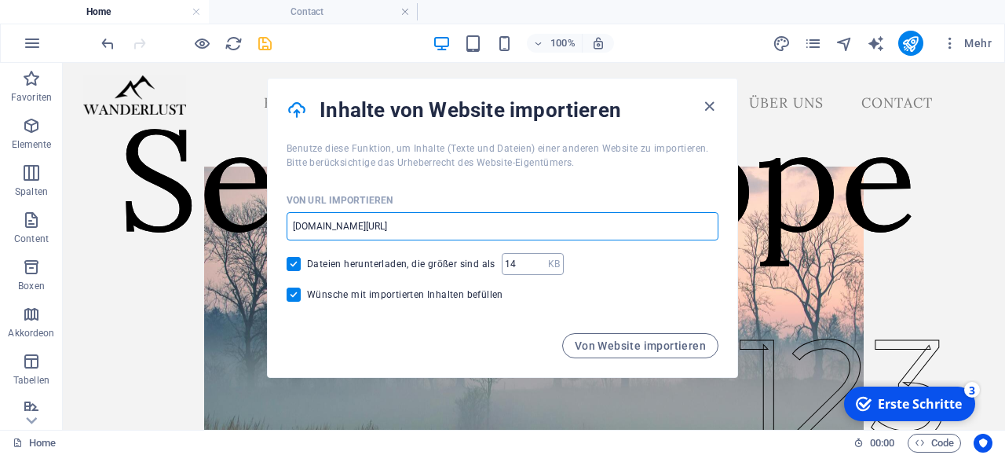
click at [540, 267] on input "14" at bounding box center [525, 264] width 46 height 22
click at [540, 267] on input "13" at bounding box center [525, 264] width 46 height 22
click at [540, 267] on input "12" at bounding box center [525, 264] width 46 height 22
click at [540, 267] on input "11" at bounding box center [525, 264] width 46 height 22
click at [540, 267] on input "10" at bounding box center [525, 264] width 46 height 22
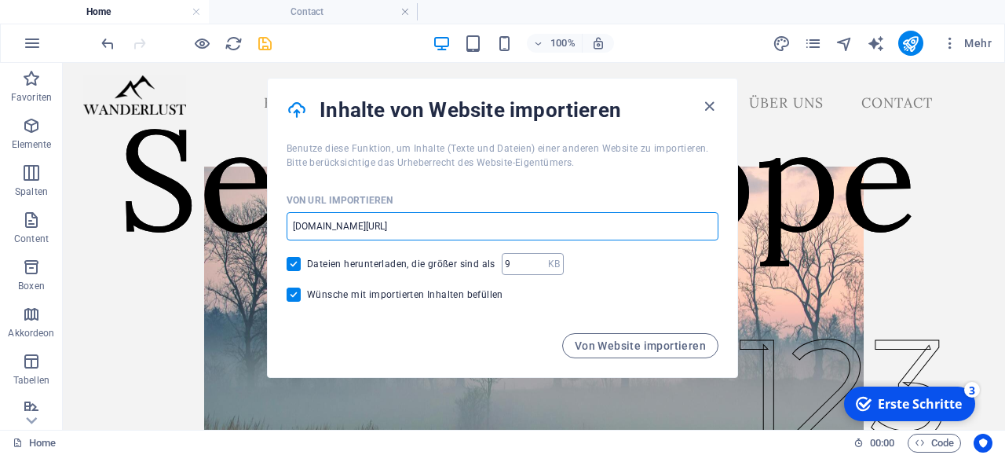
click at [540, 267] on input "9" at bounding box center [525, 264] width 46 height 22
click at [540, 267] on input "8" at bounding box center [525, 264] width 46 height 22
click at [540, 267] on input "7" at bounding box center [525, 264] width 46 height 22
click at [540, 267] on input "6" at bounding box center [525, 264] width 46 height 22
click at [540, 267] on input "5" at bounding box center [525, 264] width 46 height 22
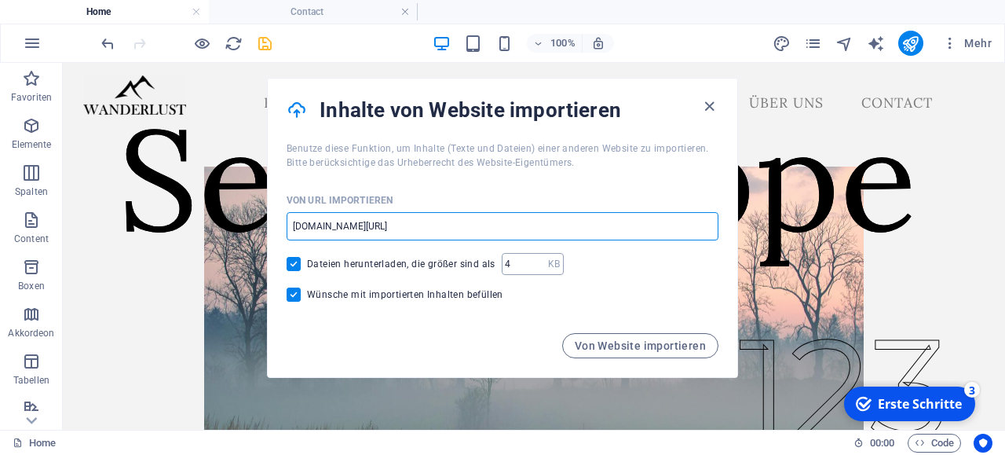
click at [540, 267] on input "4" at bounding box center [525, 264] width 46 height 22
type input "5"
click at [540, 260] on input "5" at bounding box center [525, 264] width 46 height 22
type input "[DOMAIN_NAME][URL]"
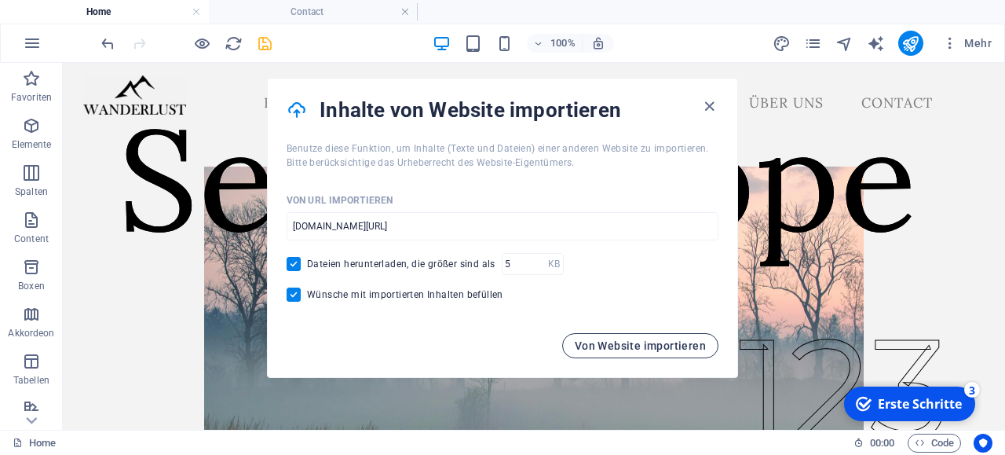
click at [617, 348] on span "Von Website importieren" at bounding box center [640, 345] width 131 height 13
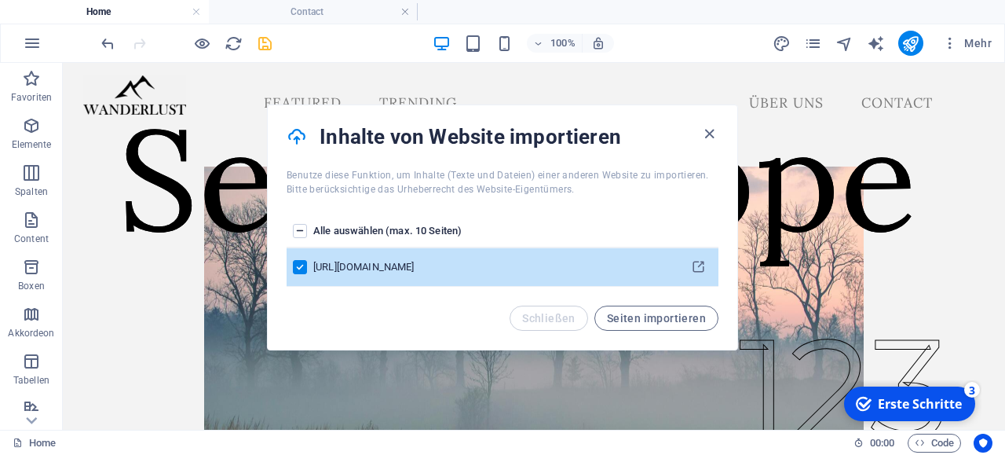
click at [586, 273] on div "[URL][DOMAIN_NAME]" at bounding box center [492, 267] width 359 height 14
click at [701, 266] on icon "pages list" at bounding box center [698, 267] width 15 height 15
click at [711, 136] on icon "button" at bounding box center [710, 134] width 18 height 18
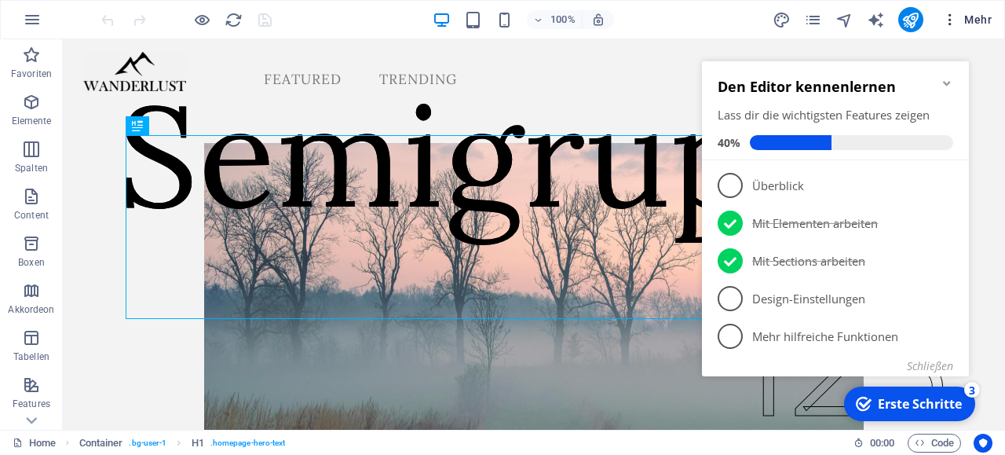
click at [987, 21] on span "Mehr" at bounding box center [967, 20] width 49 height 16
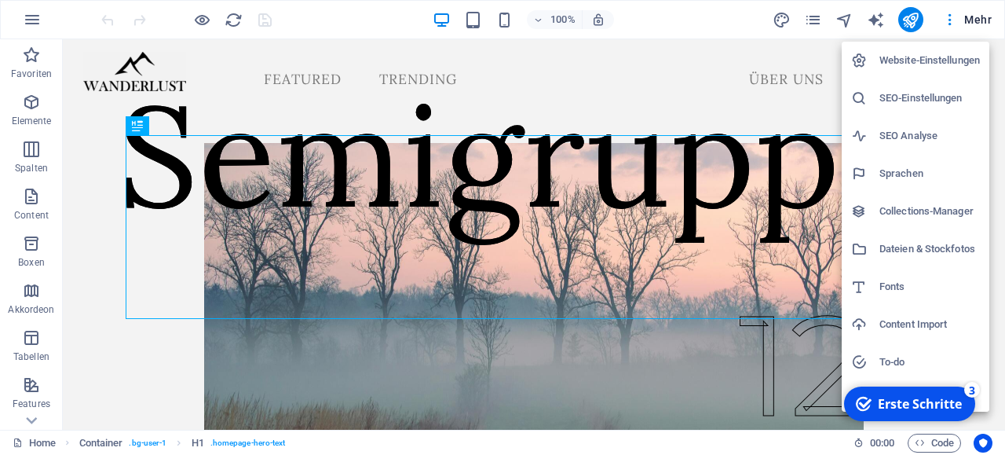
click at [933, 323] on h6 "Content Import" at bounding box center [930, 324] width 101 height 19
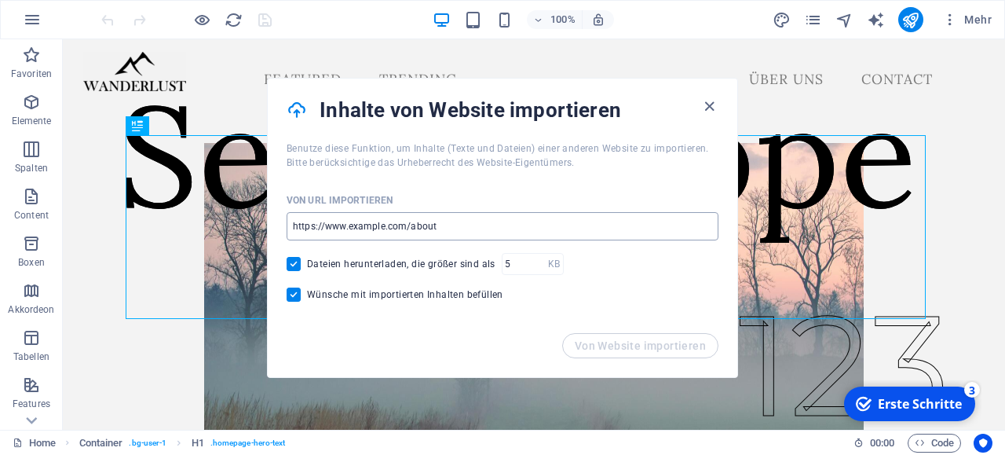
click at [298, 226] on input "url" at bounding box center [503, 226] width 432 height 28
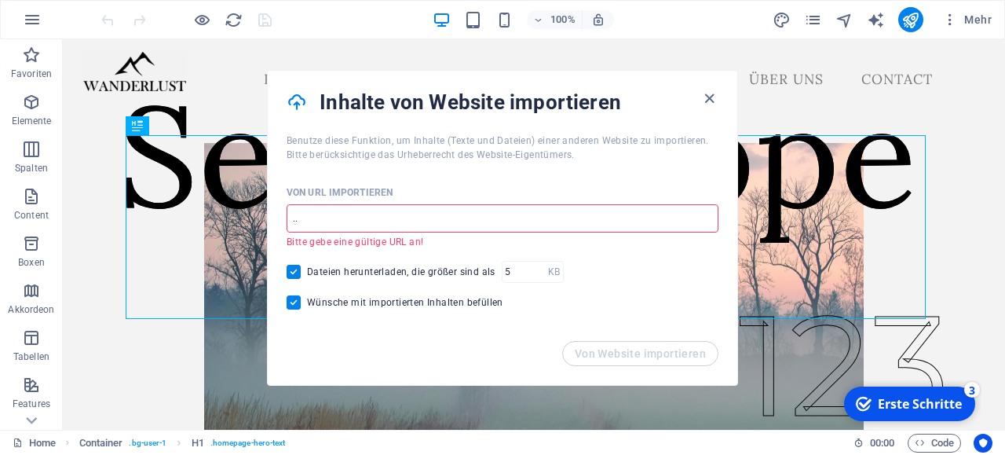
type input "."
drag, startPoint x: 298, startPoint y: 226, endPoint x: 403, endPoint y: 310, distance: 134.7
click at [403, 233] on input "/weggiserver.de/Semi_Archiv" at bounding box center [503, 218] width 432 height 28
click at [452, 214] on input "/weggiserver.de/Semi_Archiv" at bounding box center [503, 218] width 432 height 28
click at [629, 349] on div "Von Website importieren" at bounding box center [503, 363] width 470 height 44
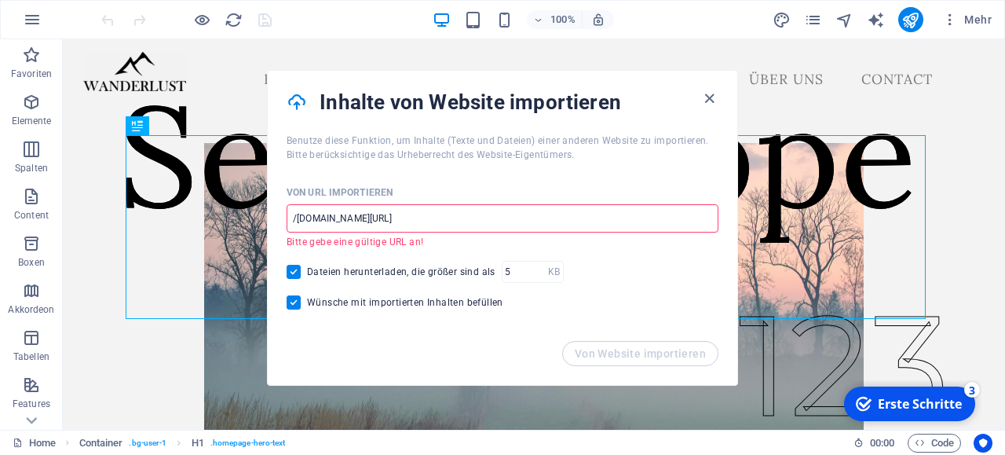
click at [292, 218] on input "/weggiserver.de/Semi_Archiv" at bounding box center [503, 218] width 432 height 28
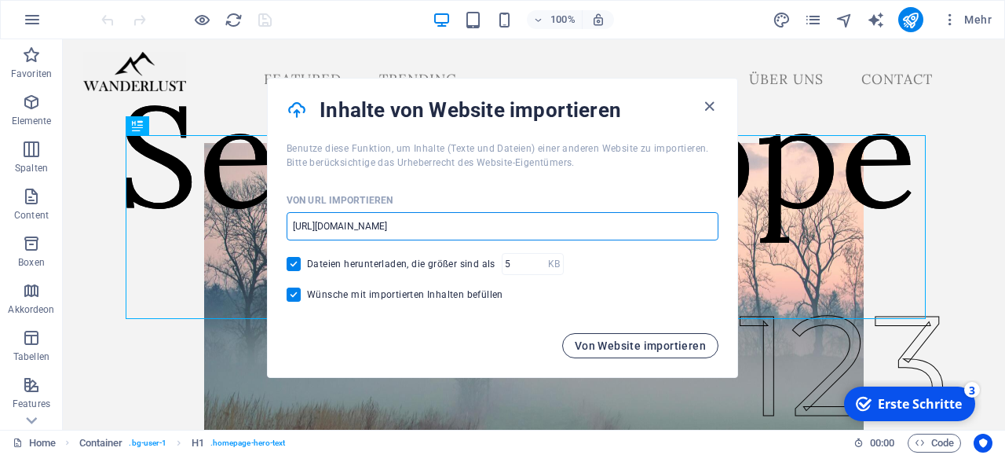
type input "http://www.weggiserver.de/Semi_Archiv"
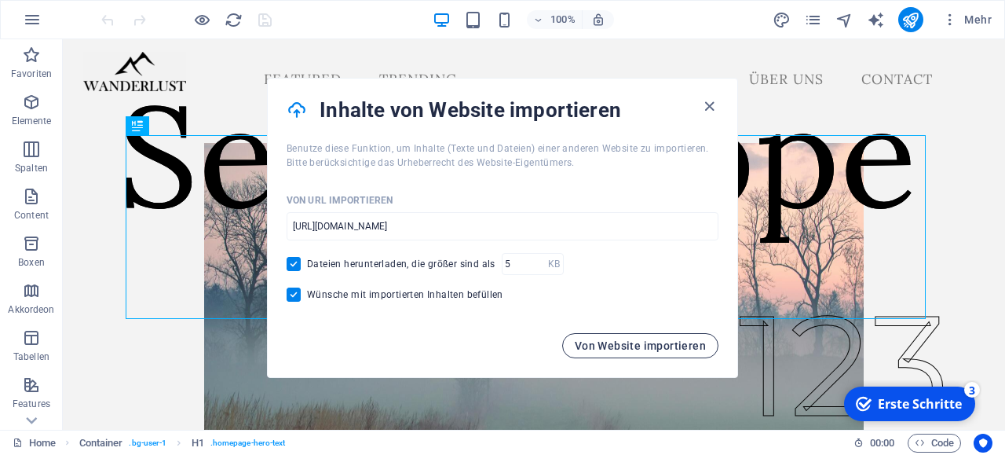
click at [603, 343] on span "Von Website importieren" at bounding box center [640, 345] width 131 height 13
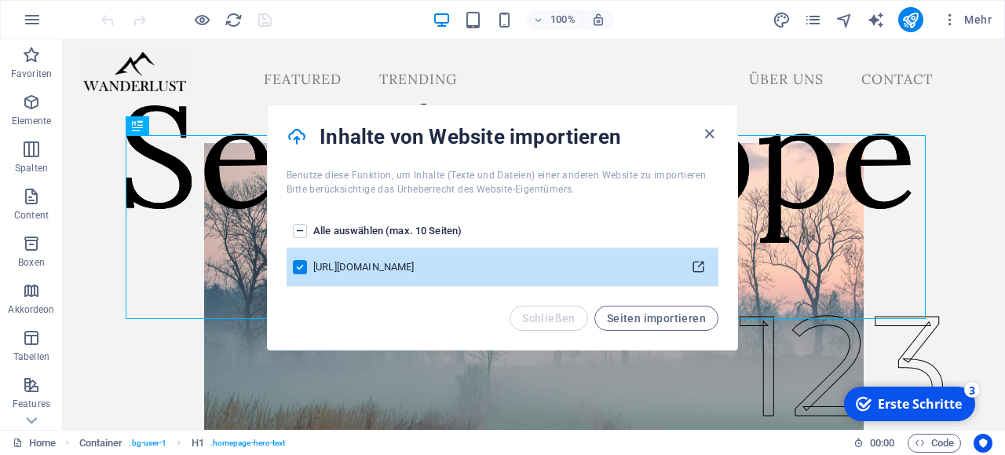
click at [698, 265] on icon "pages list" at bounding box center [698, 267] width 15 height 15
click at [634, 317] on span "Seiten importieren" at bounding box center [656, 318] width 99 height 13
click at [439, 268] on div "http://www.weggiserver.de/Semi_Archiv" at bounding box center [493, 267] width 357 height 14
click at [695, 258] on button "pages list" at bounding box center [698, 267] width 27 height 25
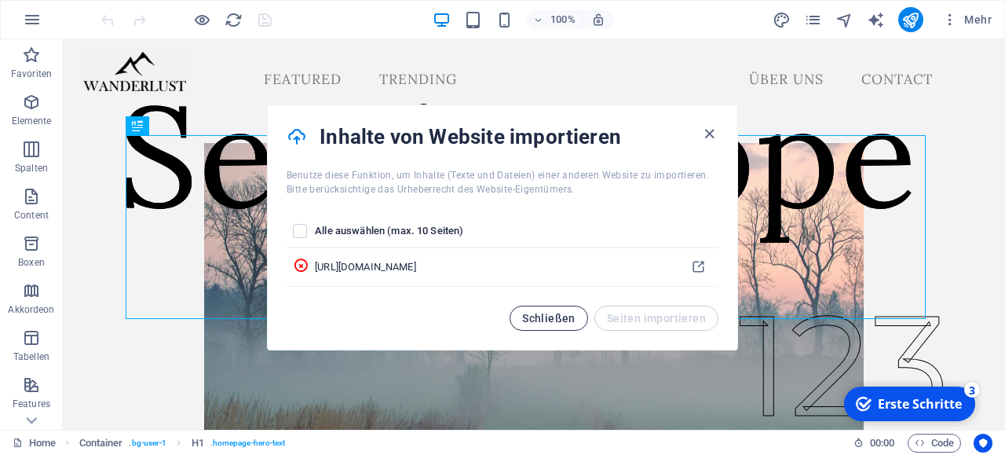
click at [555, 323] on span "Schließen" at bounding box center [548, 318] width 53 height 13
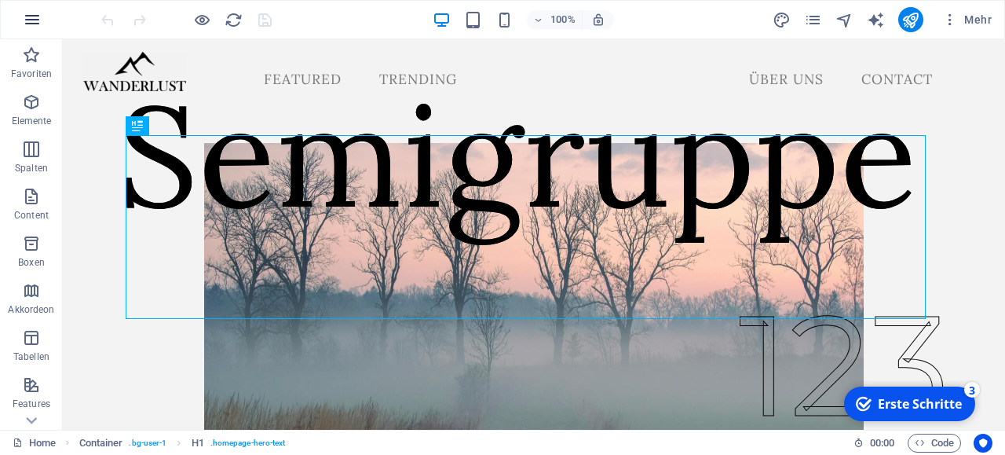
click at [29, 20] on icon "button" at bounding box center [32, 19] width 19 height 19
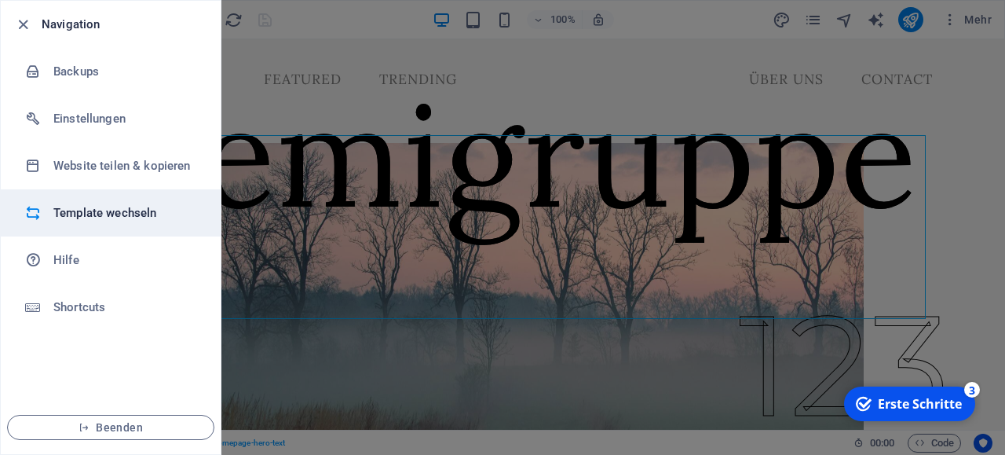
click at [85, 219] on h6 "Template wechseln" at bounding box center [125, 212] width 145 height 19
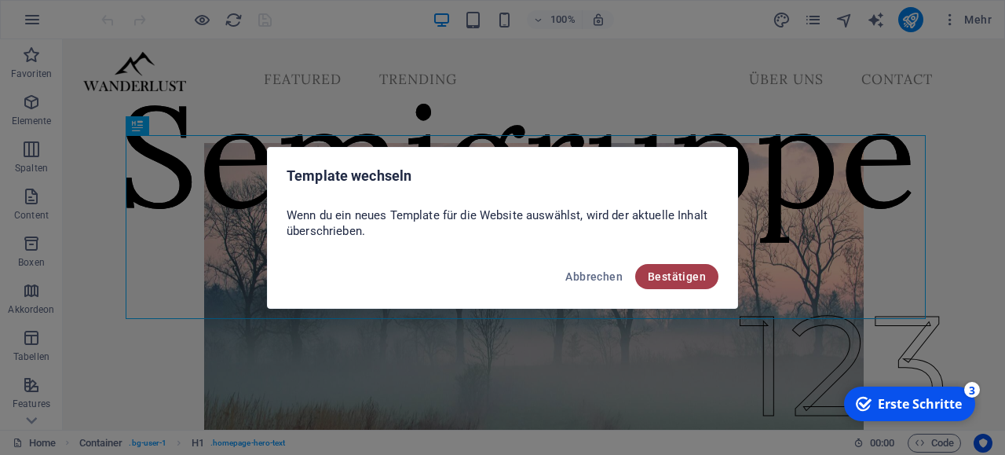
click at [673, 270] on span "Bestätigen" at bounding box center [677, 276] width 58 height 13
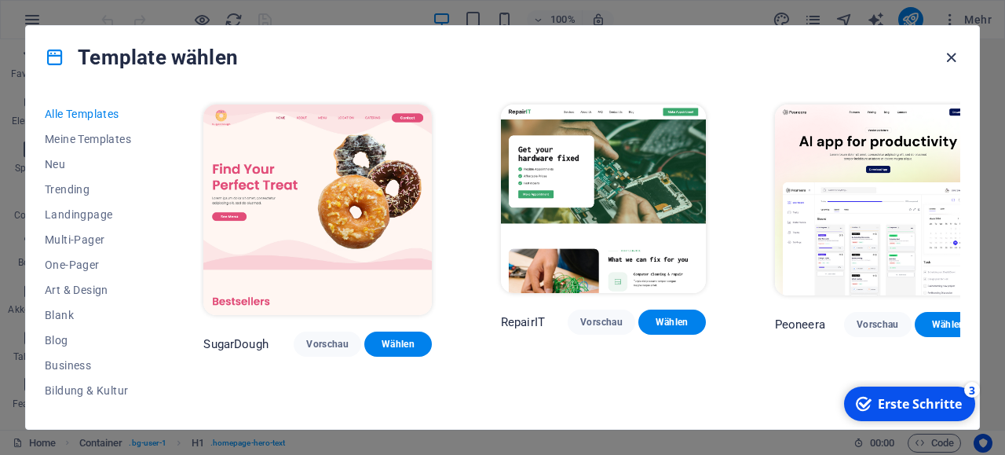
click at [950, 53] on icon "button" at bounding box center [952, 58] width 18 height 18
